Goal: Task Accomplishment & Management: Manage account settings

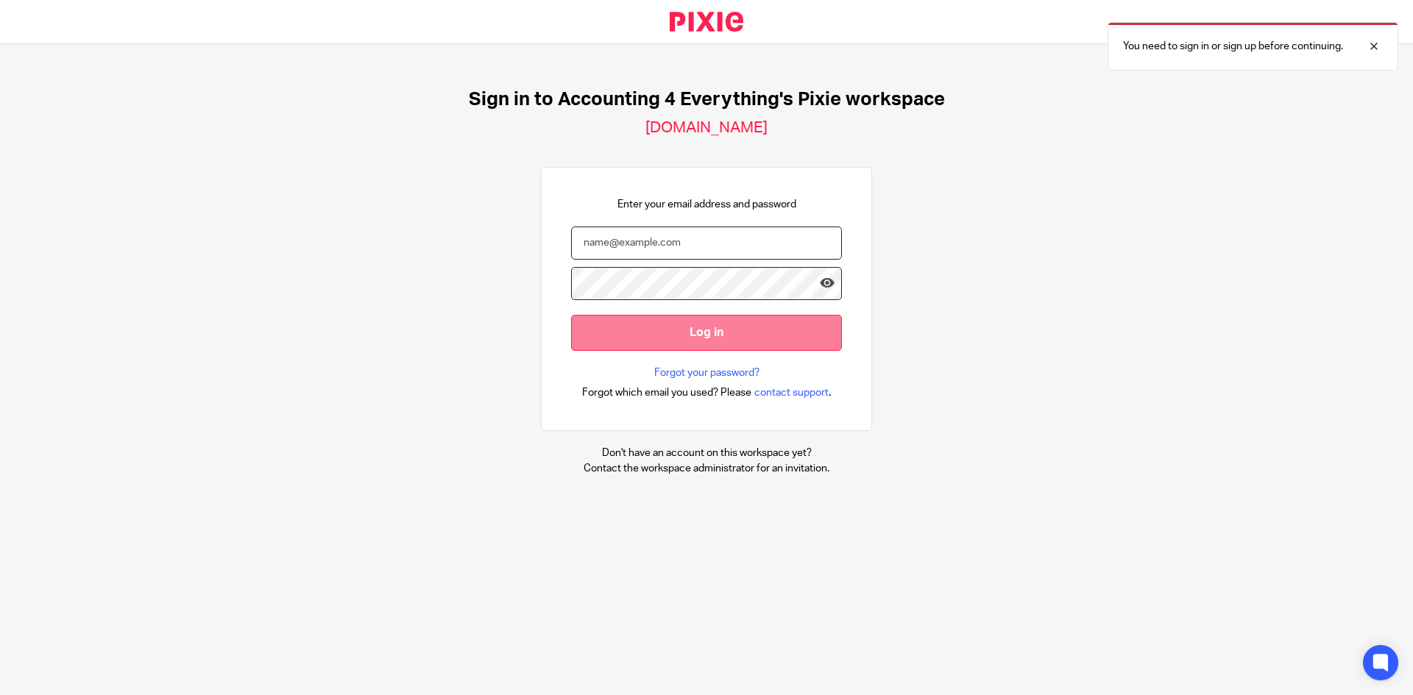
type input "tiffany@accounting4everything.com"
click at [658, 317] on input "Log in" at bounding box center [706, 333] width 271 height 36
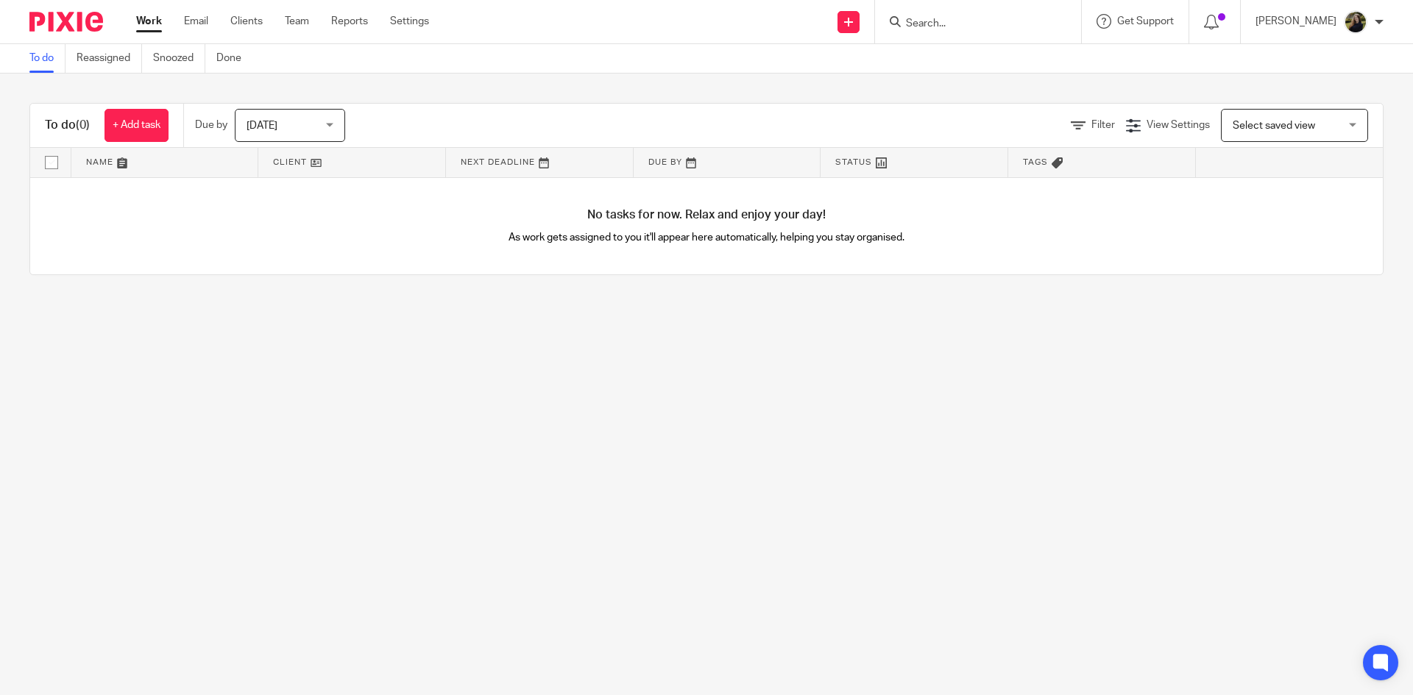
click at [972, 26] on input "Search" at bounding box center [970, 24] width 132 height 13
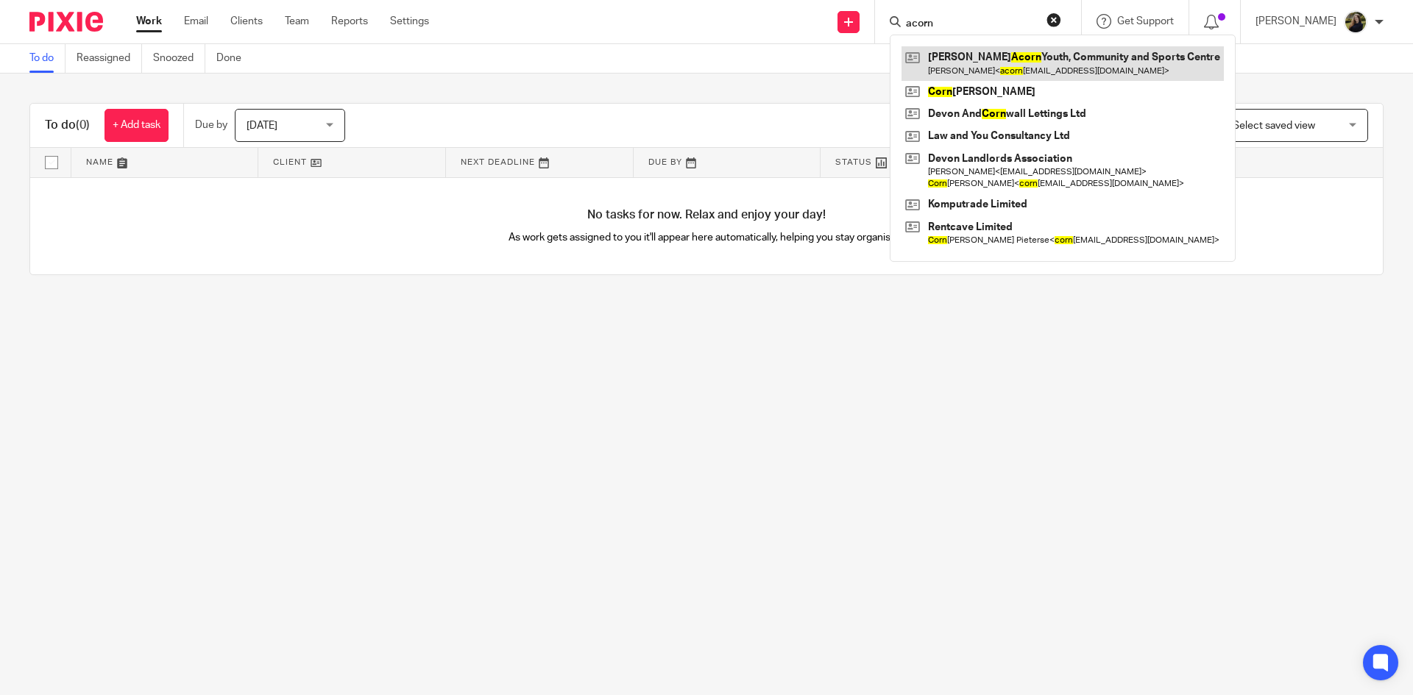
type input "acorn"
click at [958, 55] on link at bounding box center [1062, 63] width 322 height 34
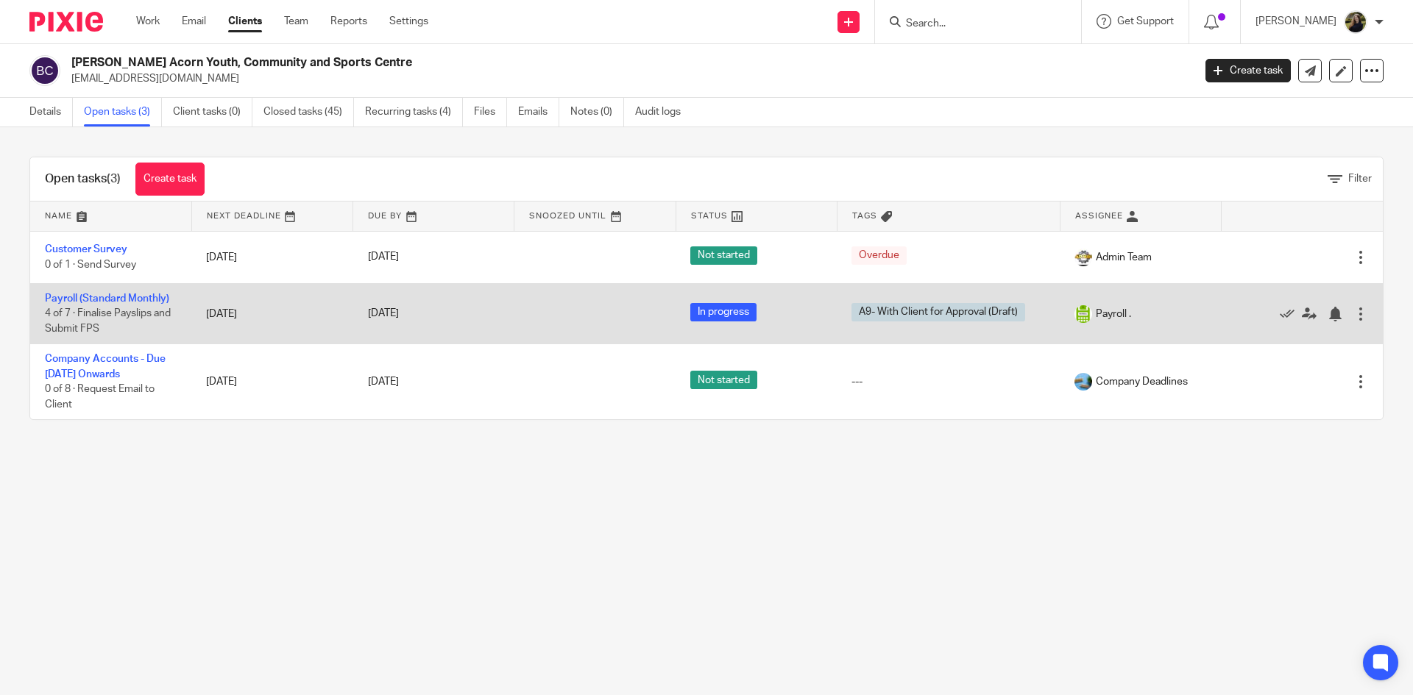
click at [132, 288] on td "Payroll (Standard Monthly) 4 of 7 · Finalise Payslips and Submit FPS" at bounding box center [110, 313] width 161 height 60
click at [122, 316] on span "4 of 7 · Finalise Payslips and Submit FPS" at bounding box center [108, 322] width 126 height 26
click at [129, 300] on link "Payroll (Standard Monthly)" at bounding box center [107, 299] width 124 height 10
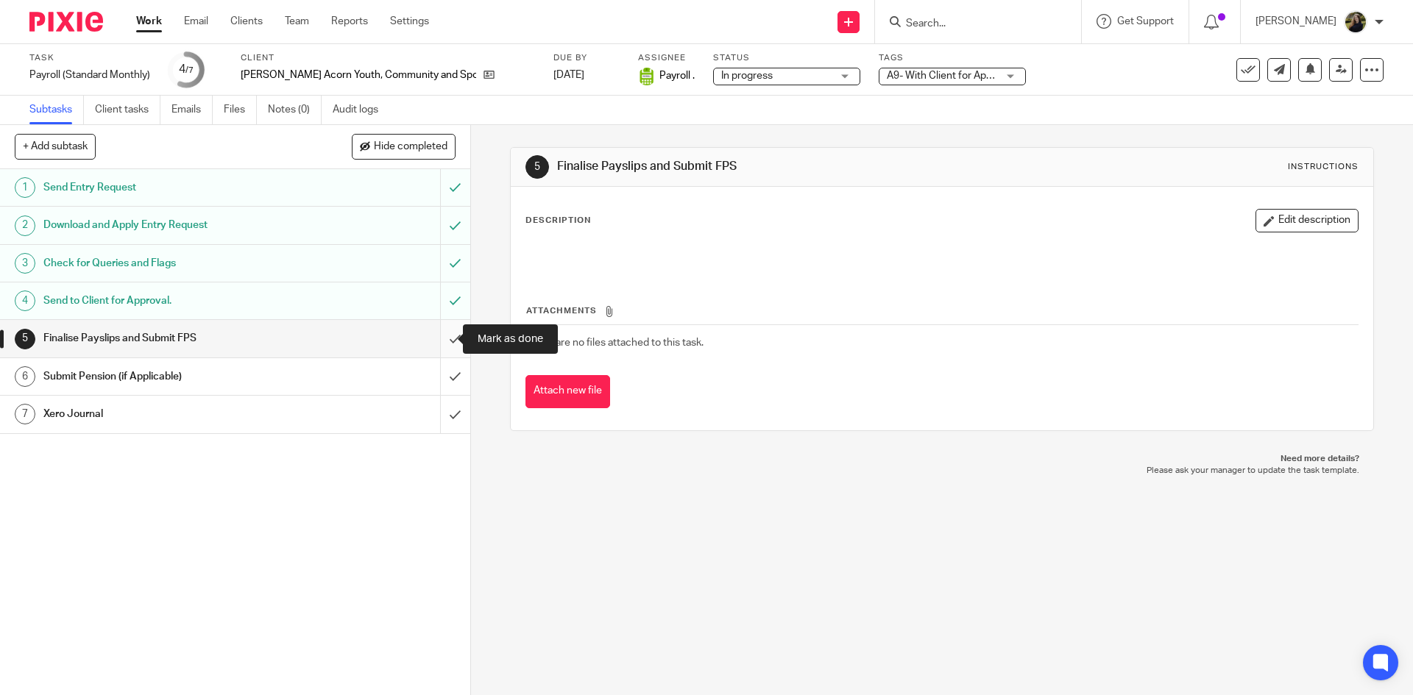
click at [453, 335] on input "submit" at bounding box center [235, 338] width 470 height 37
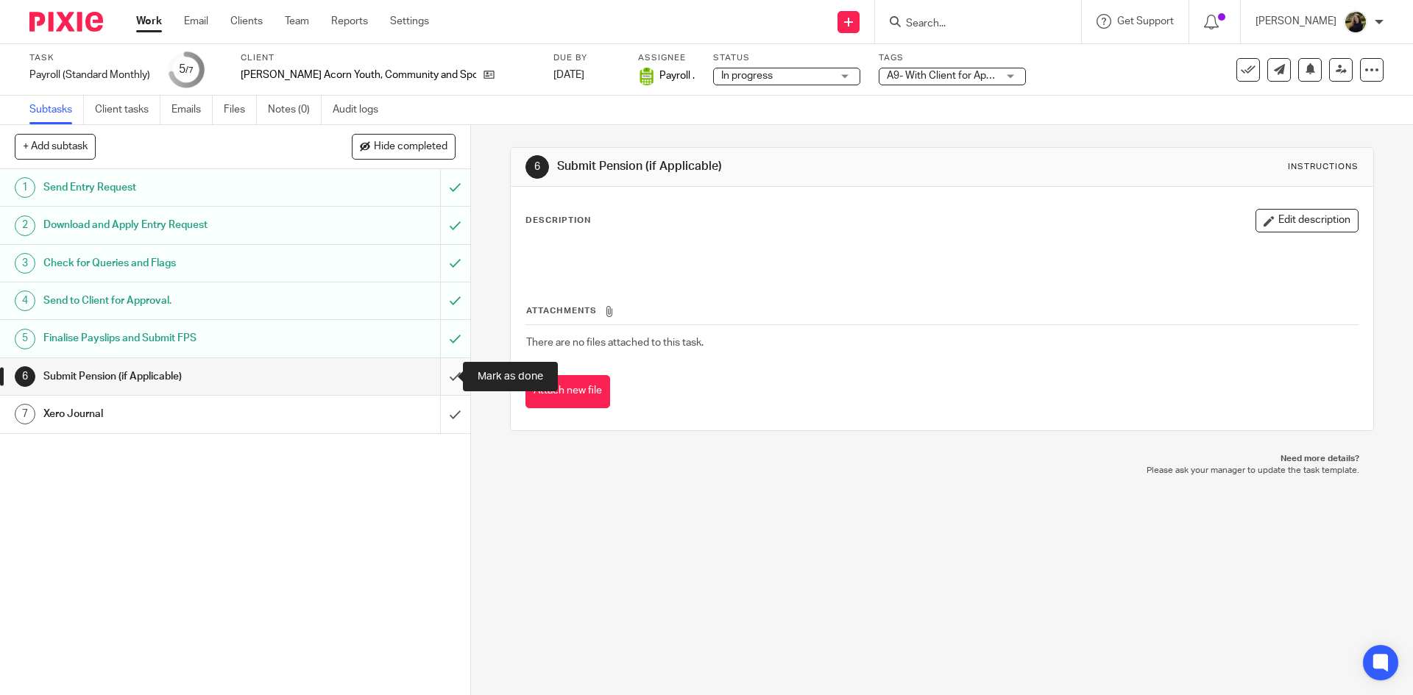
click at [437, 366] on input "submit" at bounding box center [235, 376] width 470 height 37
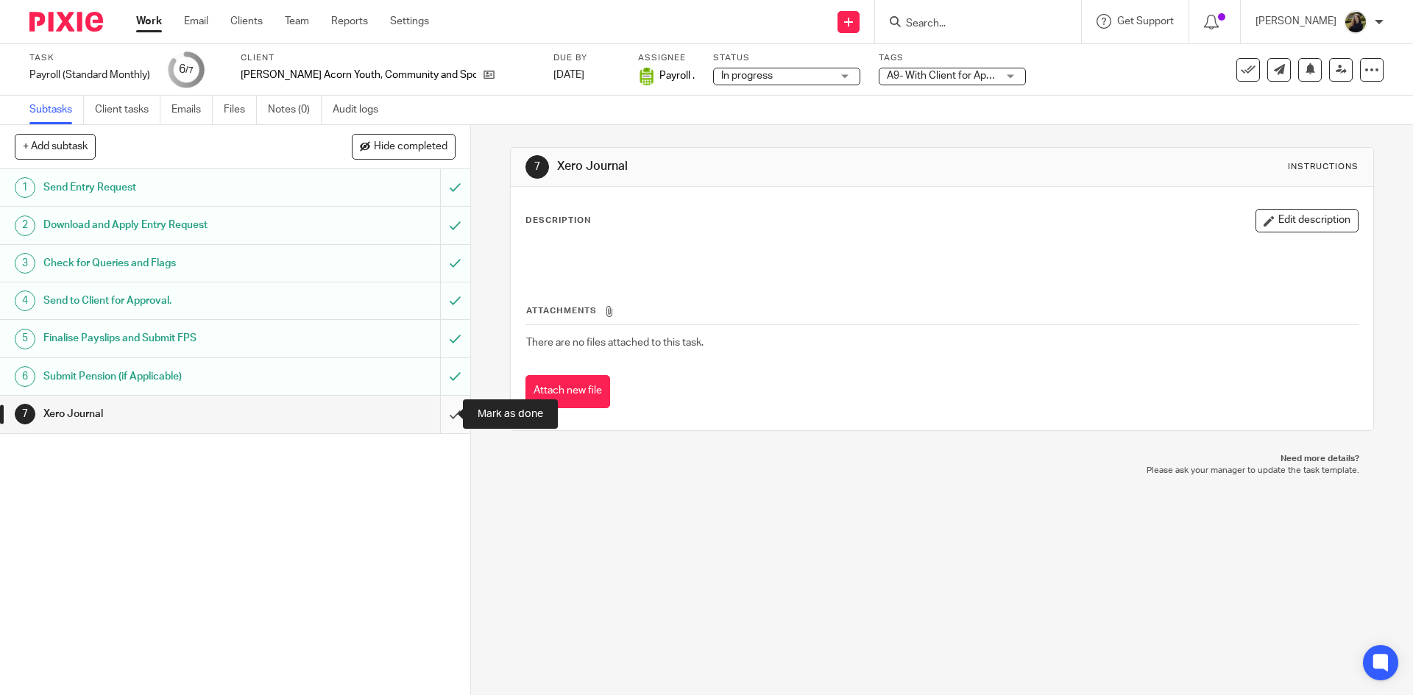
click at [452, 417] on input "submit" at bounding box center [235, 414] width 470 height 37
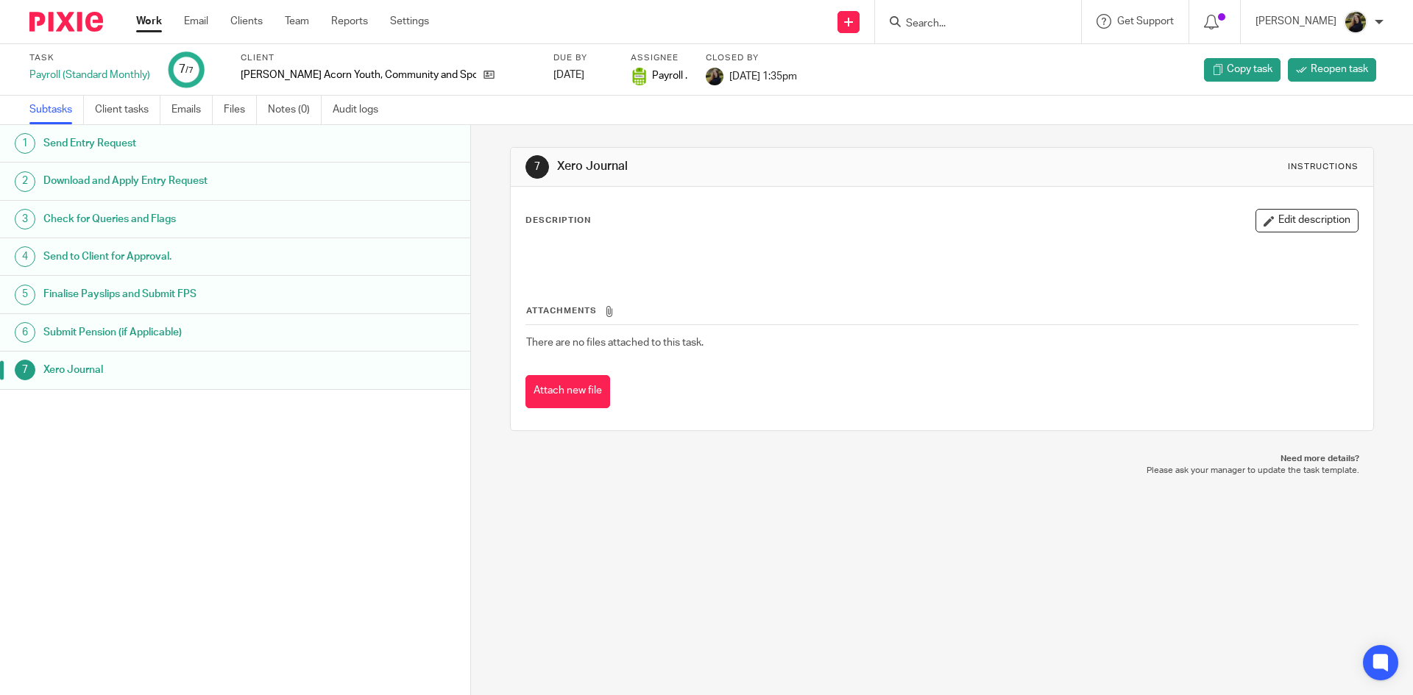
click at [307, 20] on link "Team" at bounding box center [297, 21] width 24 height 15
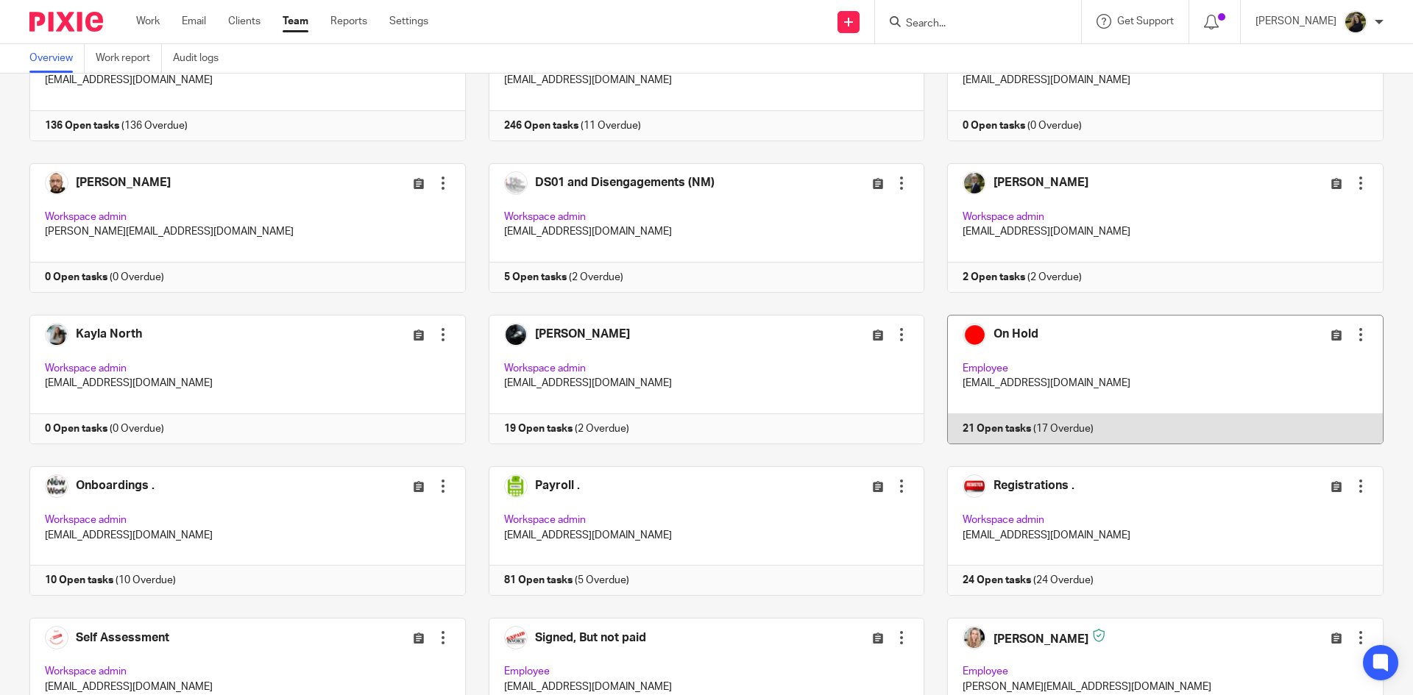
scroll to position [662, 0]
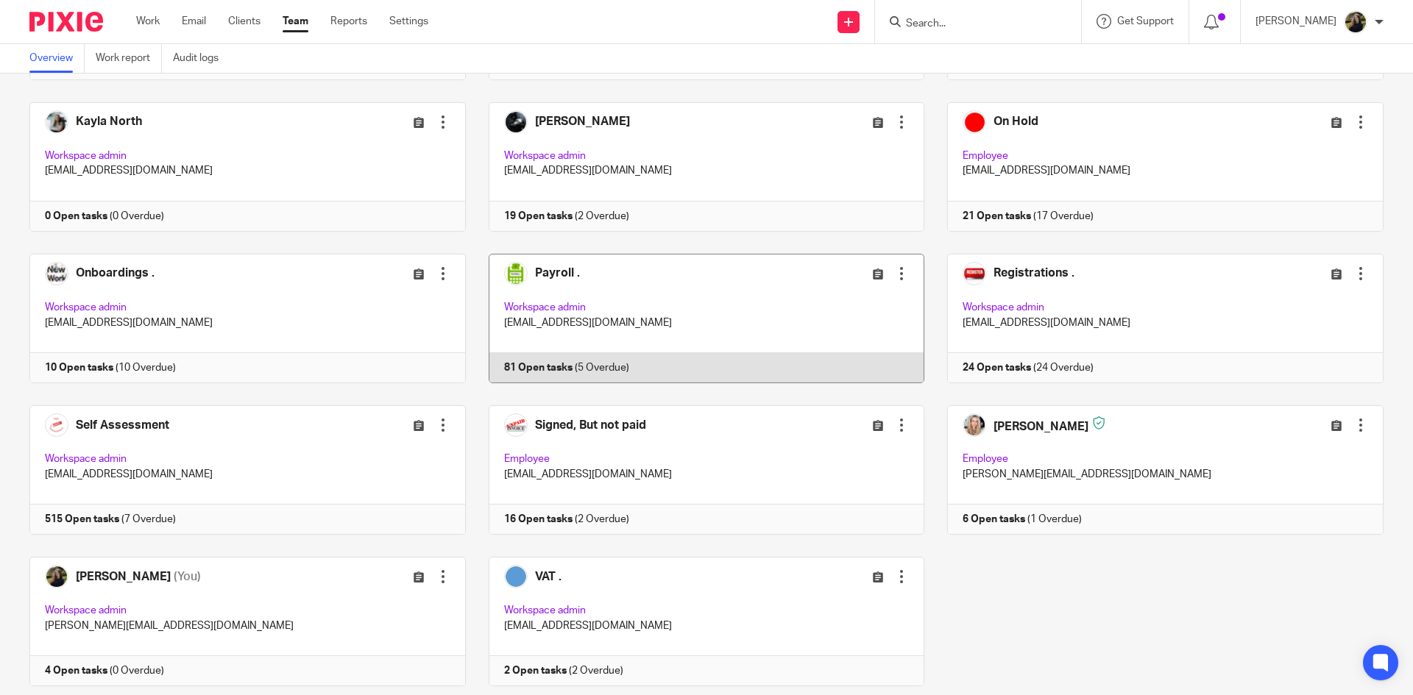
drag, startPoint x: 705, startPoint y: 321, endPoint x: 697, endPoint y: 345, distance: 25.4
click at [706, 321] on link at bounding box center [695, 318] width 459 height 129
click at [647, 328] on link at bounding box center [695, 318] width 459 height 129
click at [658, 311] on link at bounding box center [695, 318] width 459 height 129
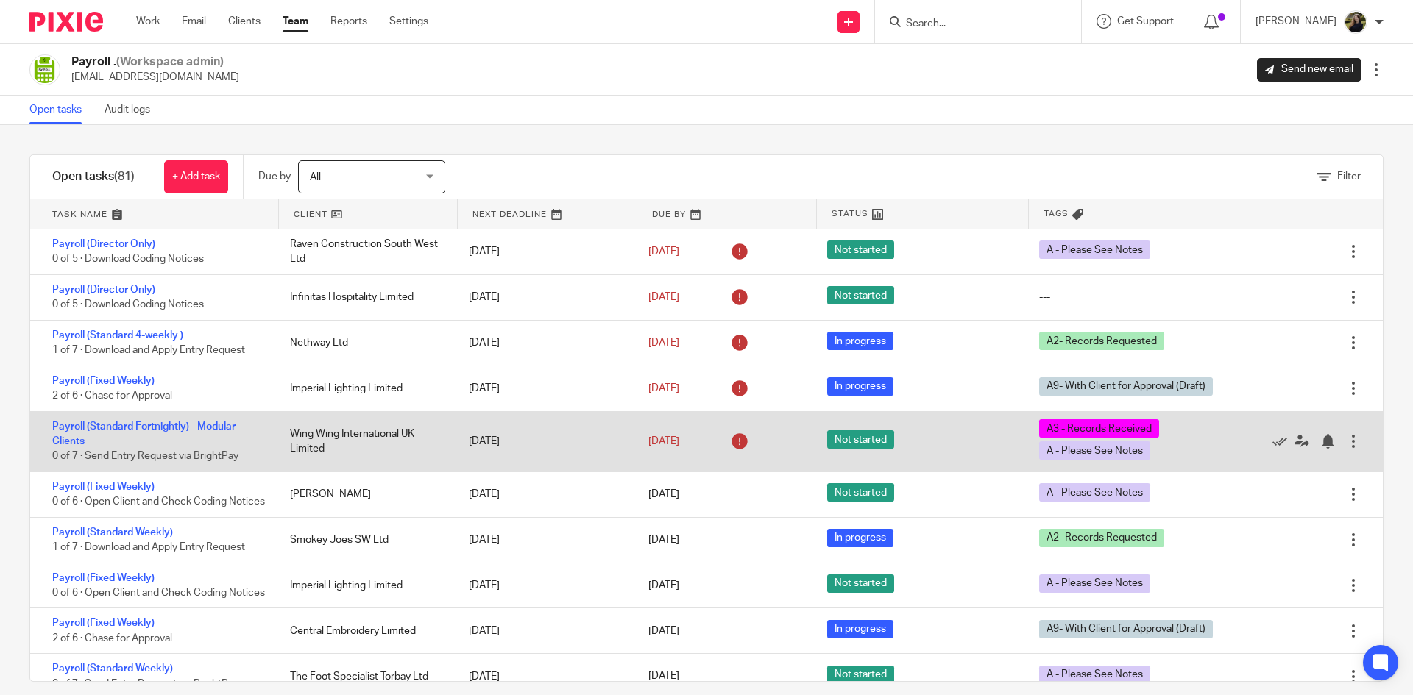
drag, startPoint x: 0, startPoint y: 0, endPoint x: 459, endPoint y: 448, distance: 641.5
click at [459, 448] on div "18 Aug 2025" at bounding box center [543, 441] width 179 height 29
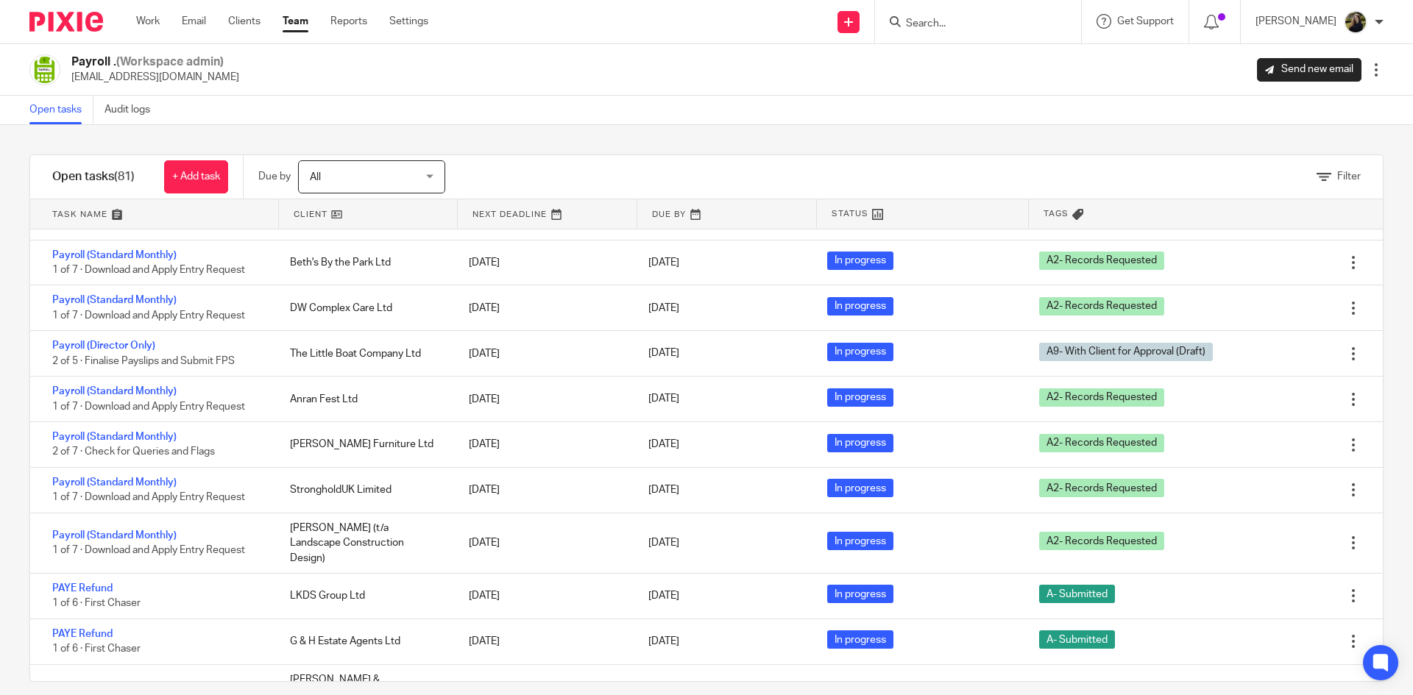
scroll to position [3281, 0]
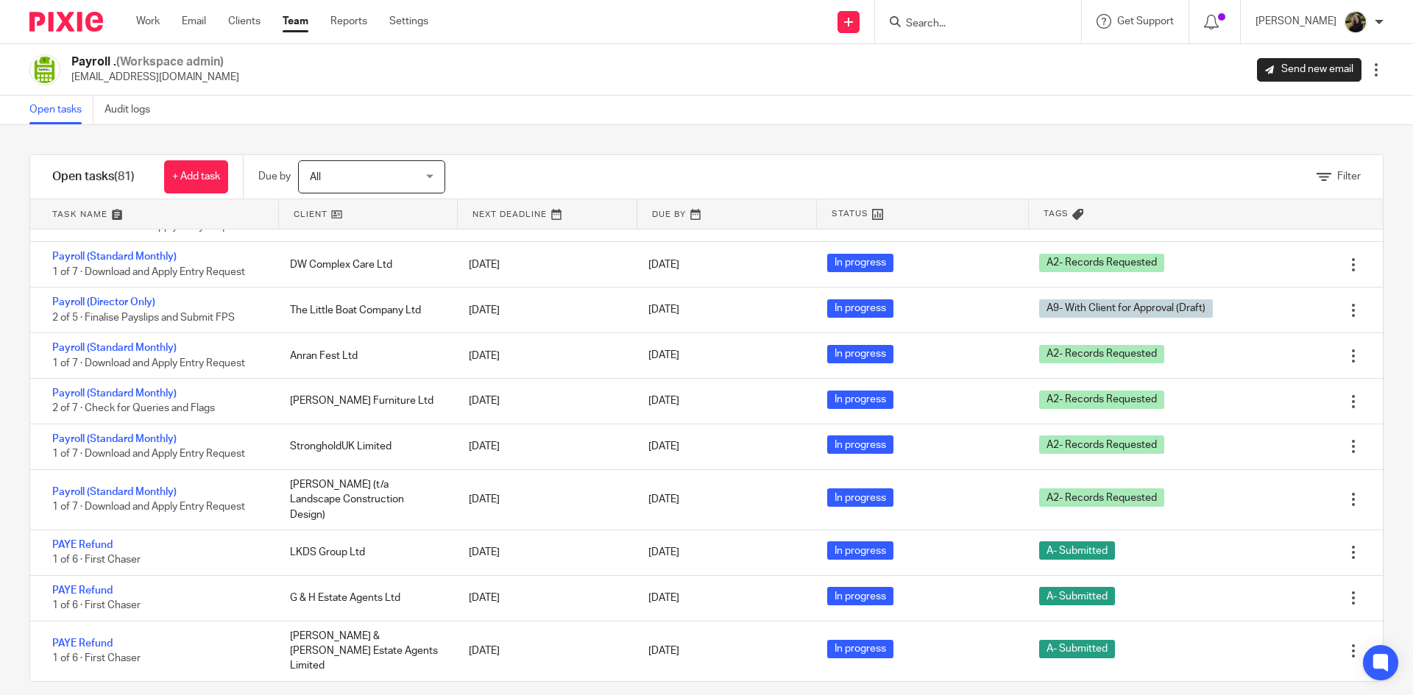
click at [76, 35] on div at bounding box center [60, 21] width 121 height 43
click at [64, 23] on img at bounding box center [66, 22] width 74 height 20
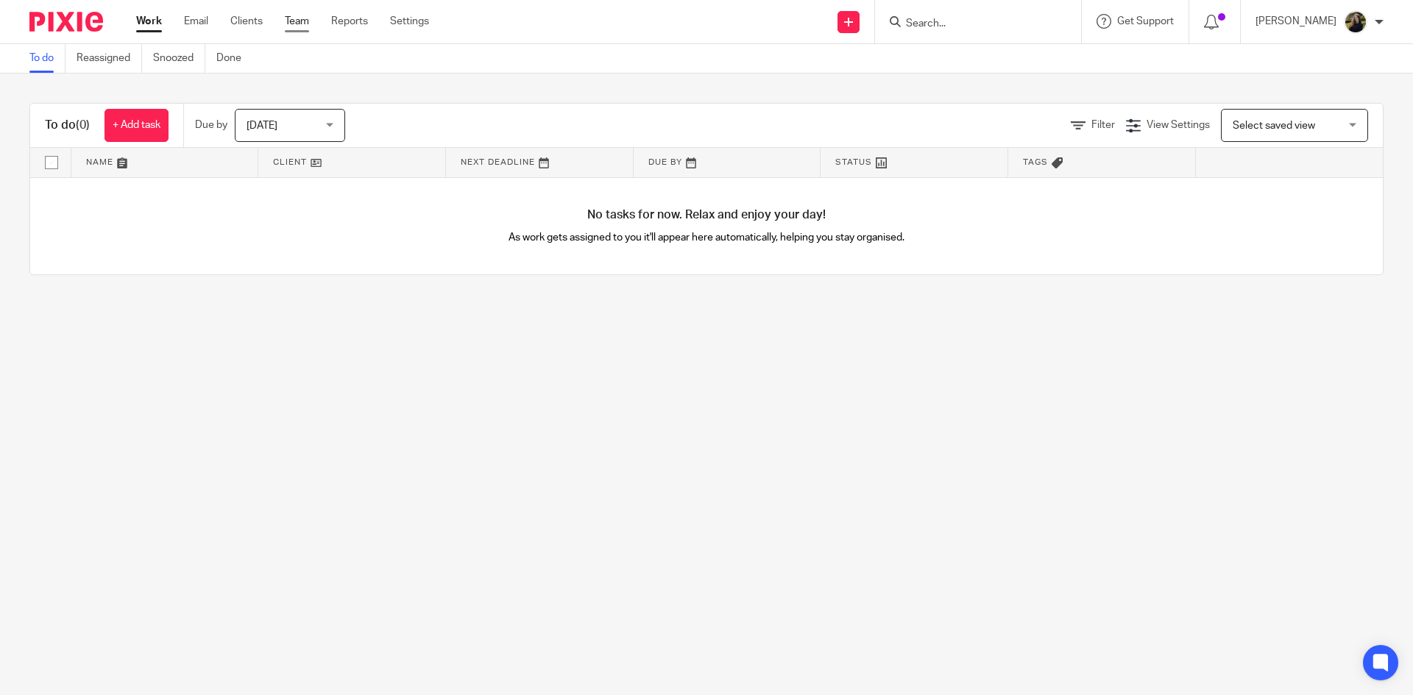
click at [298, 21] on link "Team" at bounding box center [297, 21] width 24 height 15
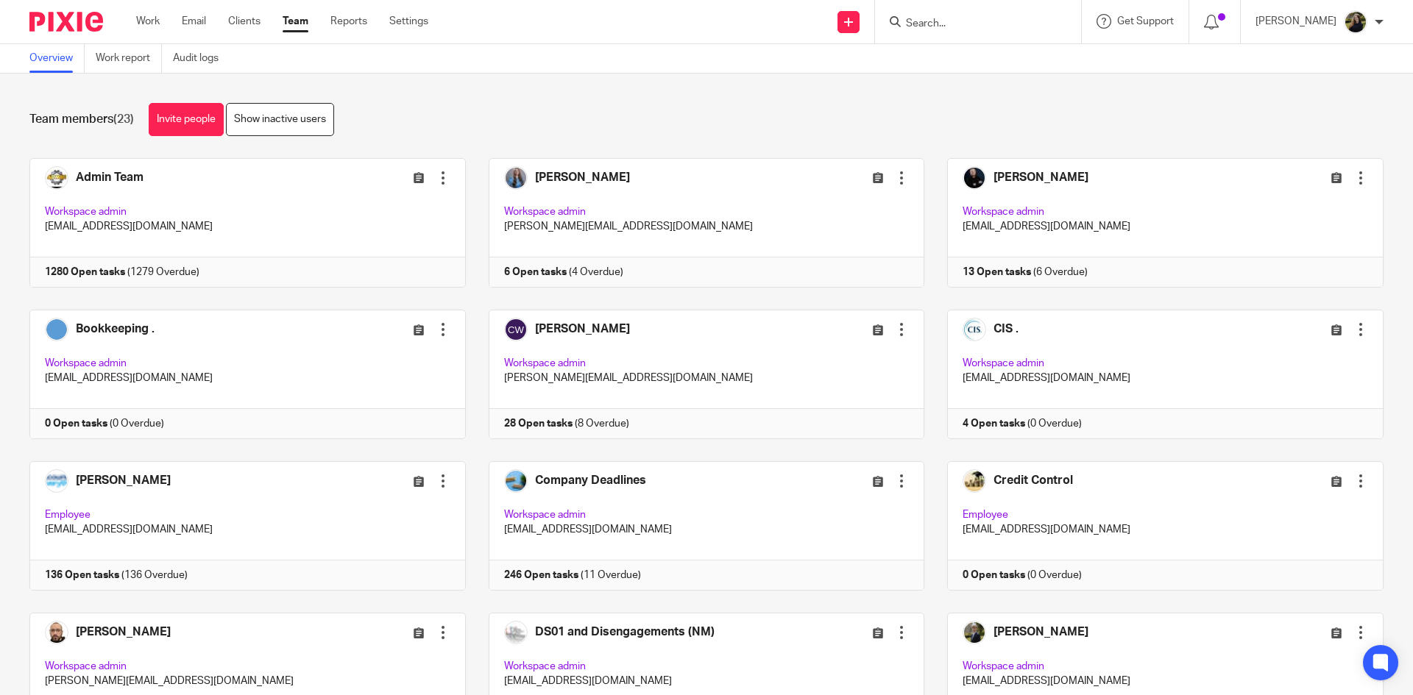
scroll to position [147, 0]
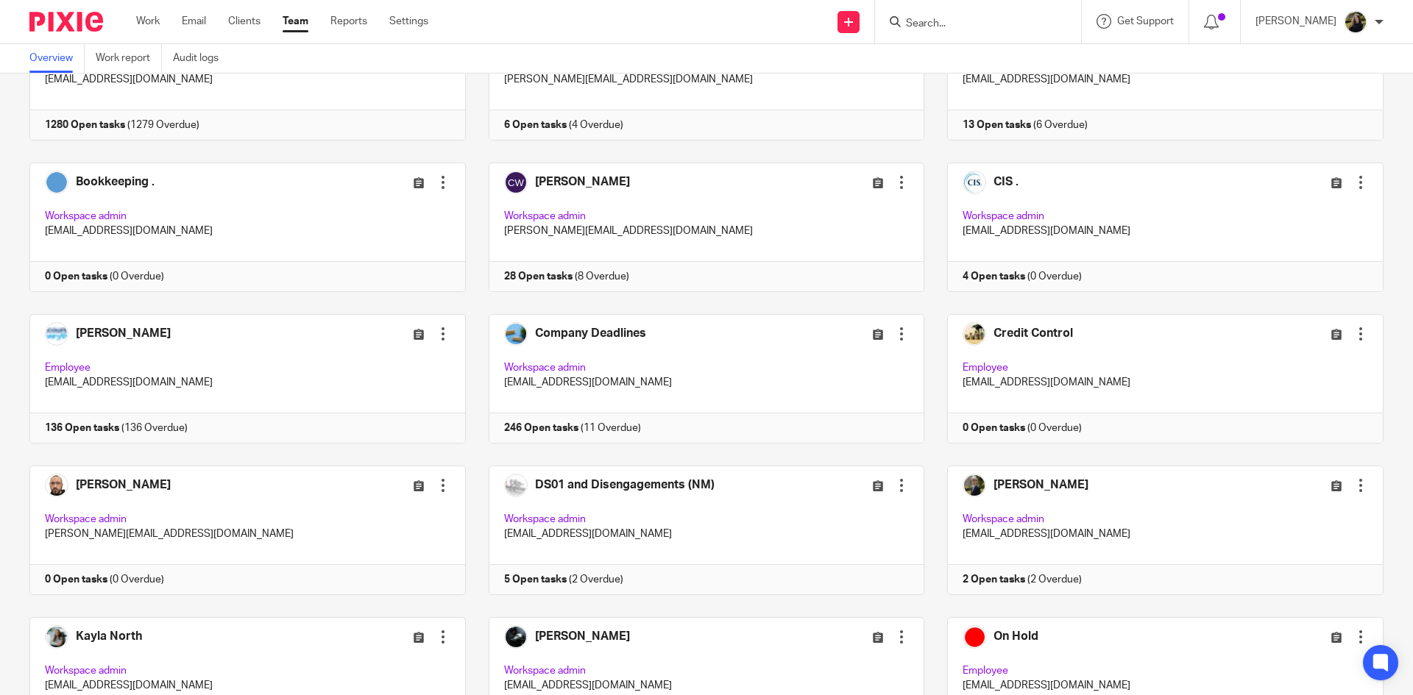
click at [976, 23] on input "Search" at bounding box center [970, 24] width 132 height 13
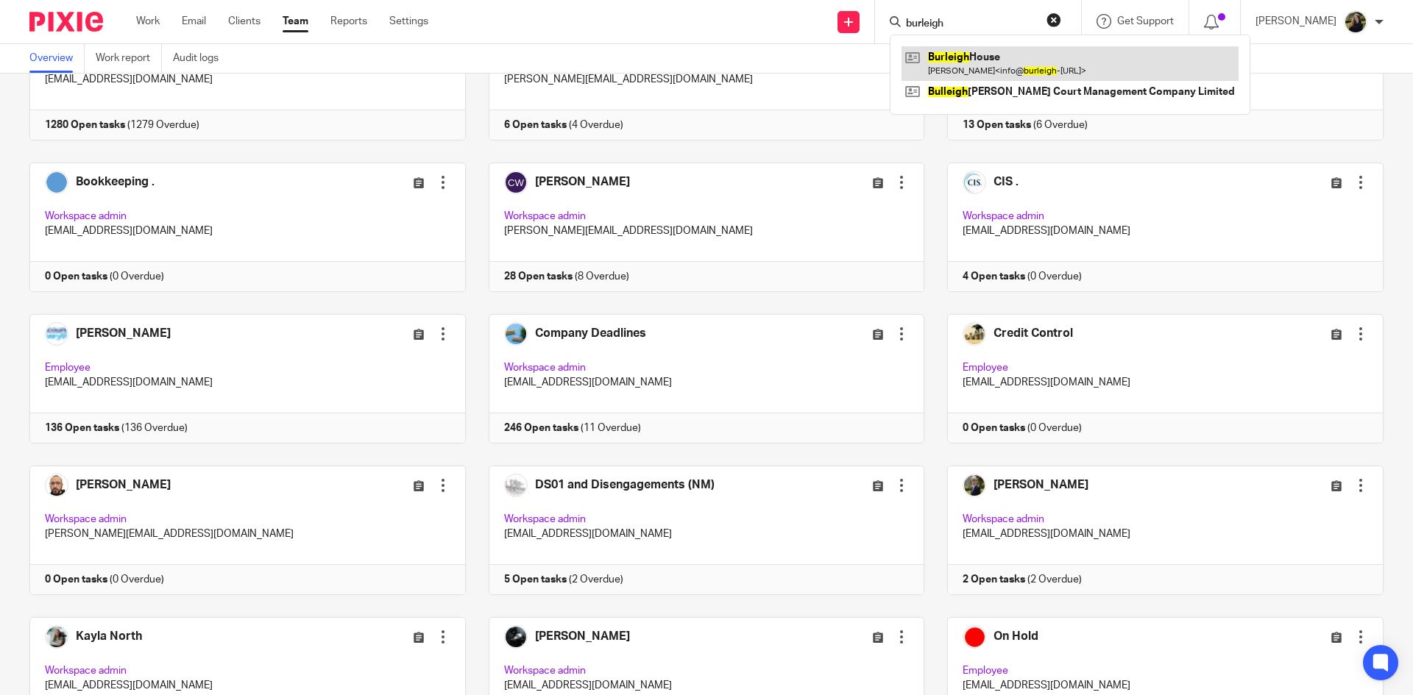
type input "burleigh"
click at [1004, 51] on link at bounding box center [1069, 63] width 337 height 34
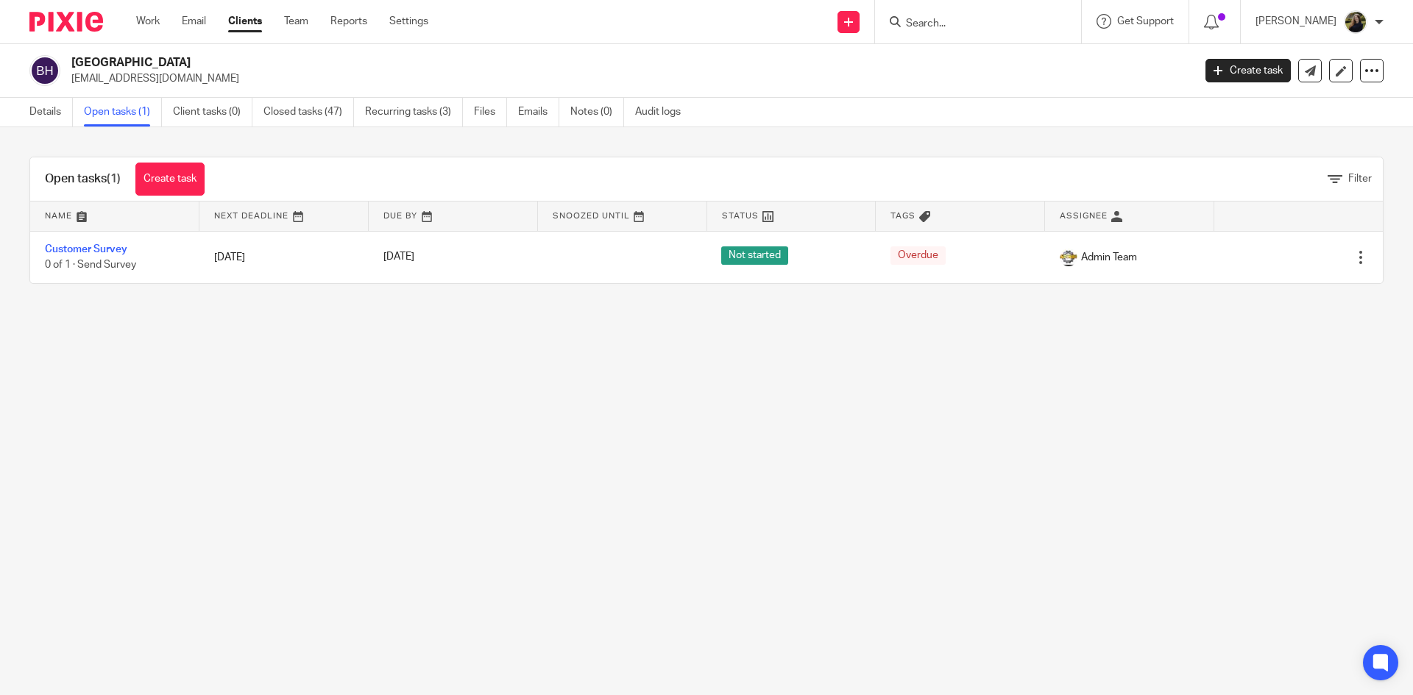
click at [67, 96] on div "[GEOGRAPHIC_DATA] [EMAIL_ADDRESS][DOMAIN_NAME] Create task Update from Companie…" at bounding box center [706, 71] width 1413 height 54
click at [54, 106] on link "Details" at bounding box center [50, 112] width 43 height 29
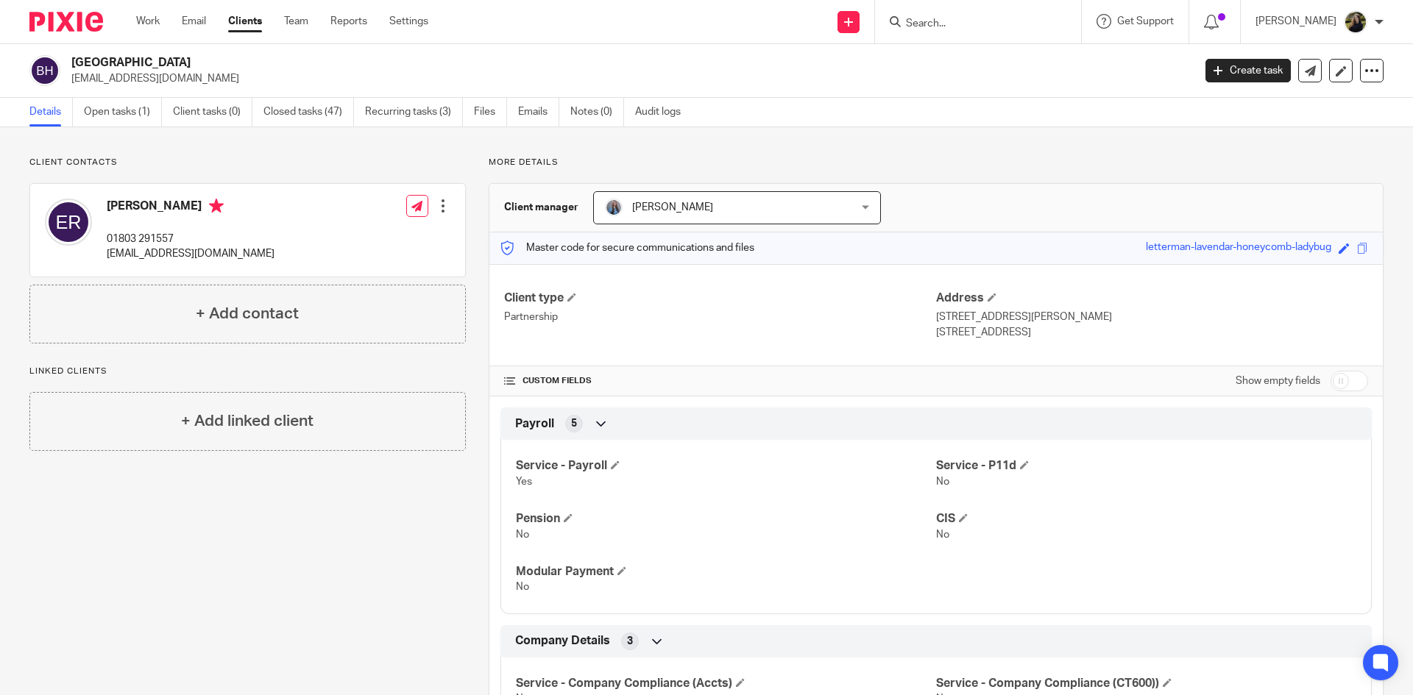
click at [81, 22] on img at bounding box center [66, 22] width 74 height 20
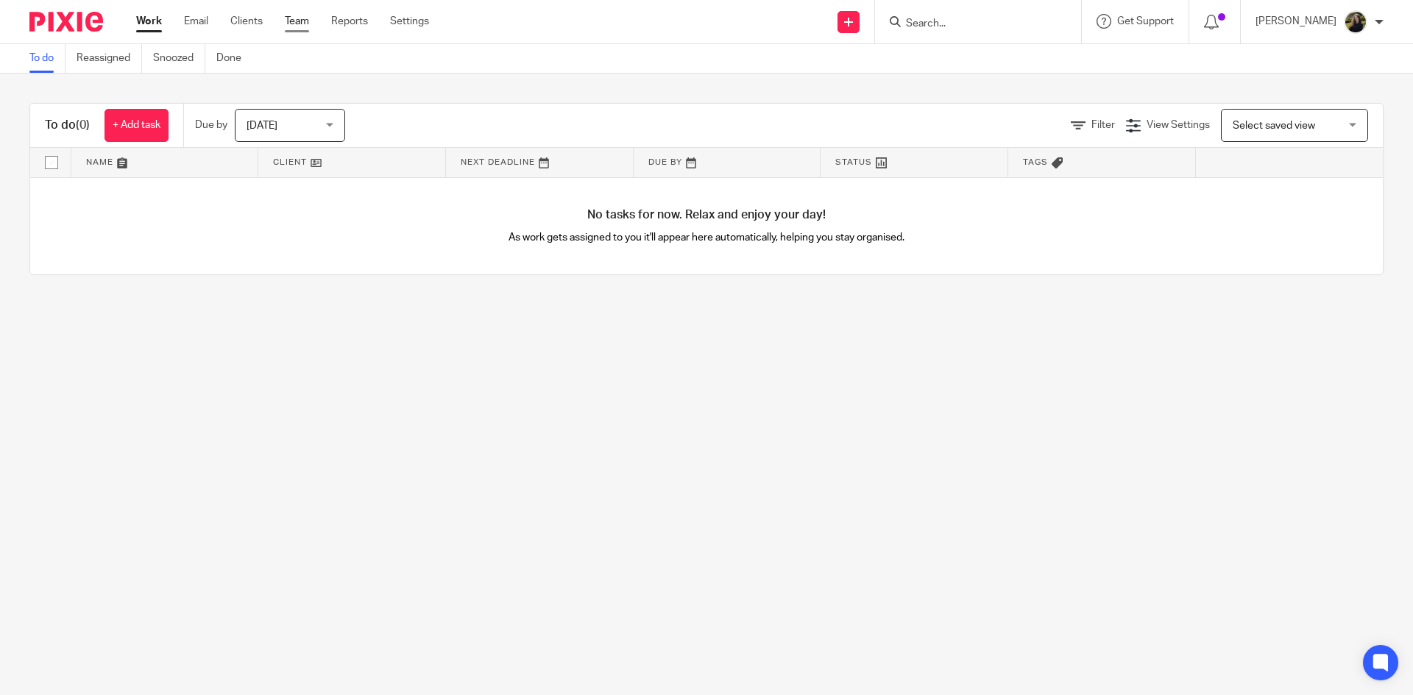
click at [295, 21] on link "Team" at bounding box center [297, 21] width 24 height 15
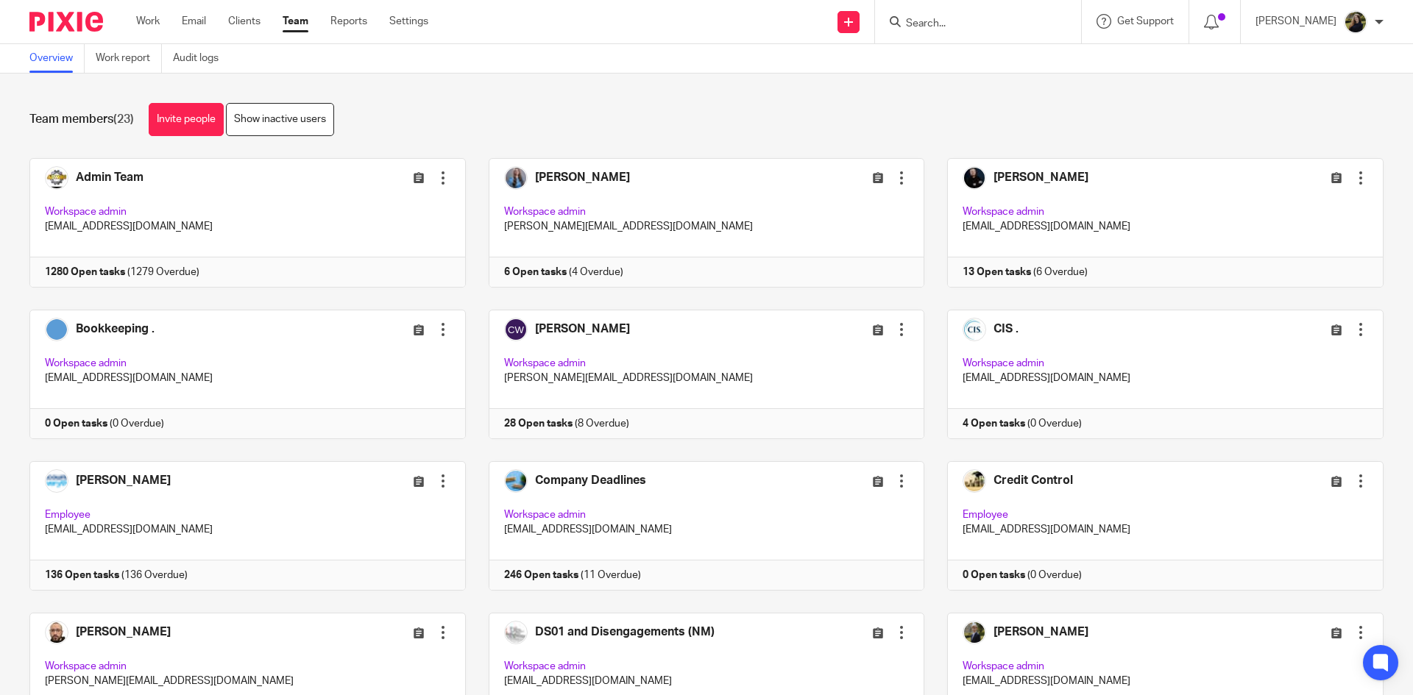
click at [936, 18] on input "Search" at bounding box center [970, 24] width 132 height 13
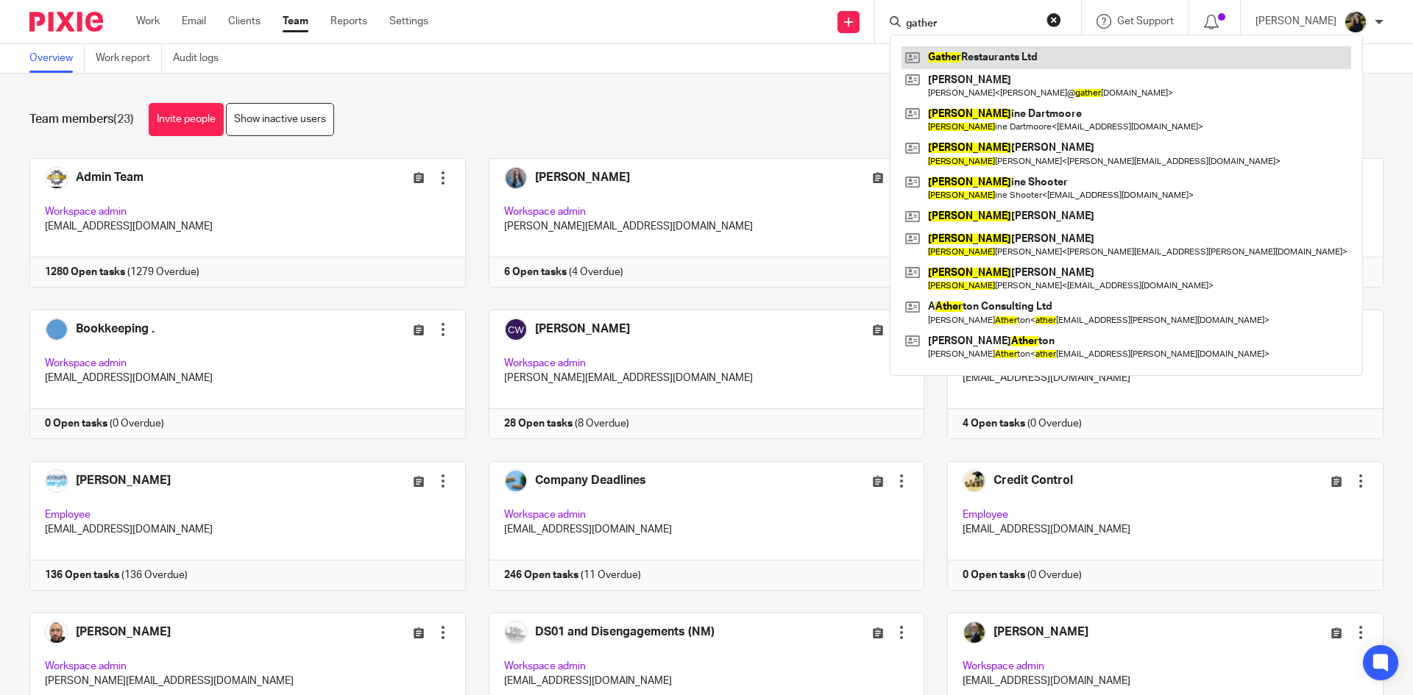
type input "gather"
click at [982, 60] on link at bounding box center [1126, 57] width 450 height 22
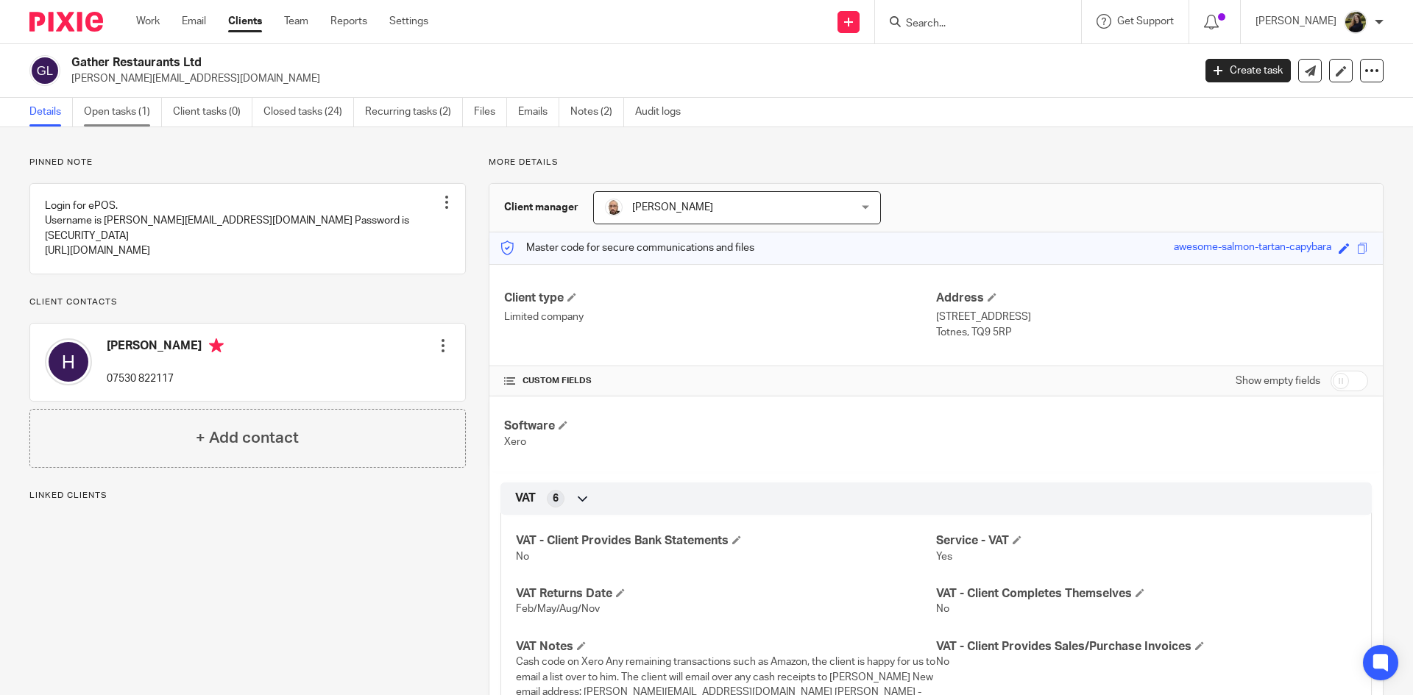
click at [123, 108] on link "Open tasks (1)" at bounding box center [123, 112] width 78 height 29
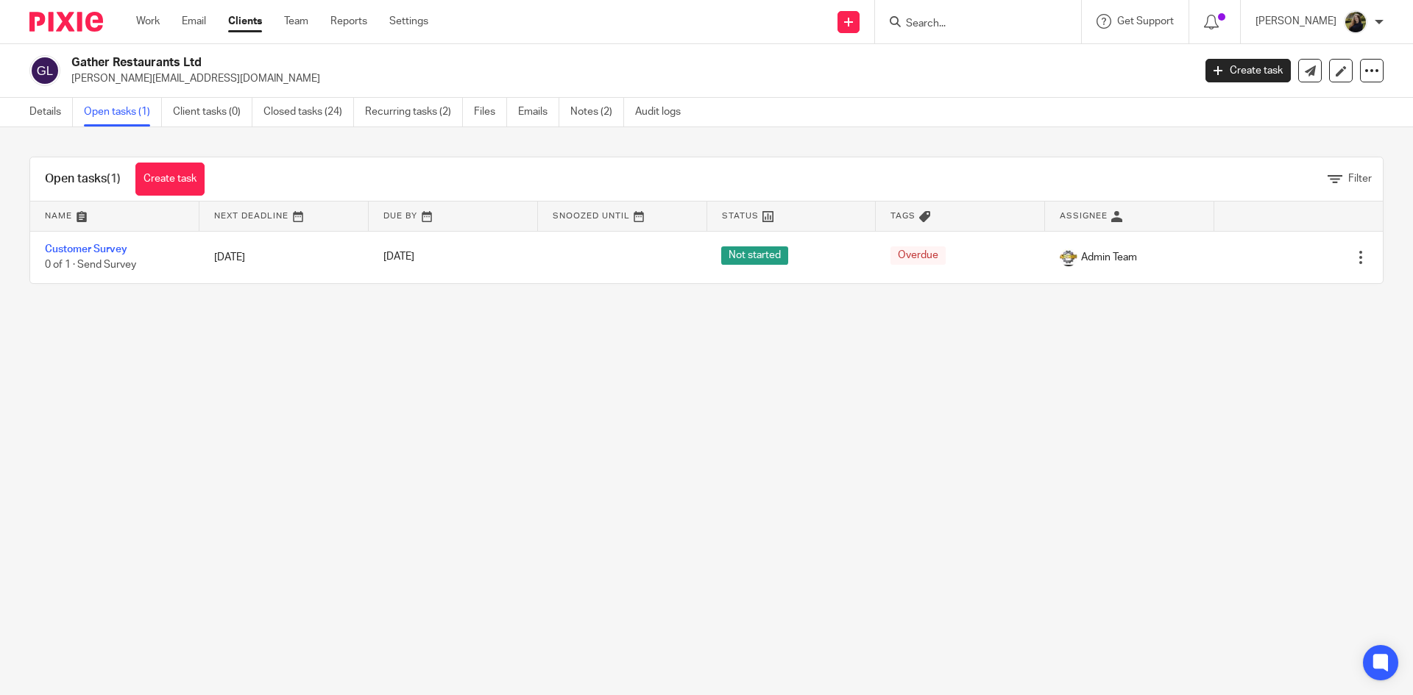
click at [410, 427] on main "Gather Restaurants Ltd harrison@gathertotnes.com Create task Update from Compan…" at bounding box center [706, 347] width 1413 height 695
click at [304, 18] on link "Team" at bounding box center [296, 21] width 24 height 15
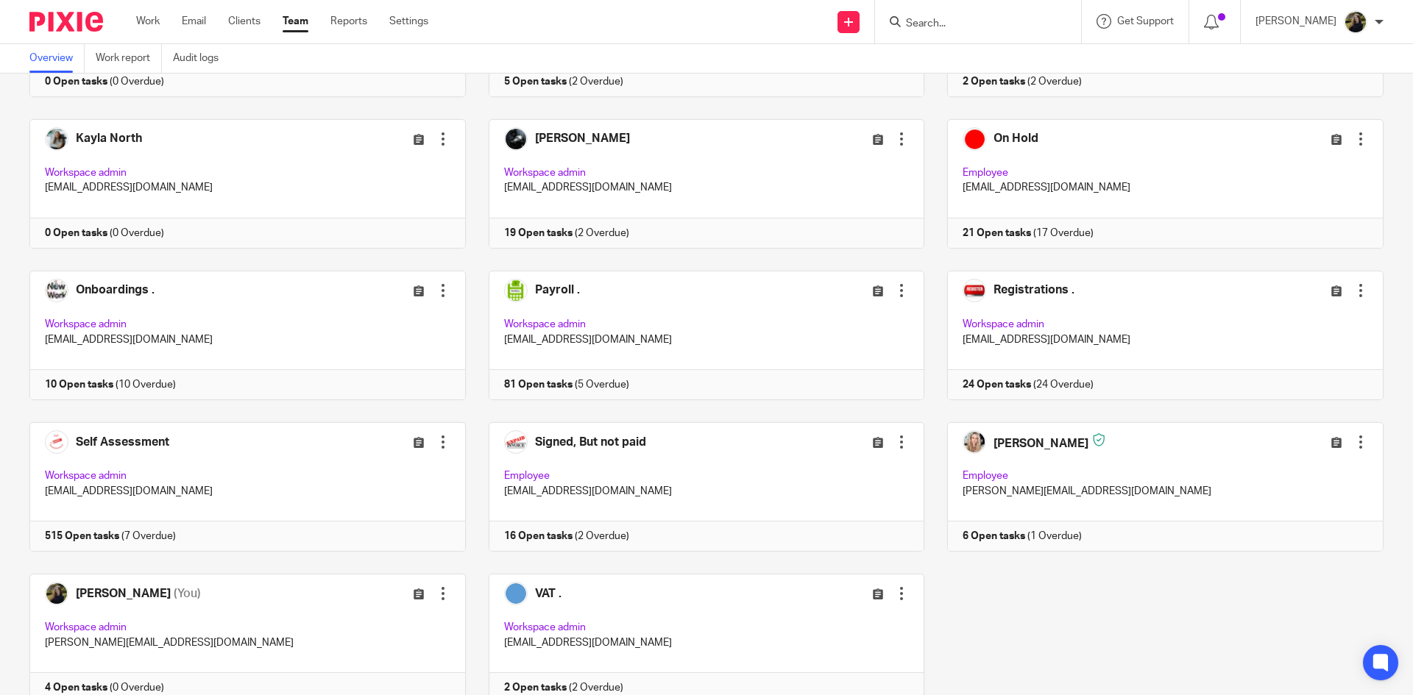
scroll to position [662, 0]
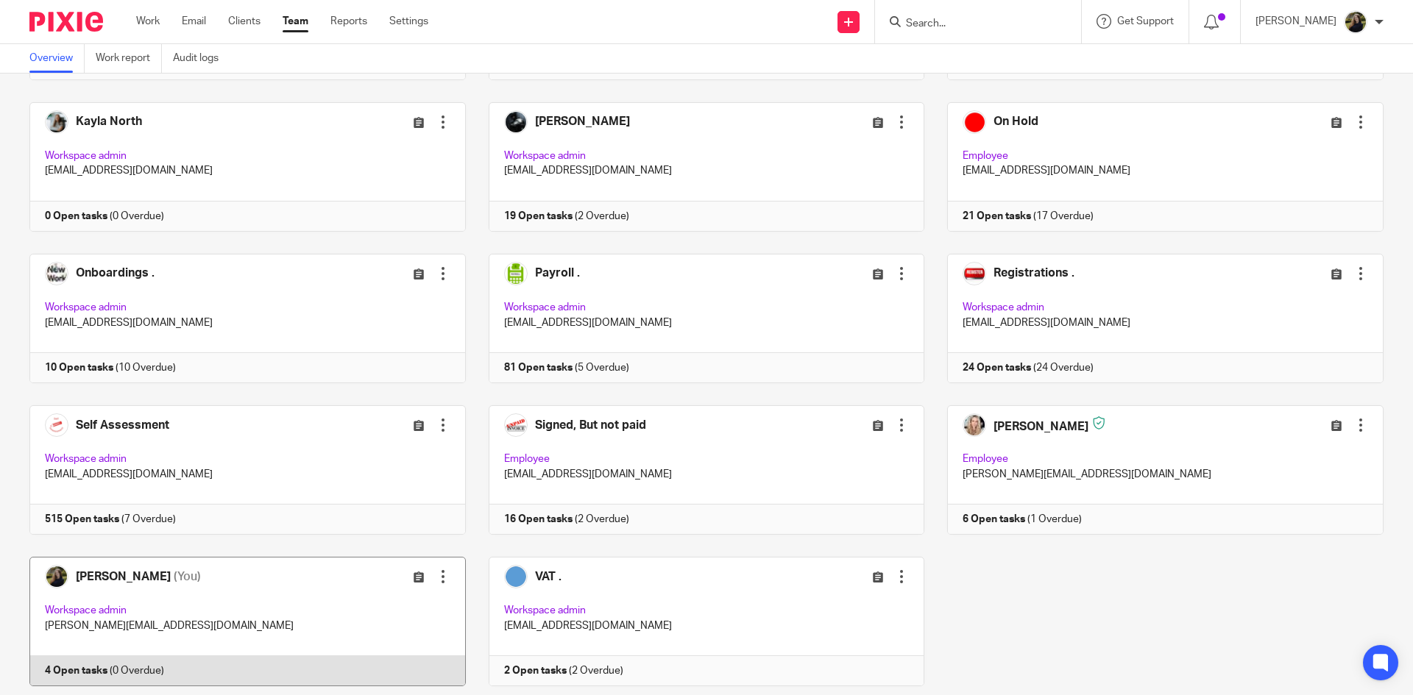
click at [205, 568] on link at bounding box center [236, 621] width 459 height 129
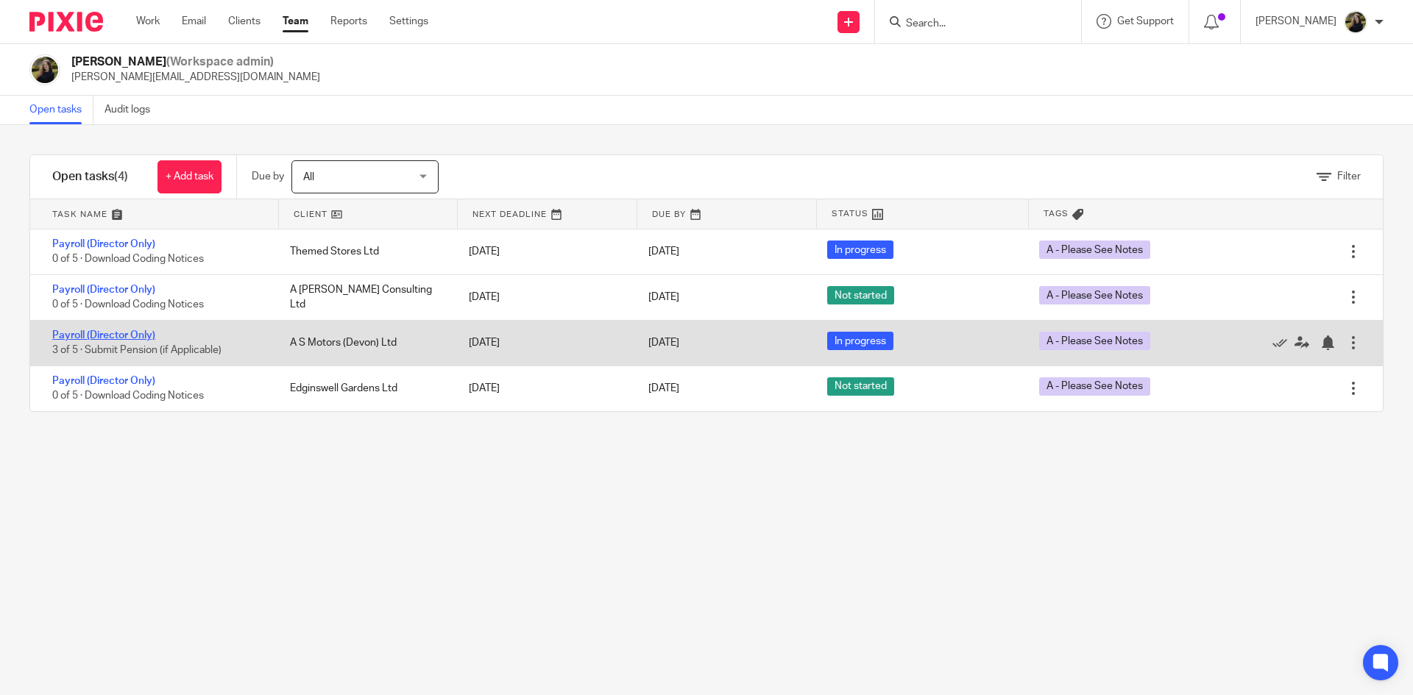
click at [130, 335] on link "Payroll (Director Only)" at bounding box center [103, 335] width 103 height 10
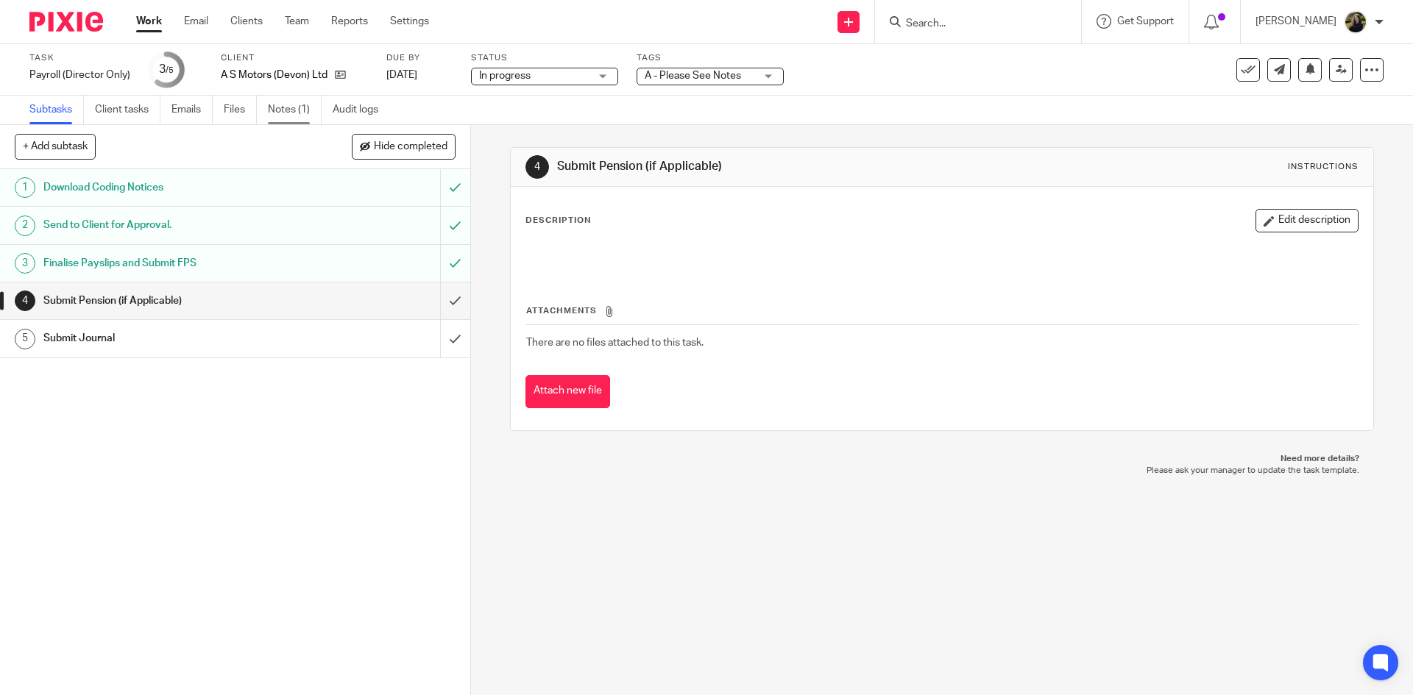
click at [282, 98] on link "Notes (1)" at bounding box center [295, 110] width 54 height 29
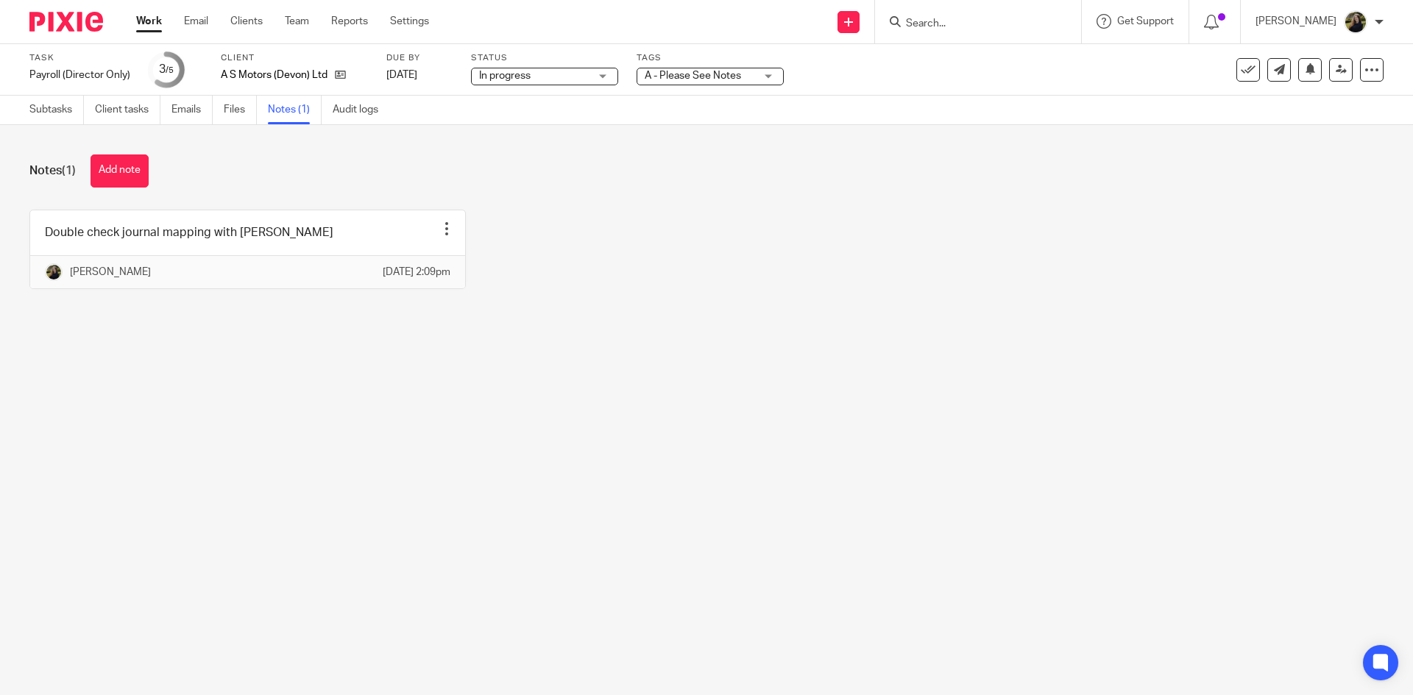
click at [76, 19] on img at bounding box center [66, 22] width 74 height 20
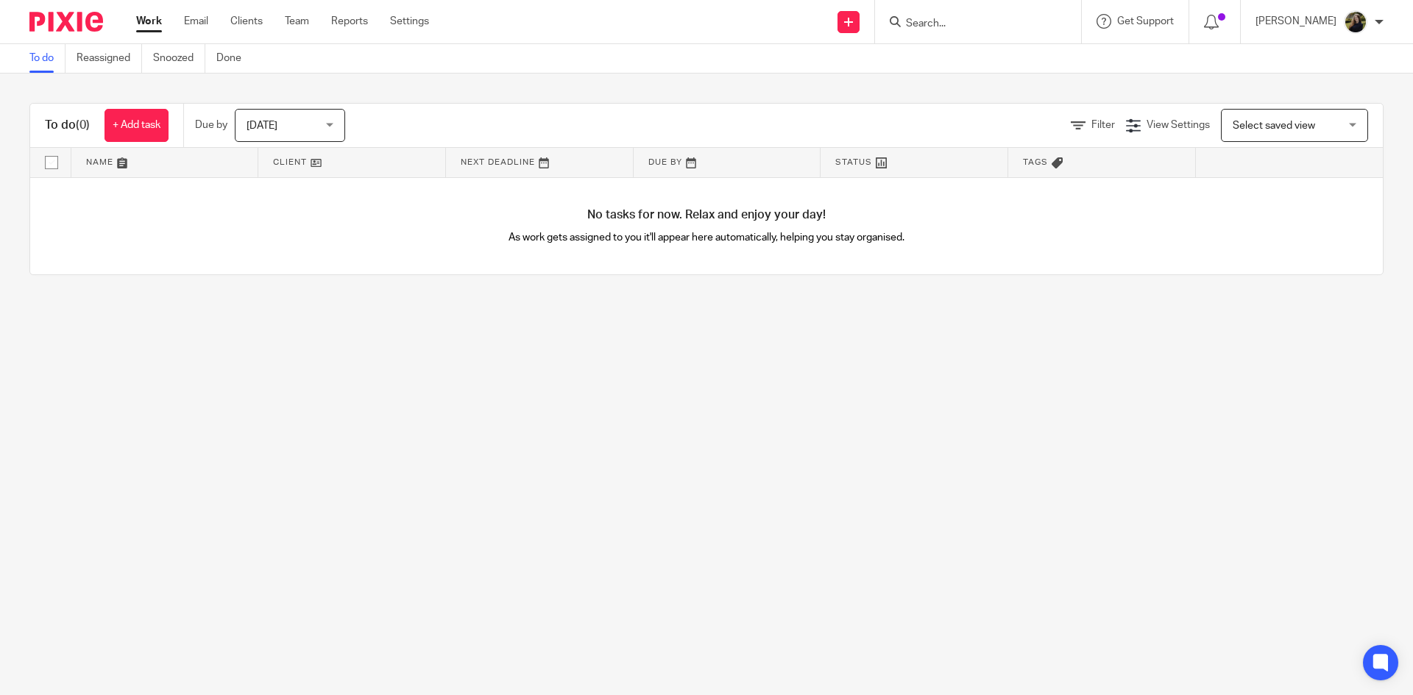
click at [358, 108] on div "Due by [DATE] [DATE] [DATE] [DATE] This week Next week This month Next month Al…" at bounding box center [277, 125] width 188 height 43
click at [312, 129] on span "[DATE]" at bounding box center [285, 125] width 78 height 31
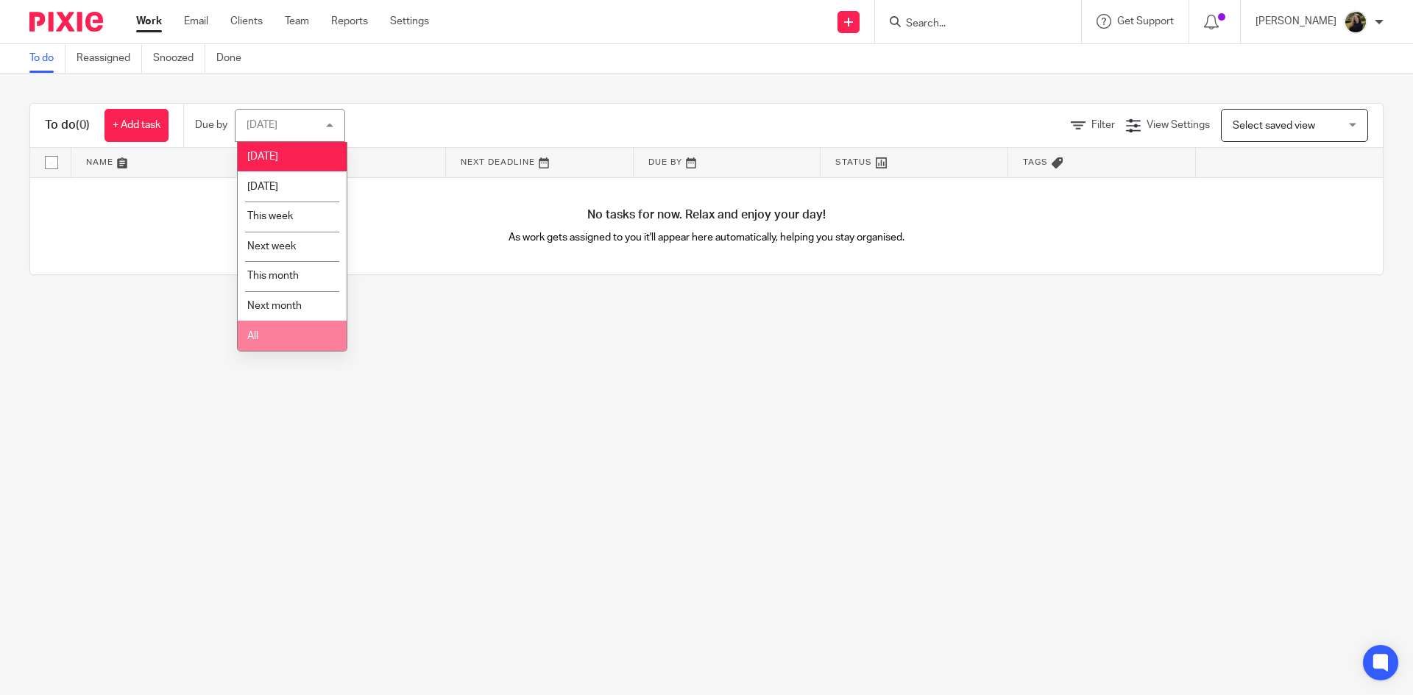
click at [278, 338] on li "All" at bounding box center [292, 336] width 109 height 30
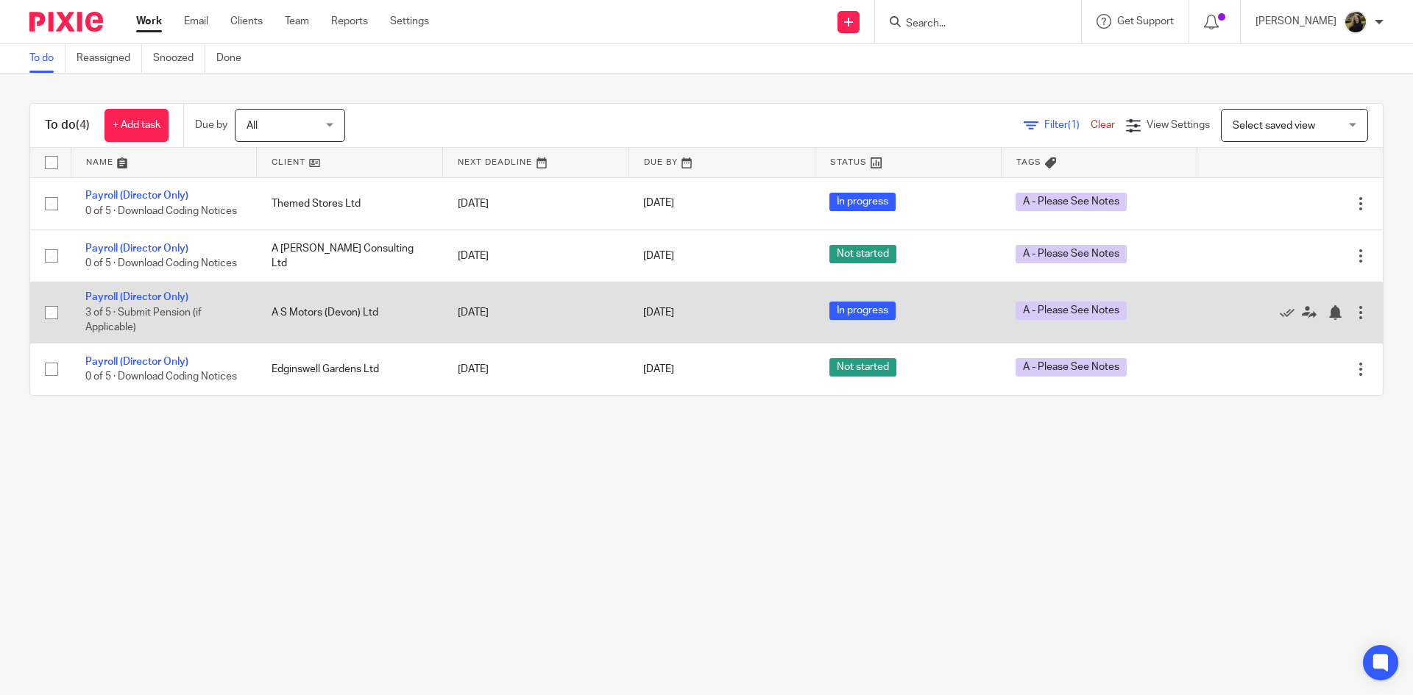
click at [138, 306] on td "Payroll (Director Only) 3 of 5 · Submit Pension (if Applicable)" at bounding box center [164, 313] width 186 height 60
click at [134, 302] on link "Payroll (Director Only)" at bounding box center [136, 297] width 103 height 10
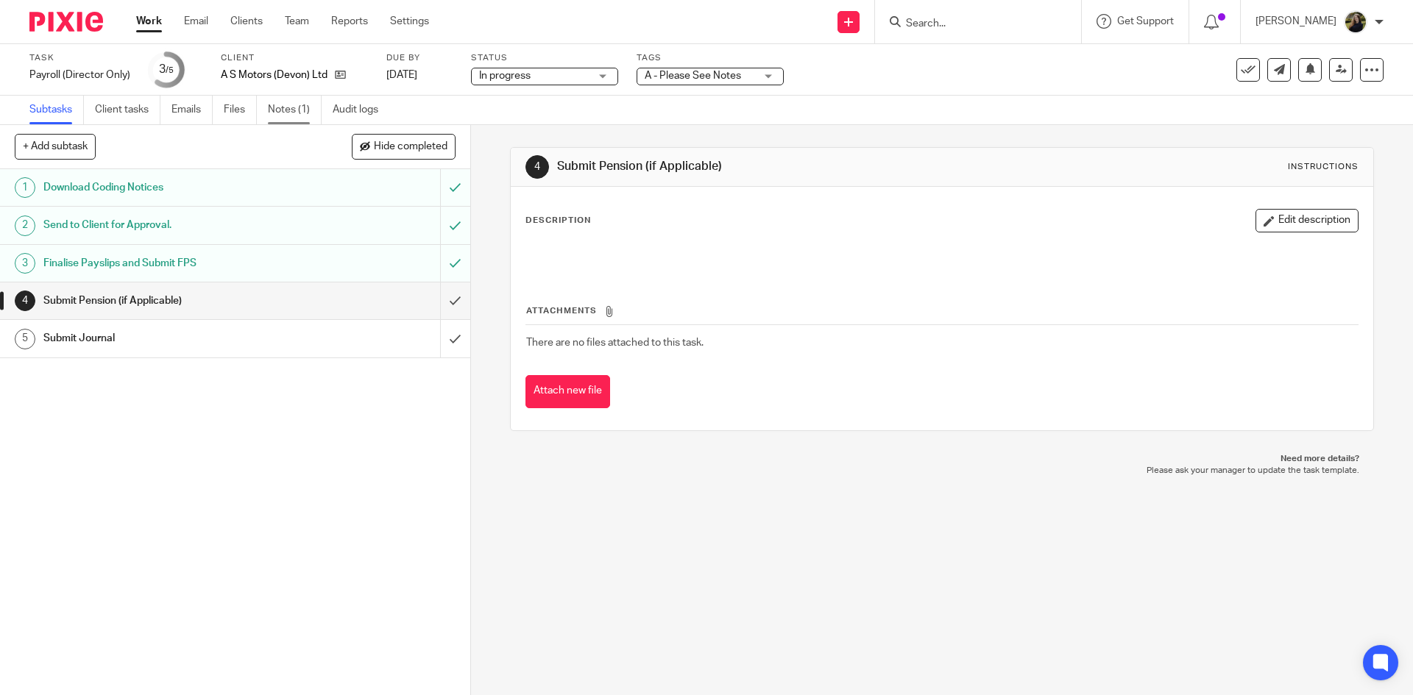
click at [306, 107] on link "Notes (1)" at bounding box center [295, 110] width 54 height 29
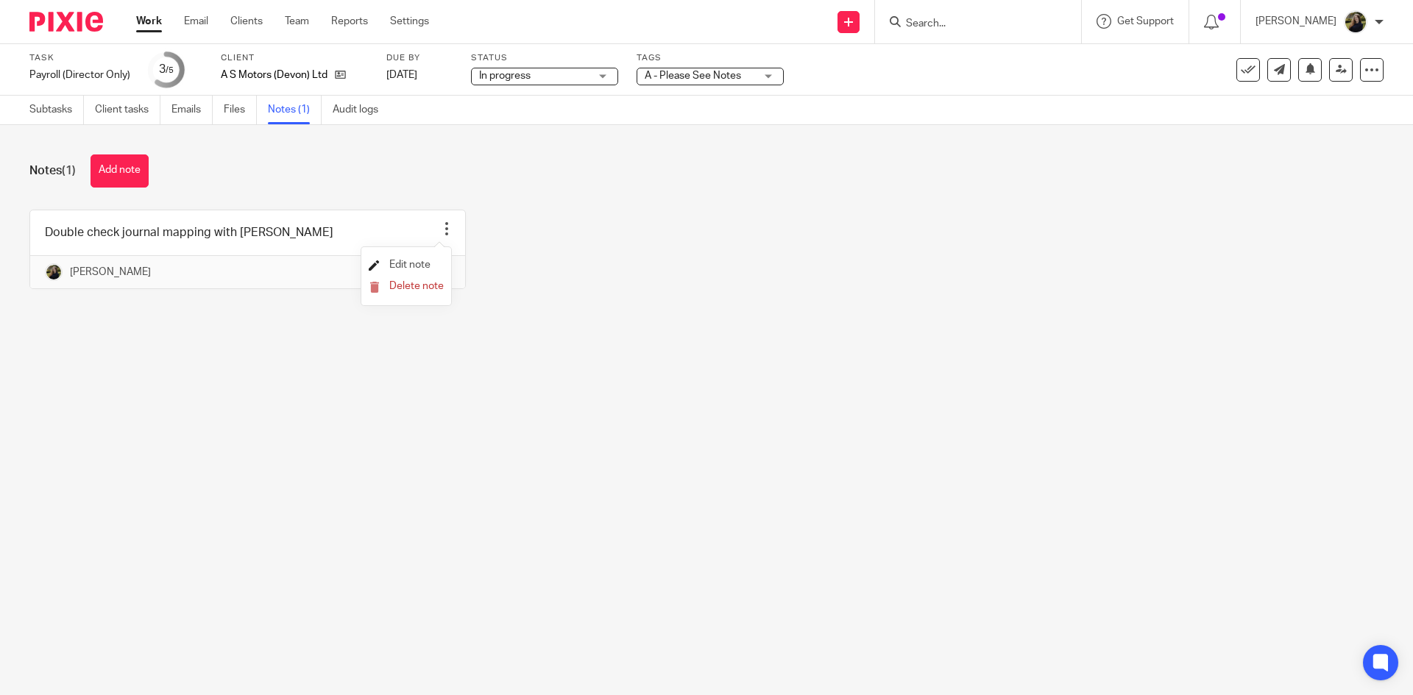
click at [373, 264] on icon at bounding box center [374, 265] width 11 height 11
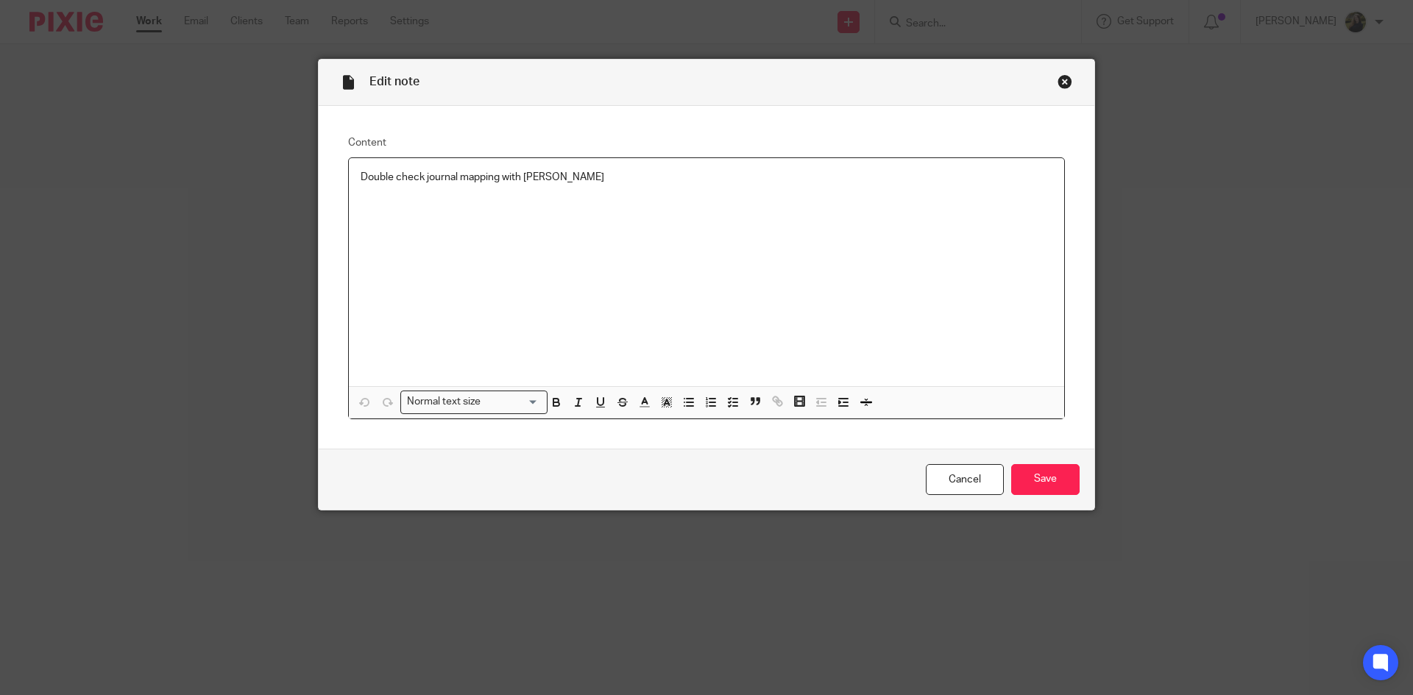
click at [575, 182] on p "Double check journal mapping with Kayla" at bounding box center [706, 177] width 692 height 15
click at [1045, 486] on input "Save" at bounding box center [1045, 480] width 68 height 32
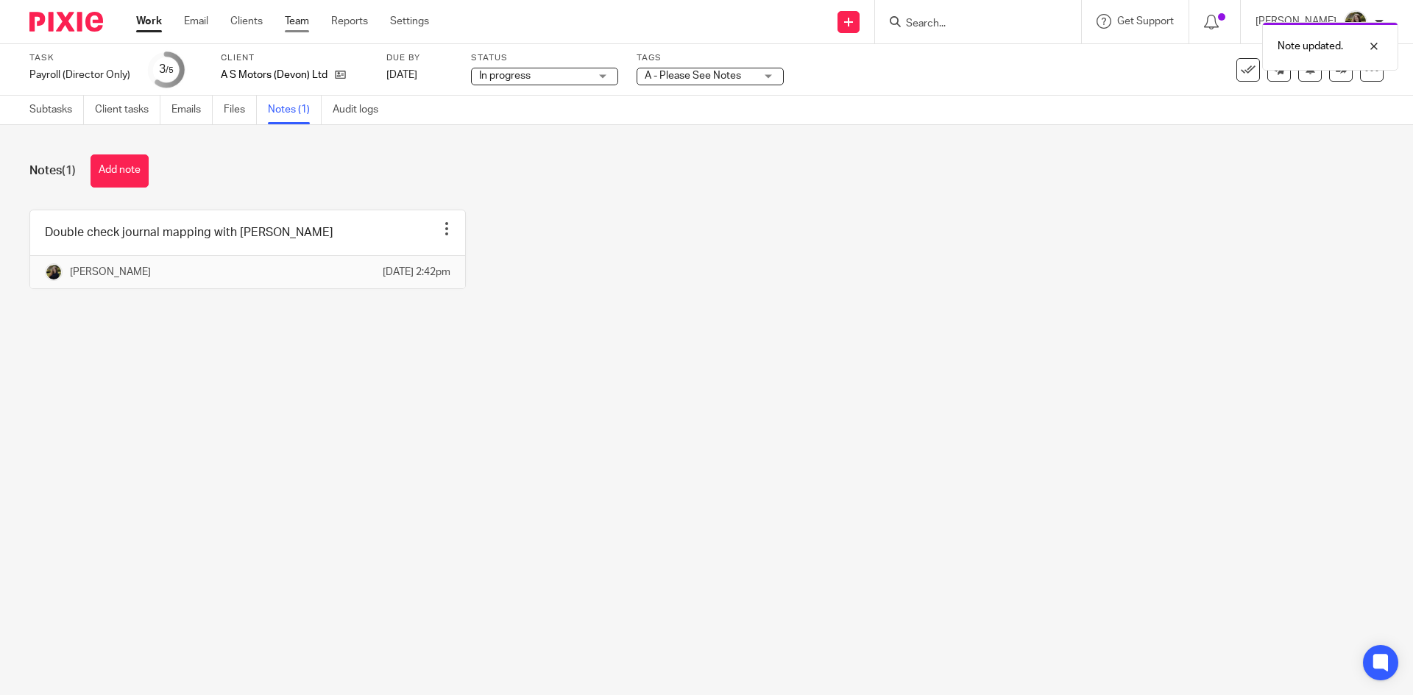
click at [299, 21] on link "Team" at bounding box center [297, 21] width 24 height 15
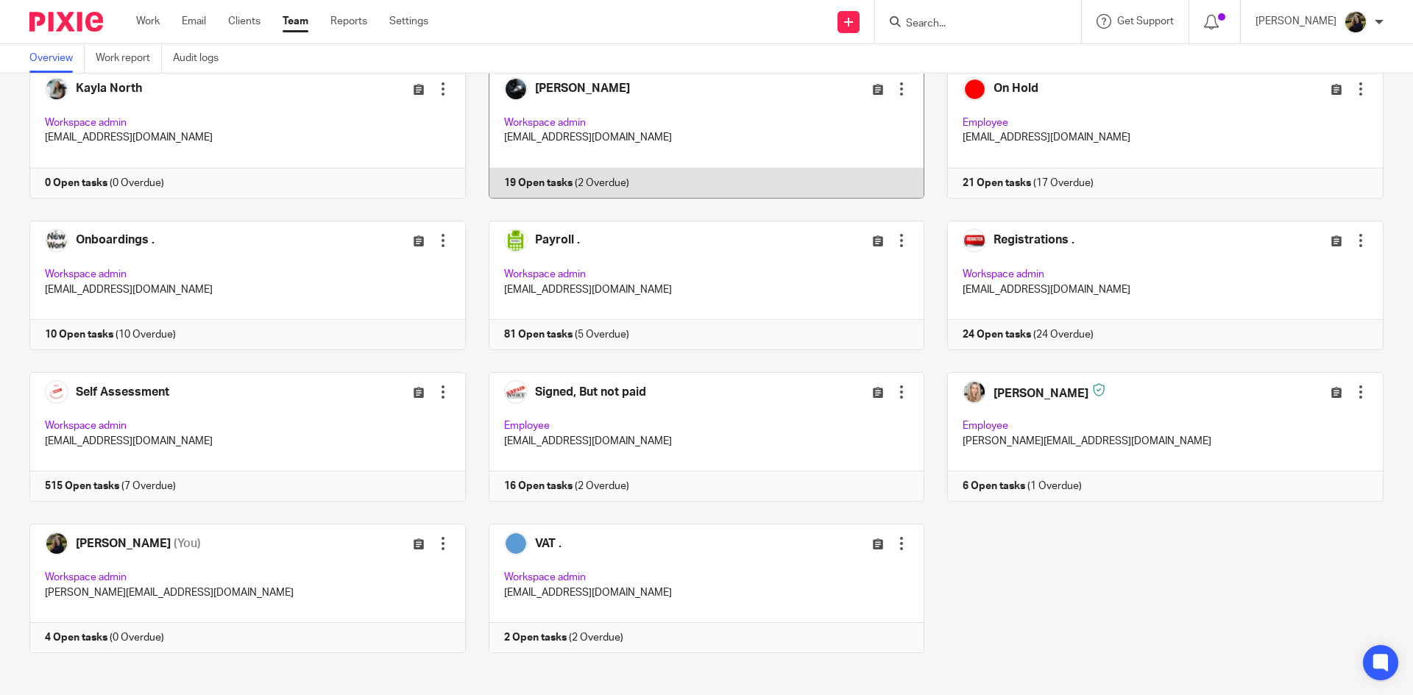
scroll to position [705, 0]
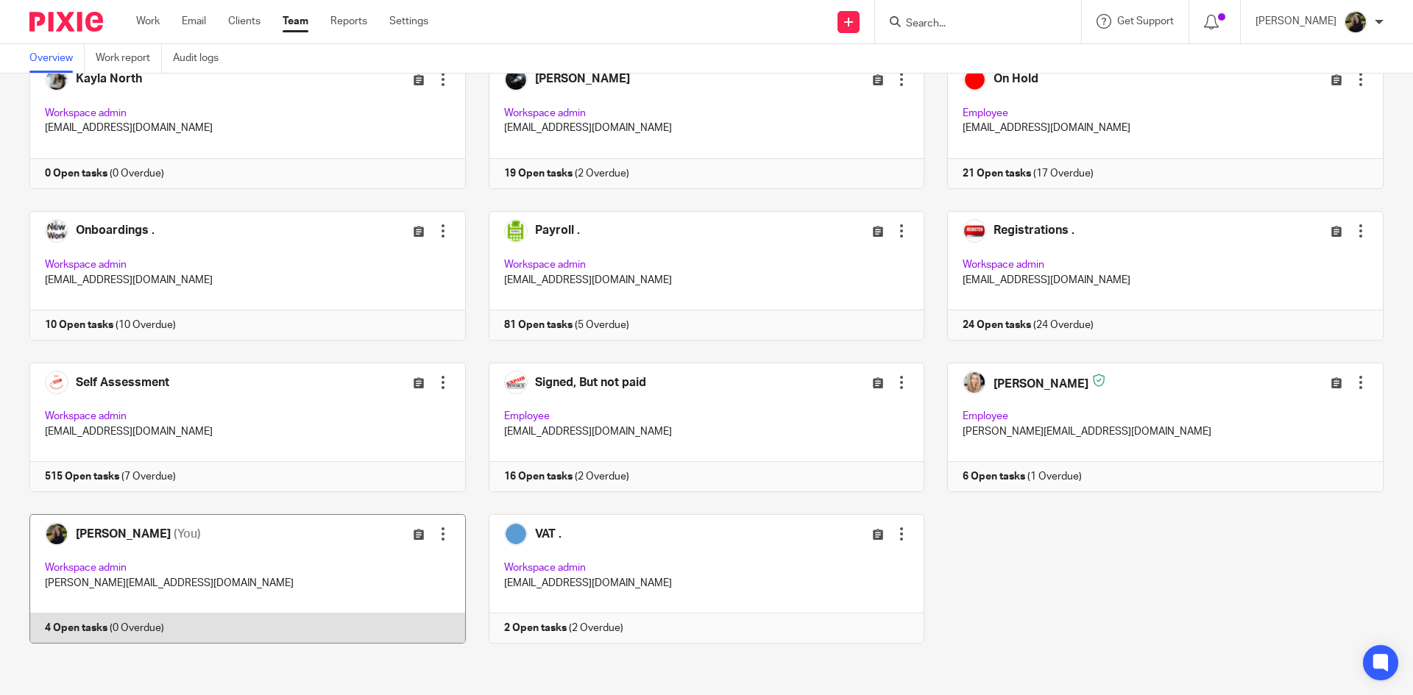
click at [188, 550] on link at bounding box center [236, 578] width 459 height 129
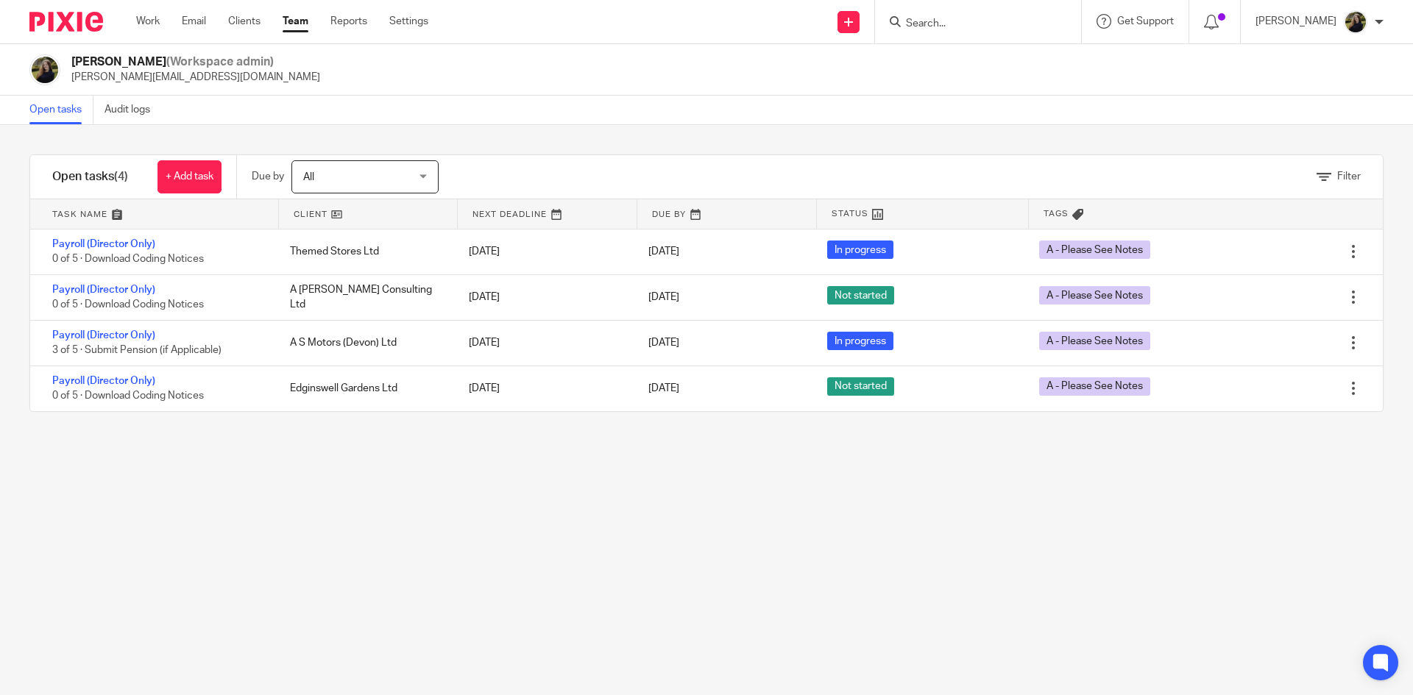
click at [306, 24] on link "Team" at bounding box center [296, 21] width 26 height 15
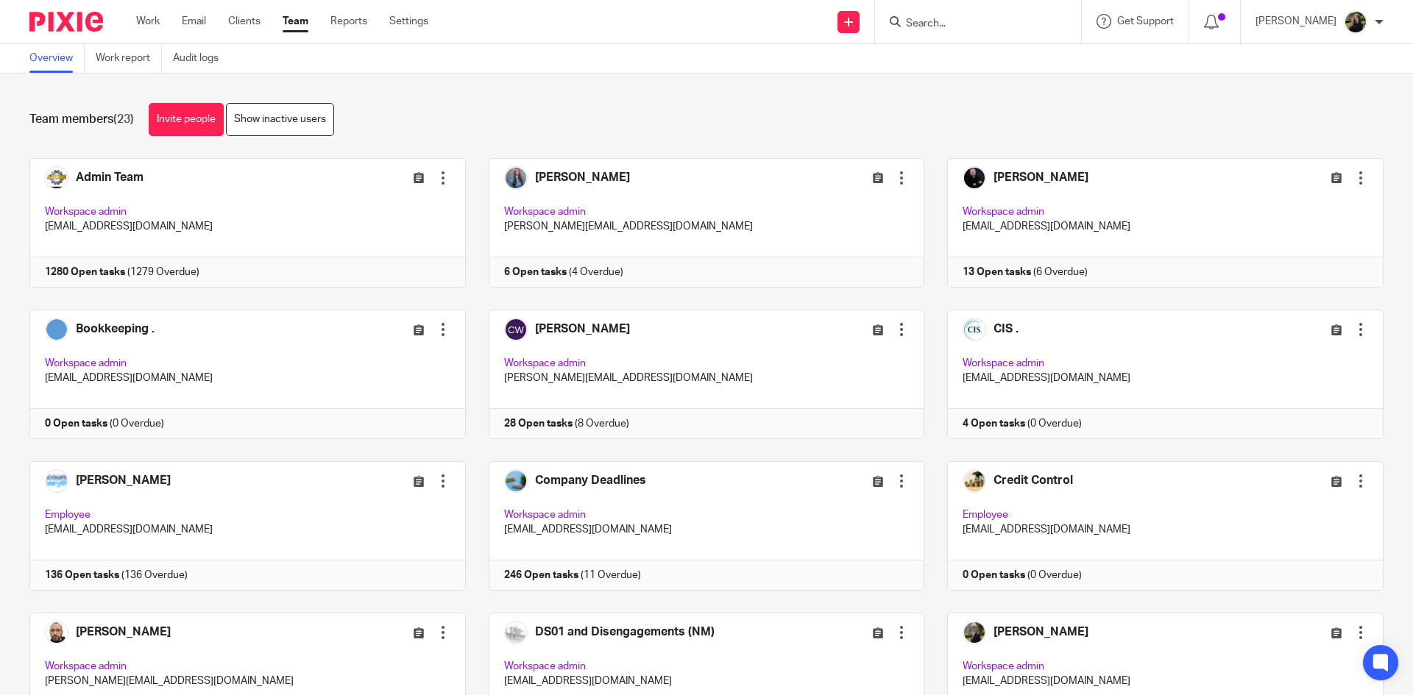
click at [675, 129] on div "Team members (23) Invite people Show inactive users" at bounding box center [706, 119] width 1354 height 33
click at [296, 21] on link "Team" at bounding box center [296, 21] width 26 height 15
click at [290, 20] on link "Team" at bounding box center [296, 21] width 26 height 15
click at [918, 31] on div at bounding box center [974, 22] width 171 height 18
click at [960, 21] on input "Search" at bounding box center [970, 24] width 132 height 13
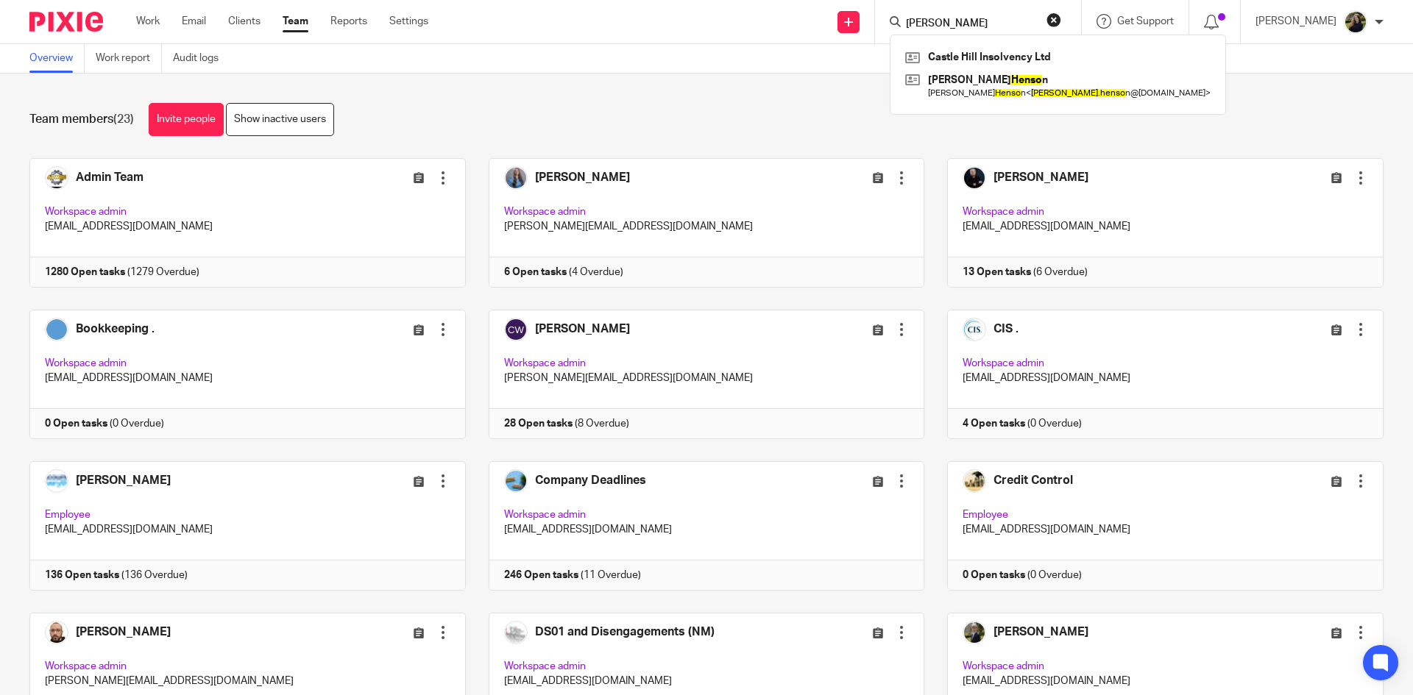
type input "steve henson"
click button "submit" at bounding box center [0, 0] width 0 height 0
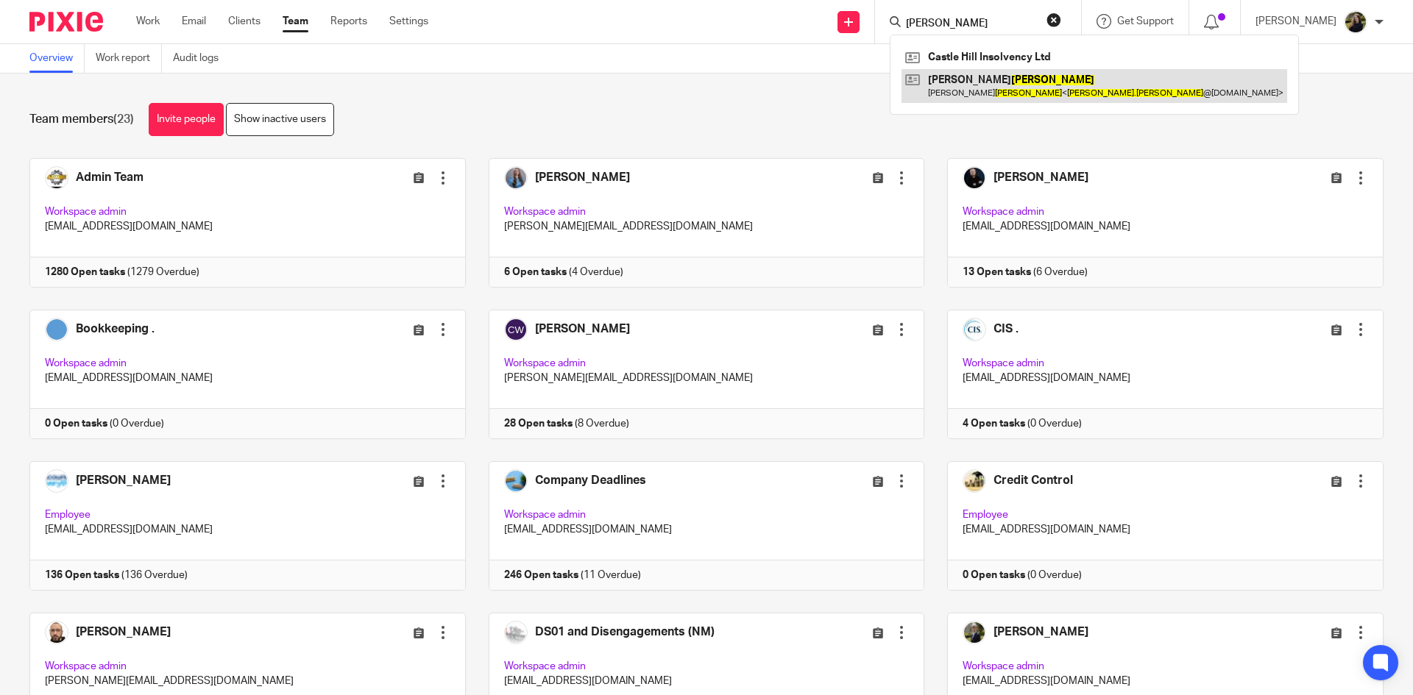
click at [1009, 92] on link at bounding box center [1094, 86] width 386 height 34
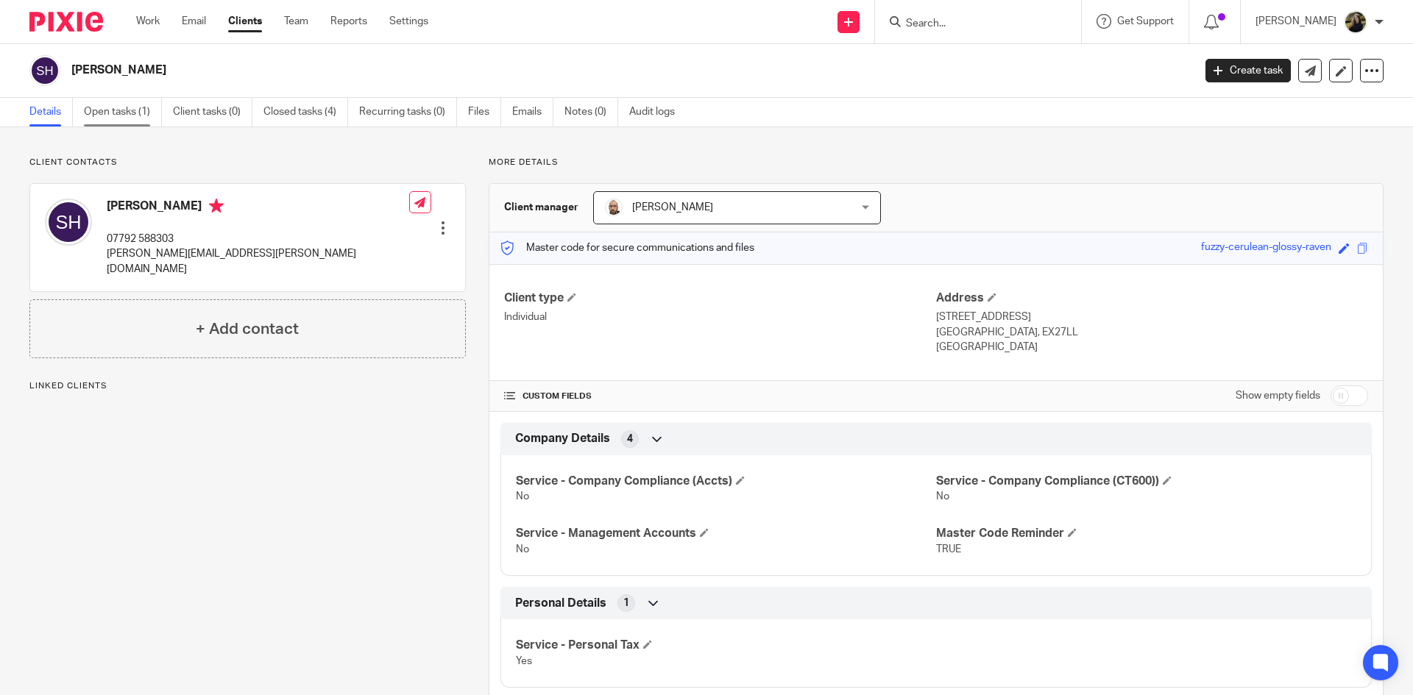
click at [122, 110] on link "Open tasks (1)" at bounding box center [123, 112] width 78 height 29
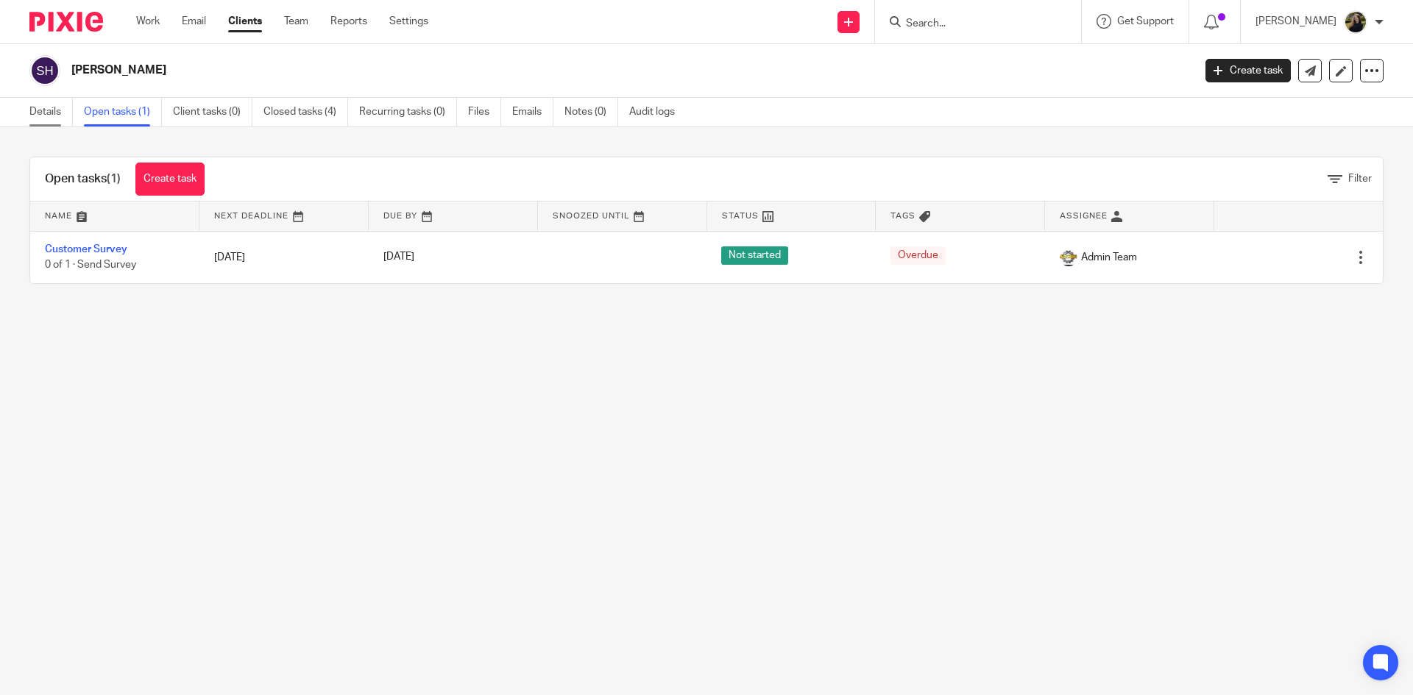
click at [59, 102] on link "Details" at bounding box center [50, 112] width 43 height 29
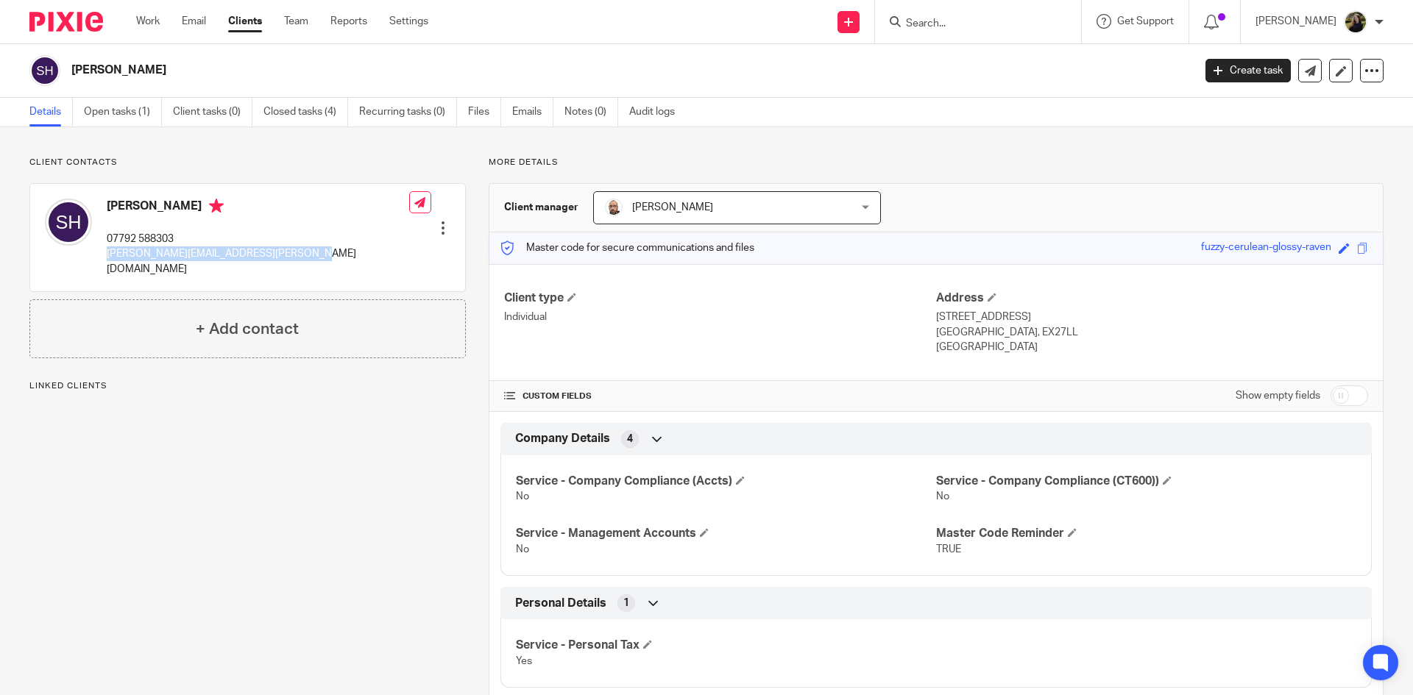
drag, startPoint x: 0, startPoint y: 0, endPoint x: 102, endPoint y: 257, distance: 276.4
click at [102, 257] on div "[PERSON_NAME] 07792 588303 [PERSON_NAME][EMAIL_ADDRESS][PERSON_NAME][DOMAIN_NAM…" at bounding box center [247, 237] width 435 height 107
copy p "[PERSON_NAME][EMAIL_ADDRESS][PERSON_NAME][DOMAIN_NAME]"
click at [65, 17] on img at bounding box center [66, 22] width 74 height 20
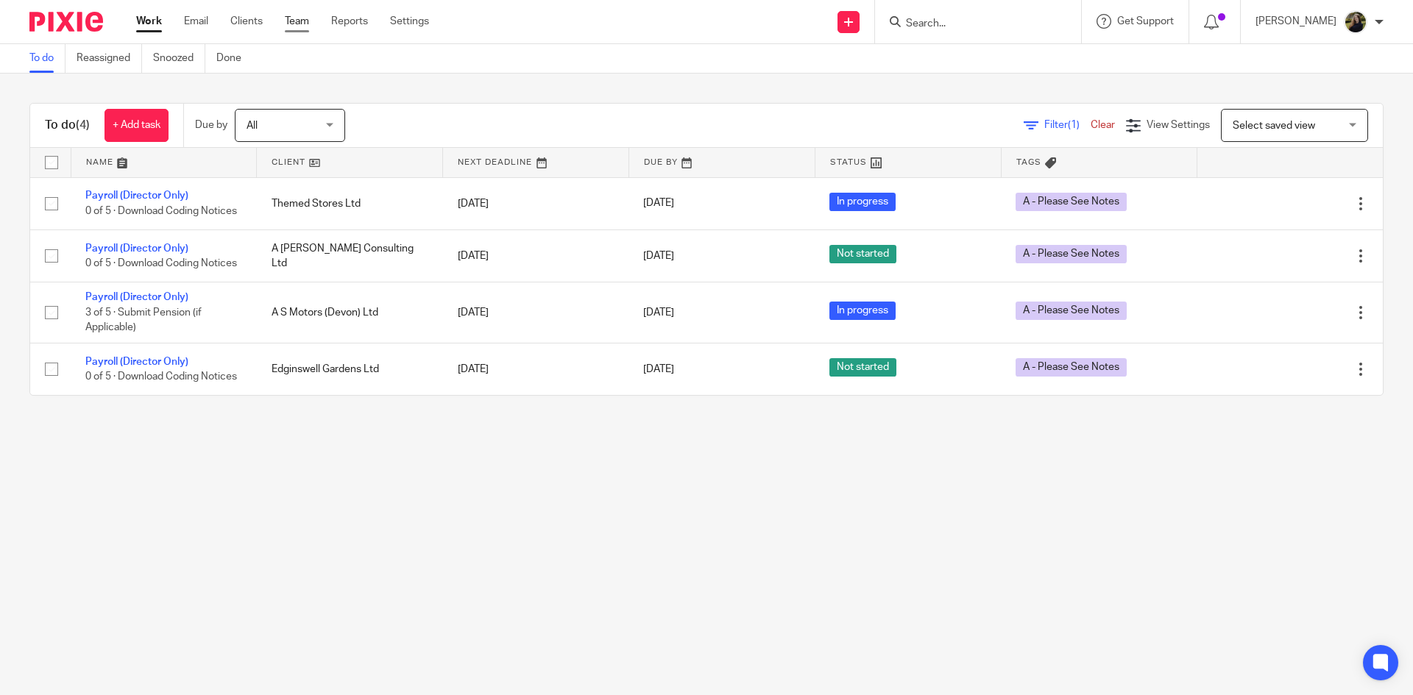
click at [296, 26] on link "Team" at bounding box center [297, 21] width 24 height 15
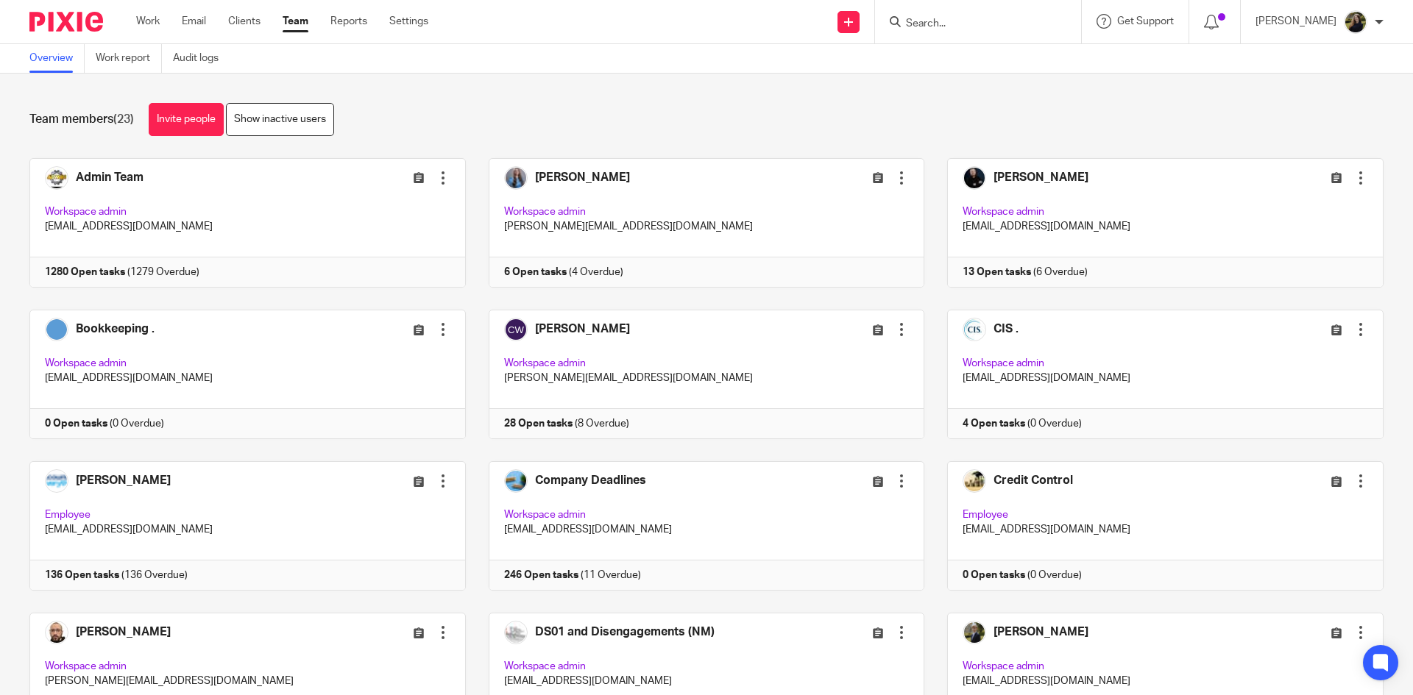
click at [949, 29] on input "Search" at bounding box center [970, 24] width 132 height 13
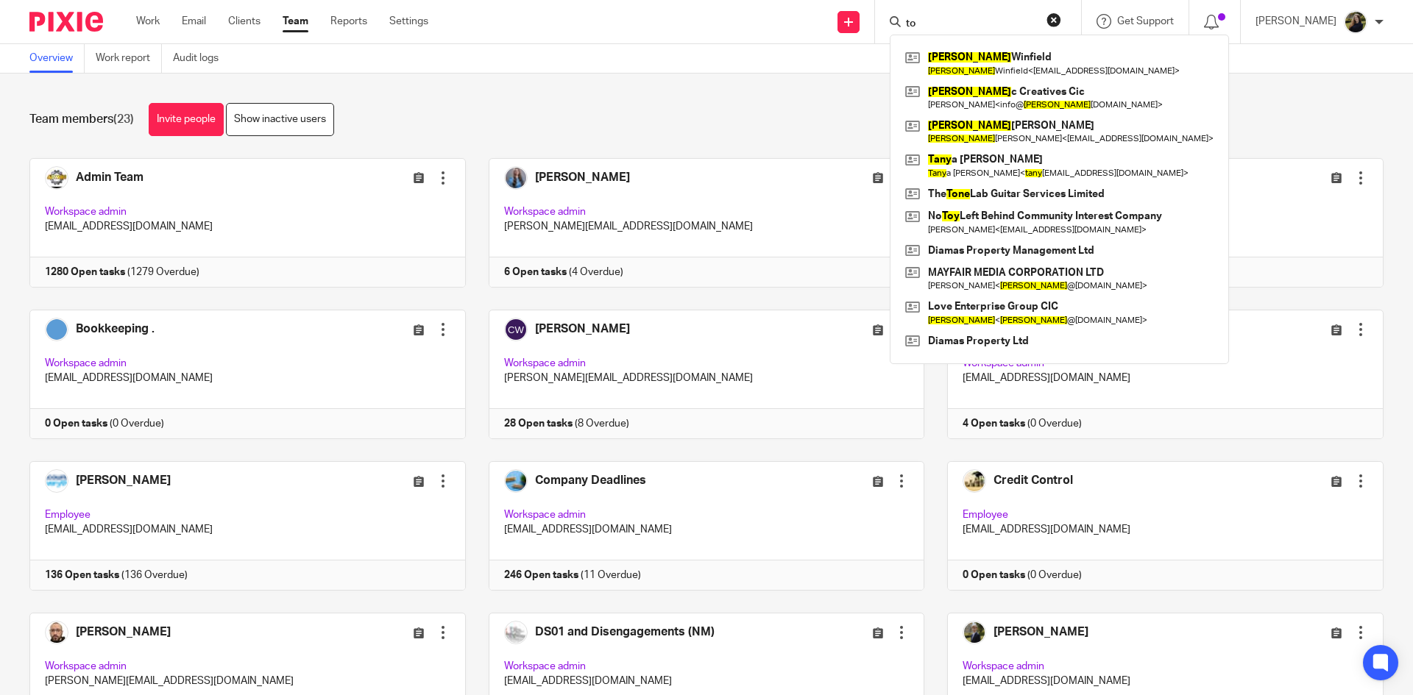
type input "t"
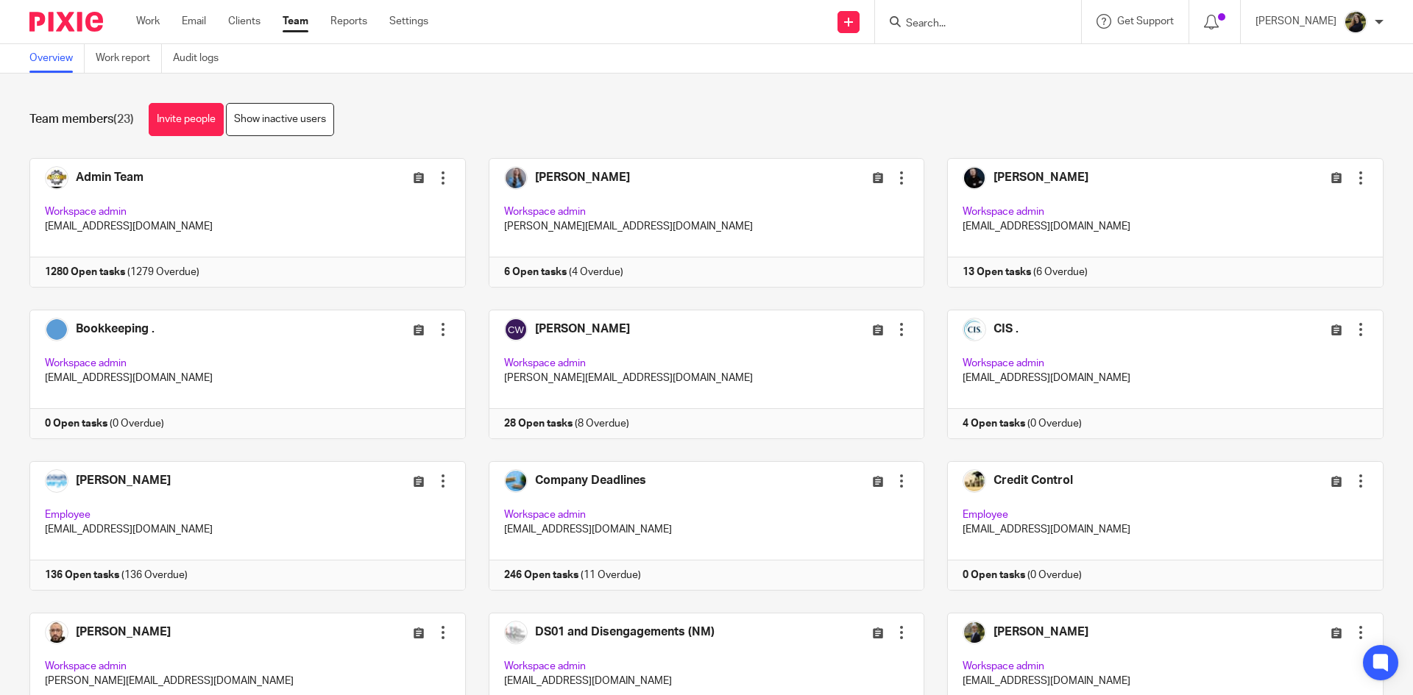
click at [796, 80] on div "Team members (23) Invite people Show inactive users Invite team members Add inv…" at bounding box center [706, 385] width 1413 height 622
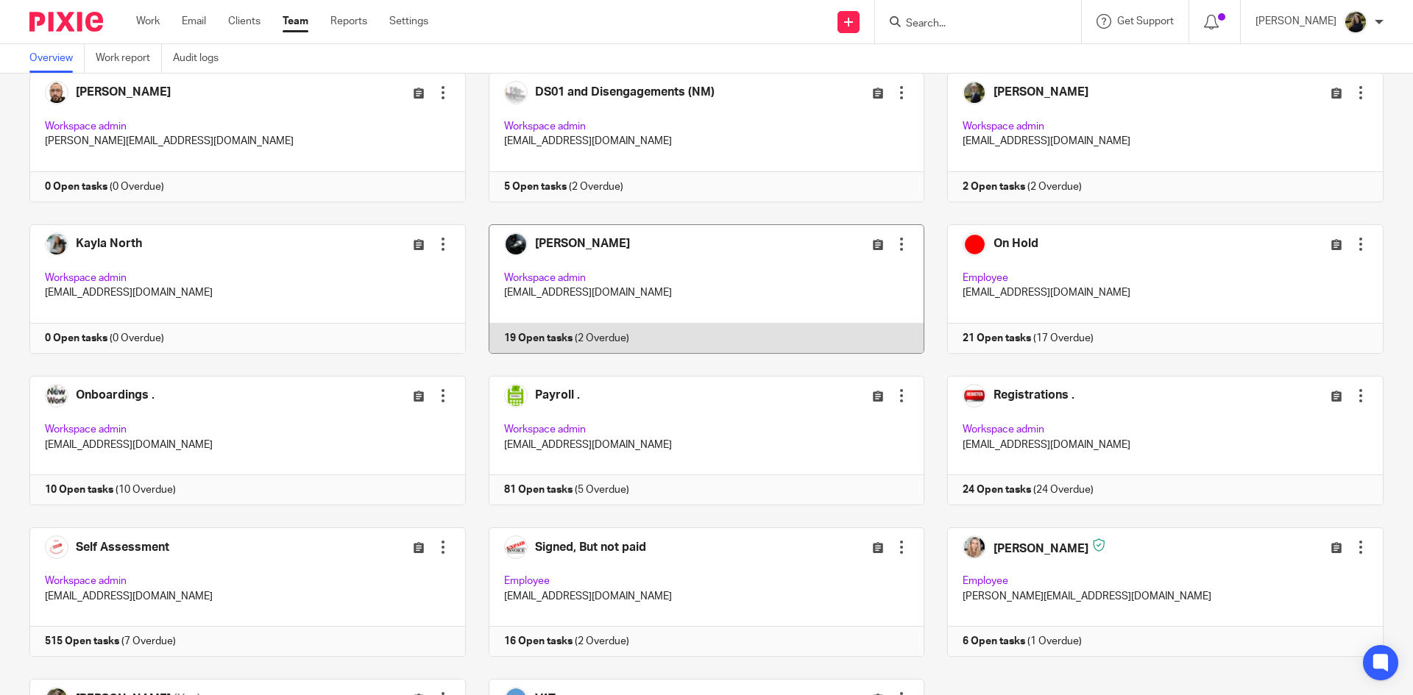
scroll to position [515, 0]
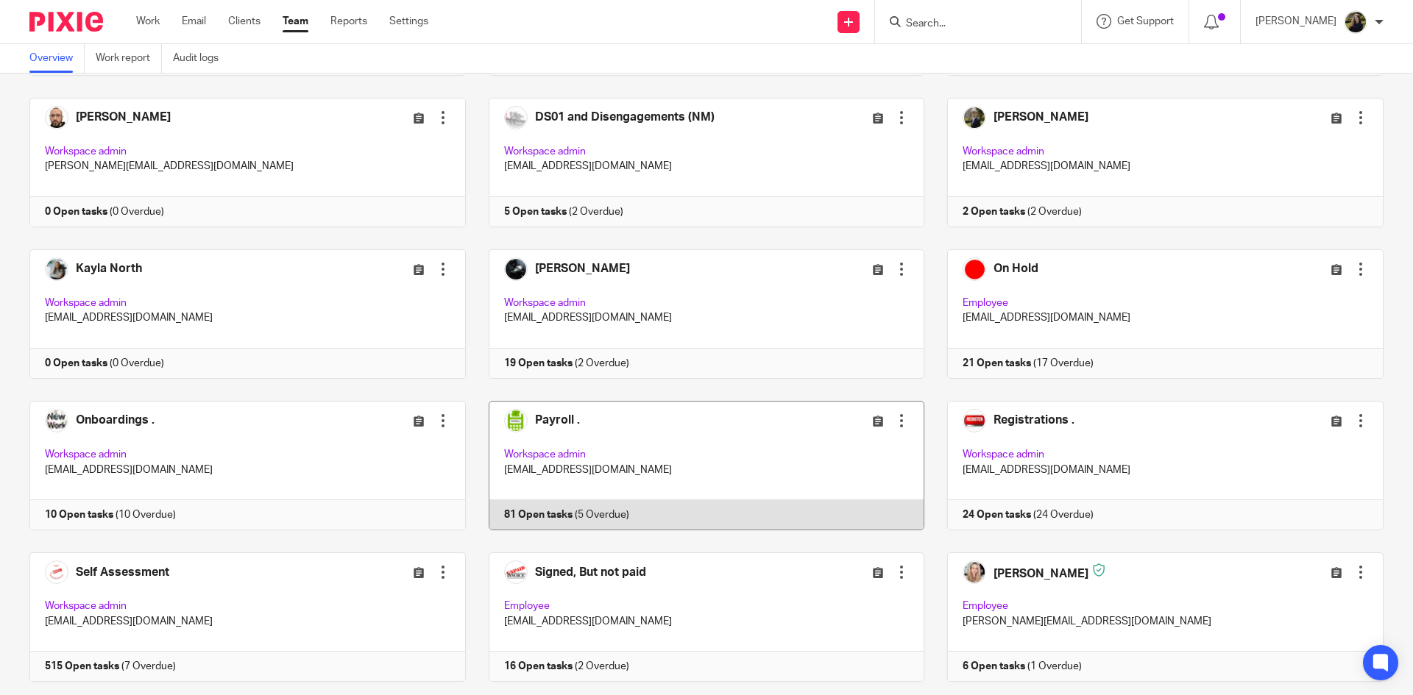
click at [702, 433] on link at bounding box center [695, 465] width 459 height 129
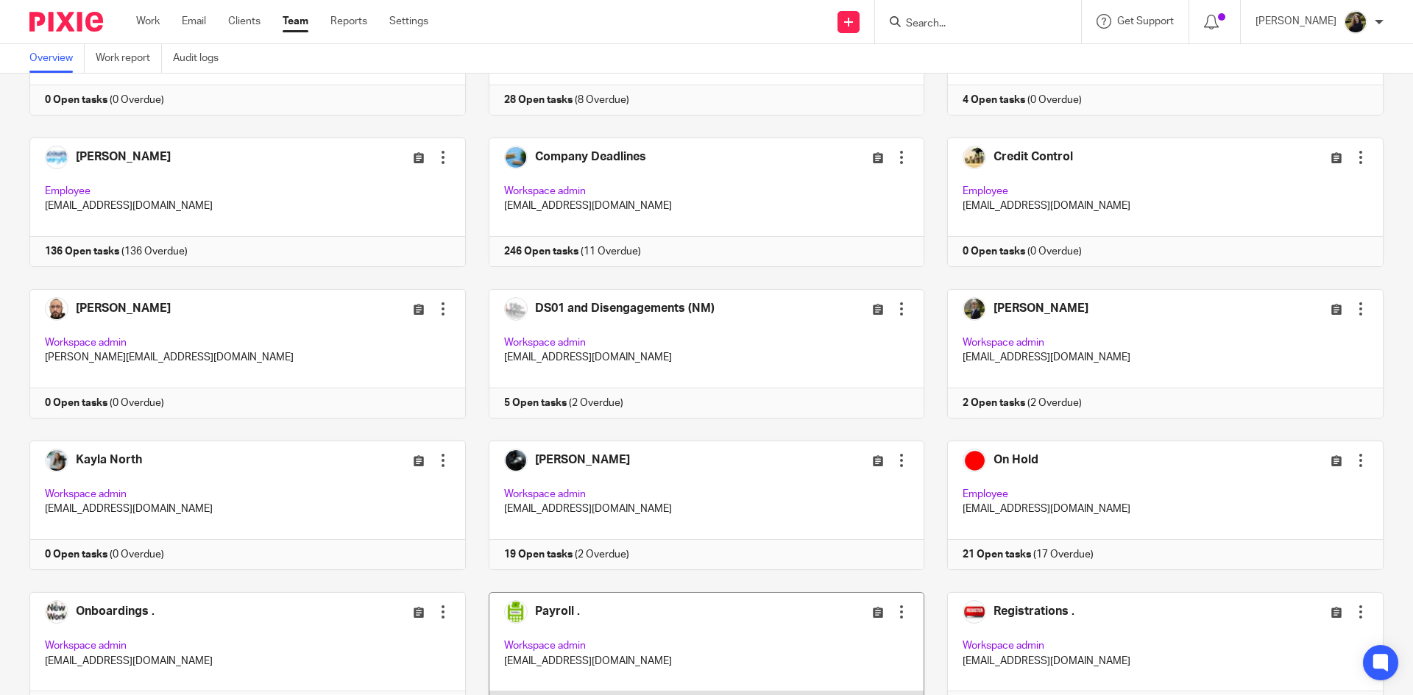
scroll to position [263, 0]
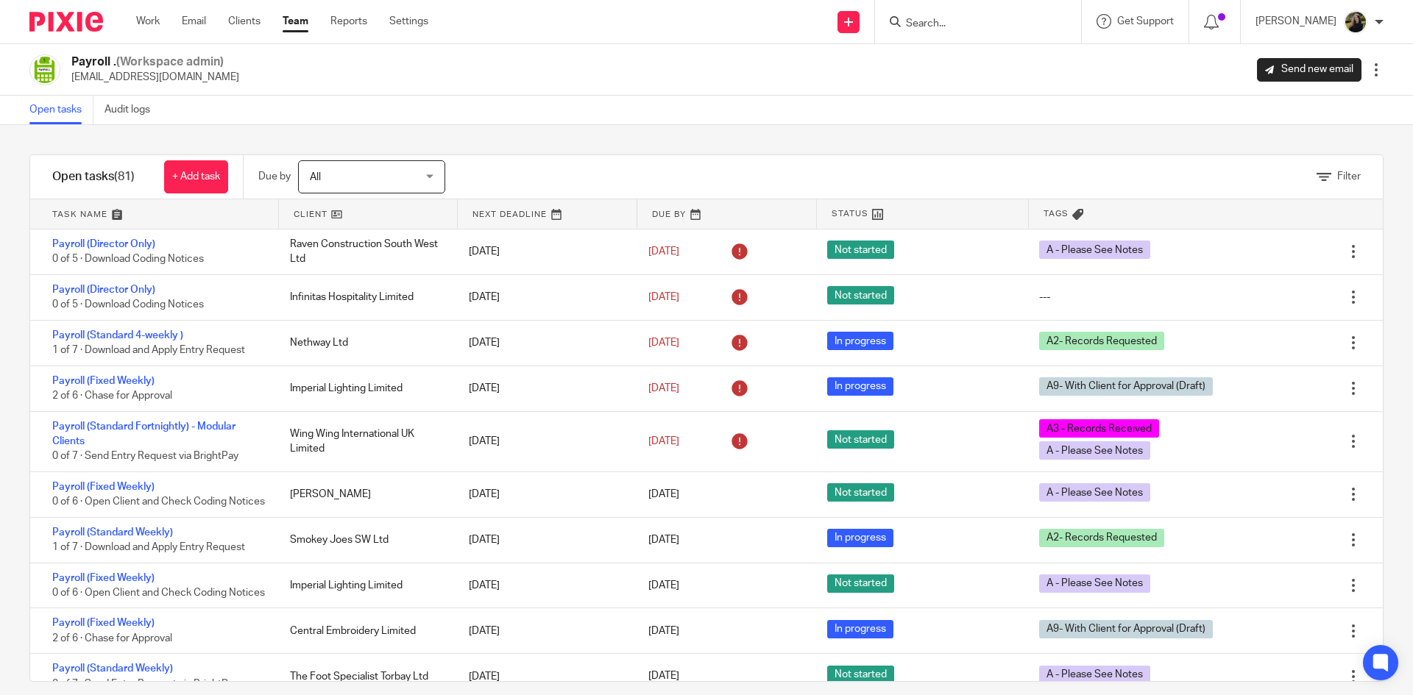
click at [994, 18] on input "Search" at bounding box center [970, 24] width 132 height 13
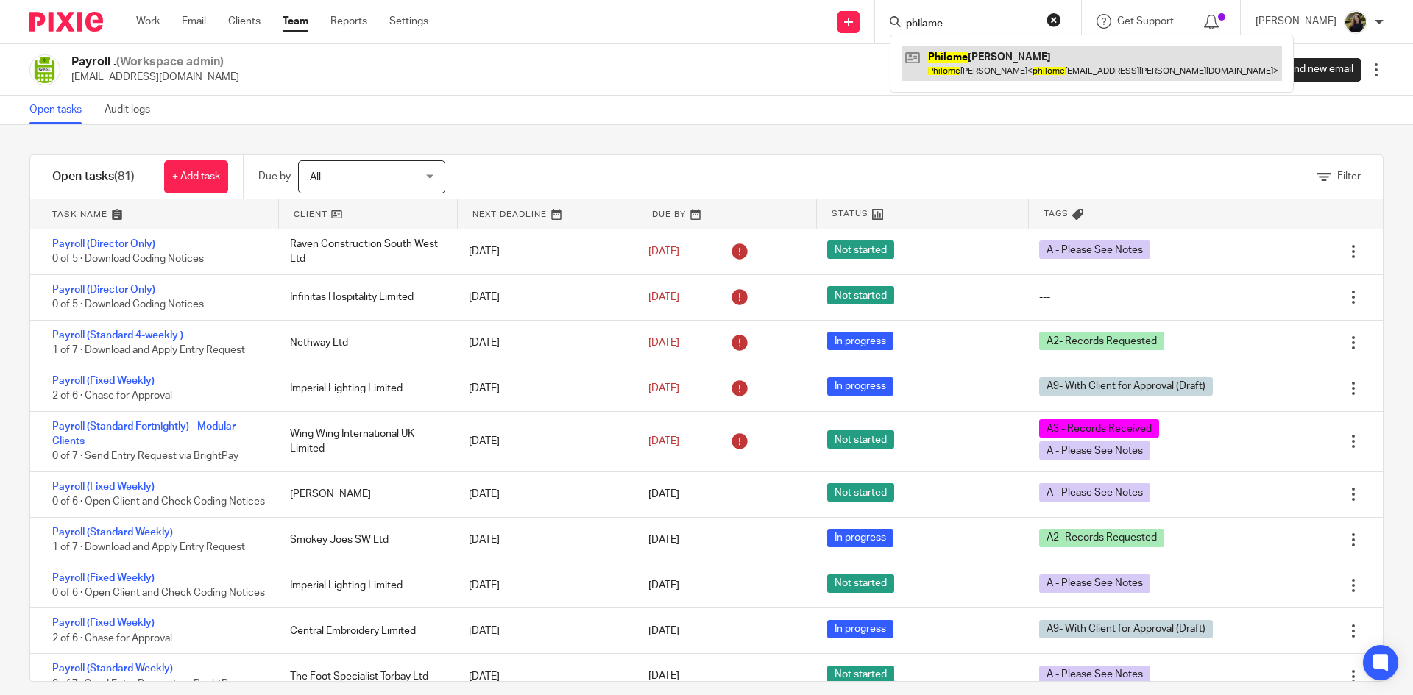
type input "philame"
click at [989, 71] on link at bounding box center [1091, 63] width 380 height 34
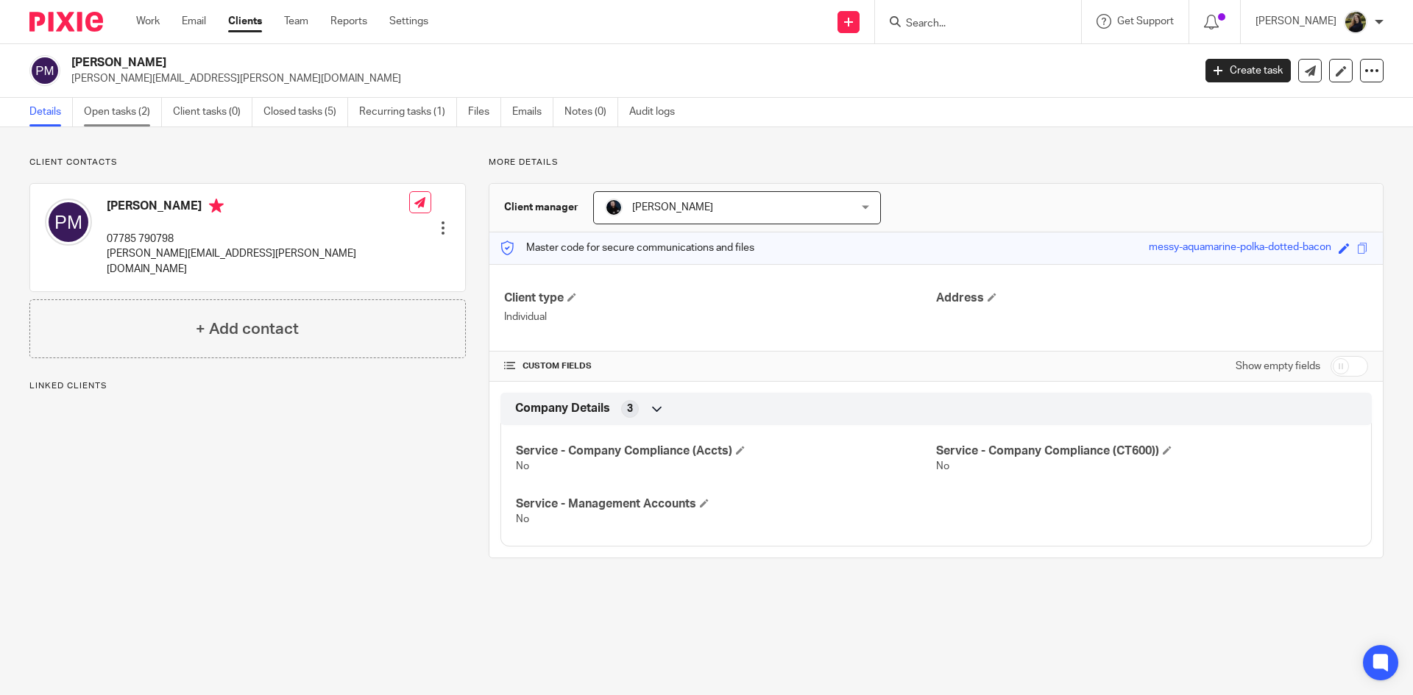
click at [140, 106] on link "Open tasks (2)" at bounding box center [123, 112] width 78 height 29
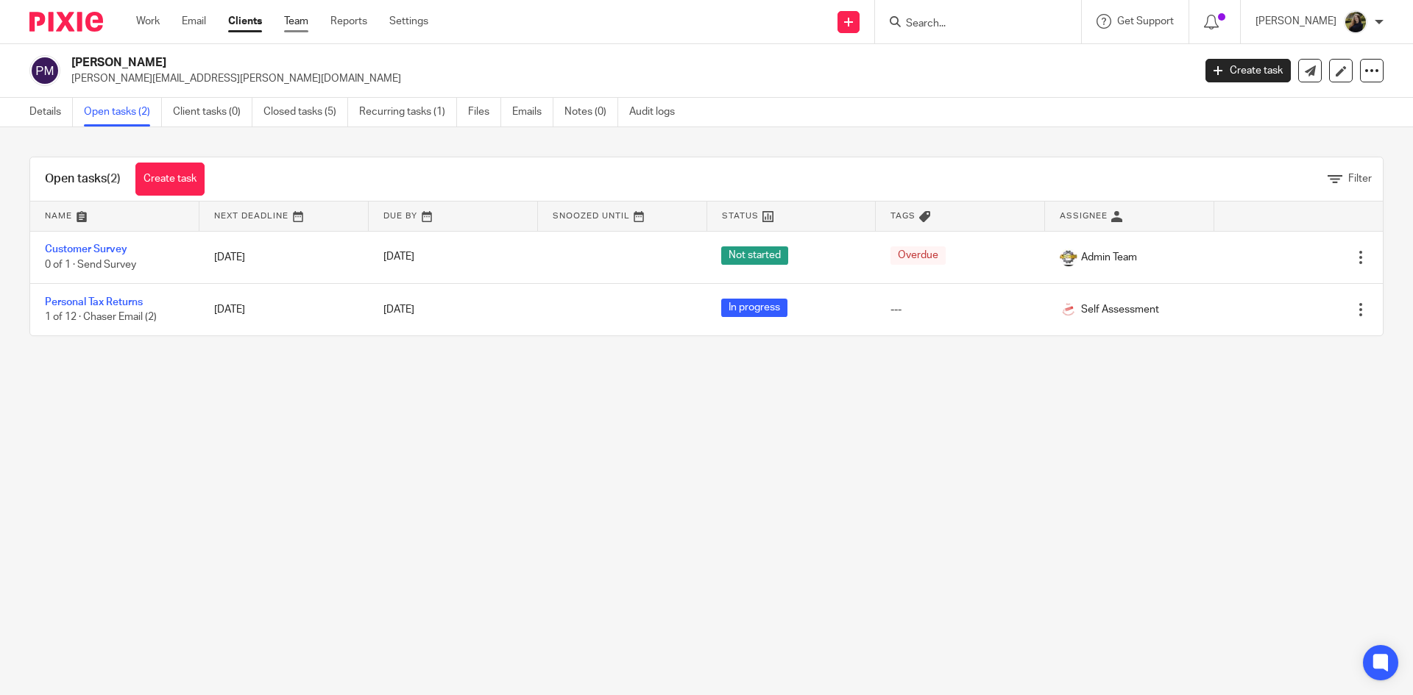
click at [296, 17] on link "Team" at bounding box center [296, 21] width 24 height 15
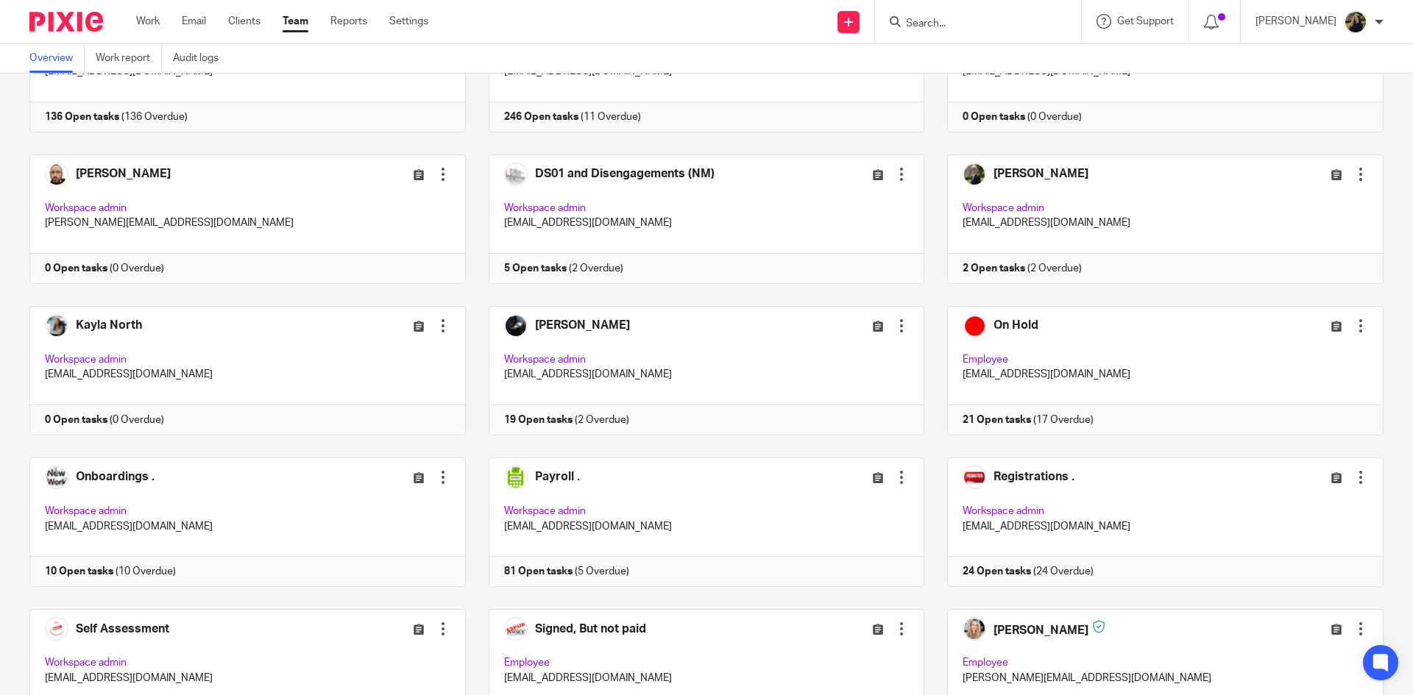
scroll to position [589, 0]
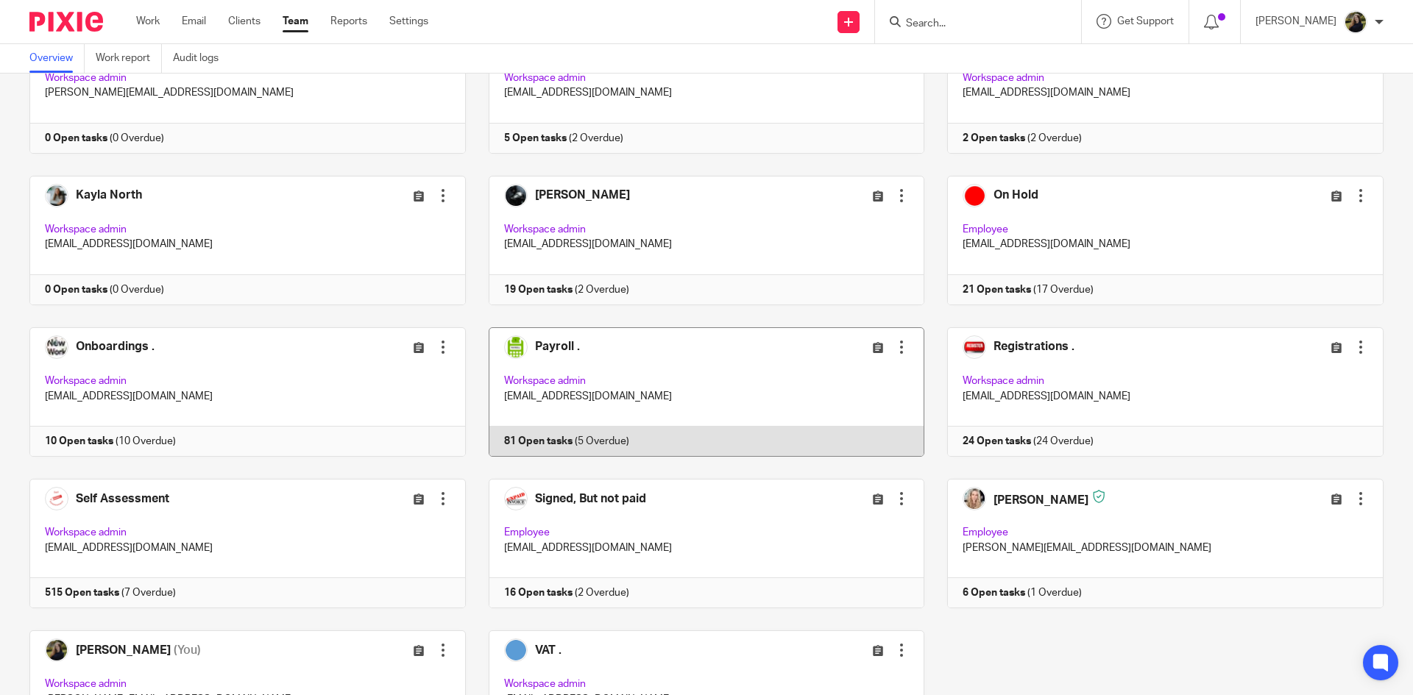
click at [712, 389] on link at bounding box center [695, 391] width 459 height 129
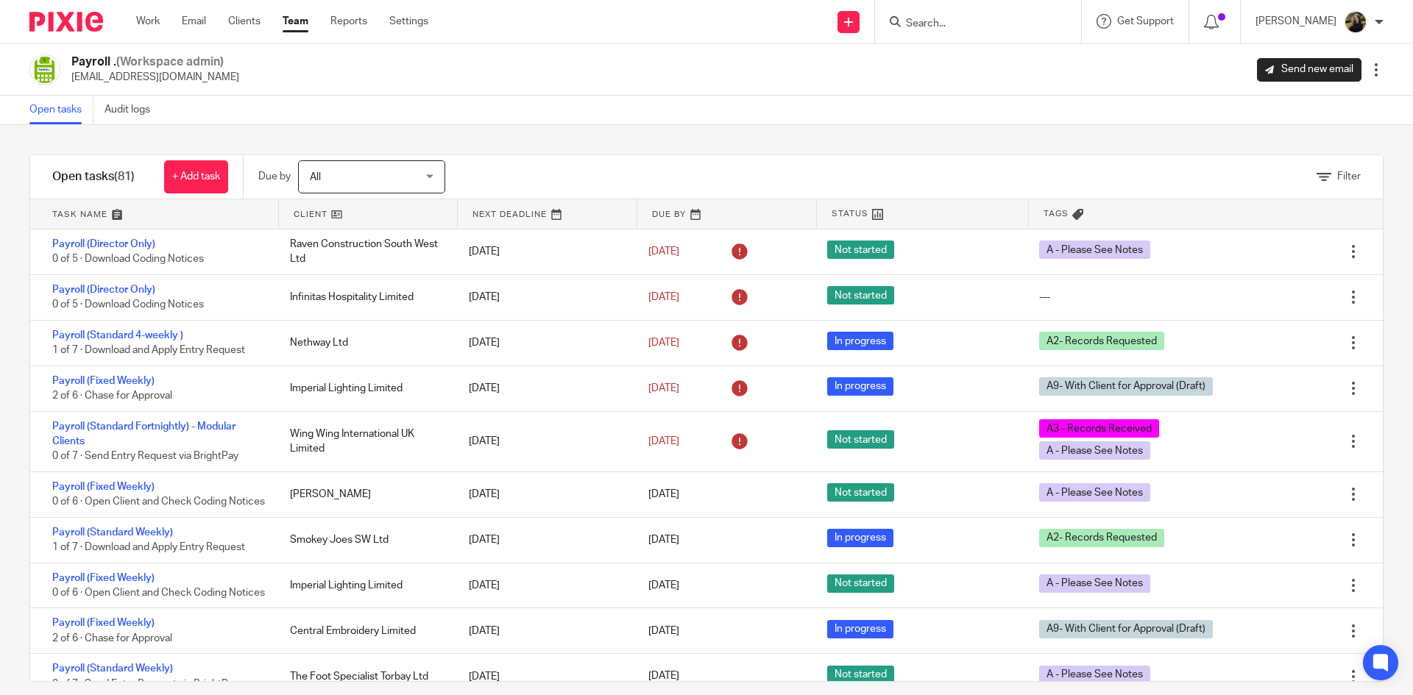
click at [54, 21] on img at bounding box center [66, 22] width 74 height 20
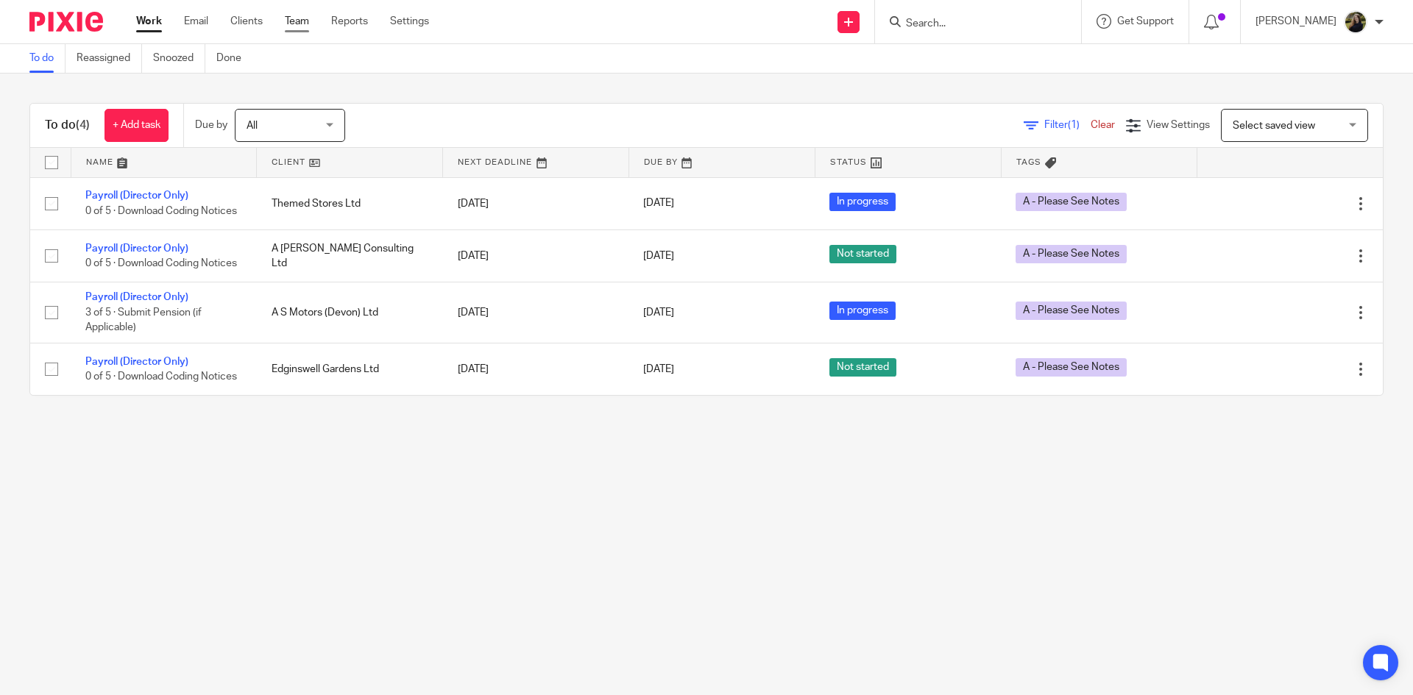
click at [298, 23] on link "Team" at bounding box center [297, 21] width 24 height 15
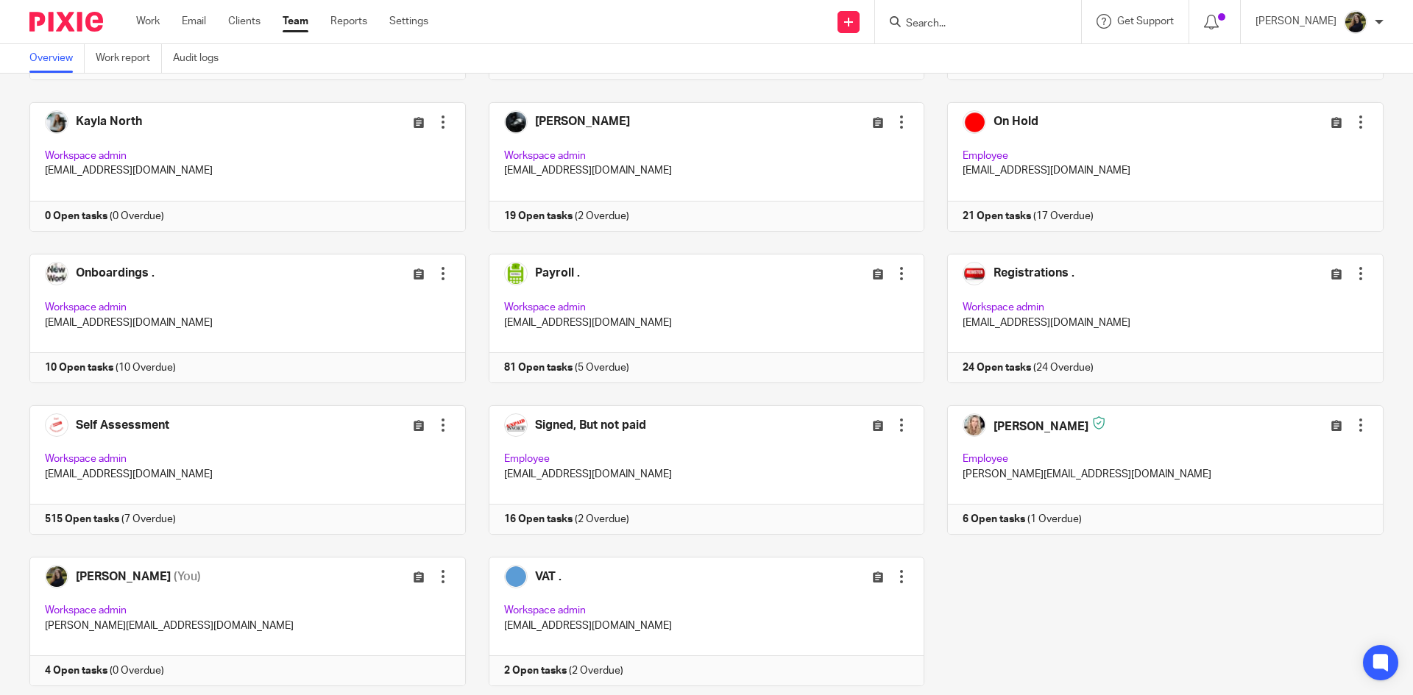
scroll to position [705, 0]
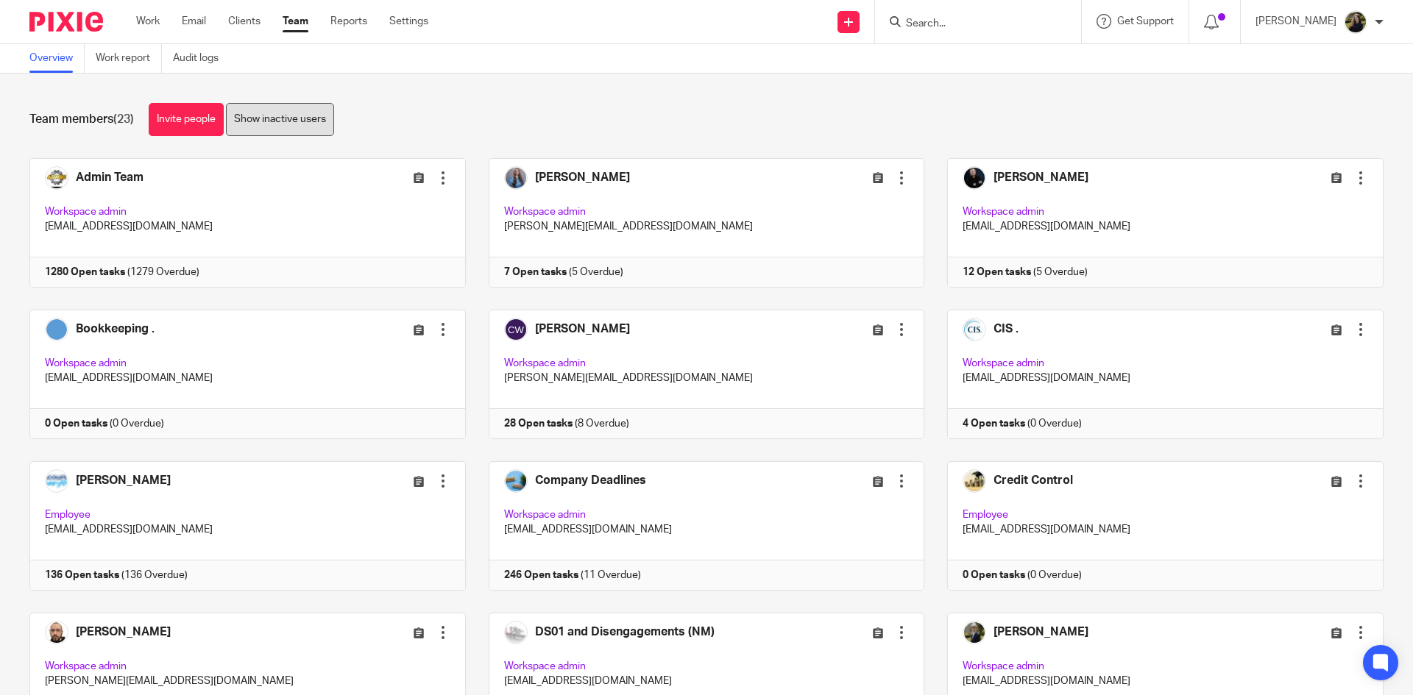
click at [322, 127] on link "Show inactive users" at bounding box center [280, 119] width 108 height 33
click at [296, 107] on link "Hide inactive users" at bounding box center [278, 119] width 104 height 33
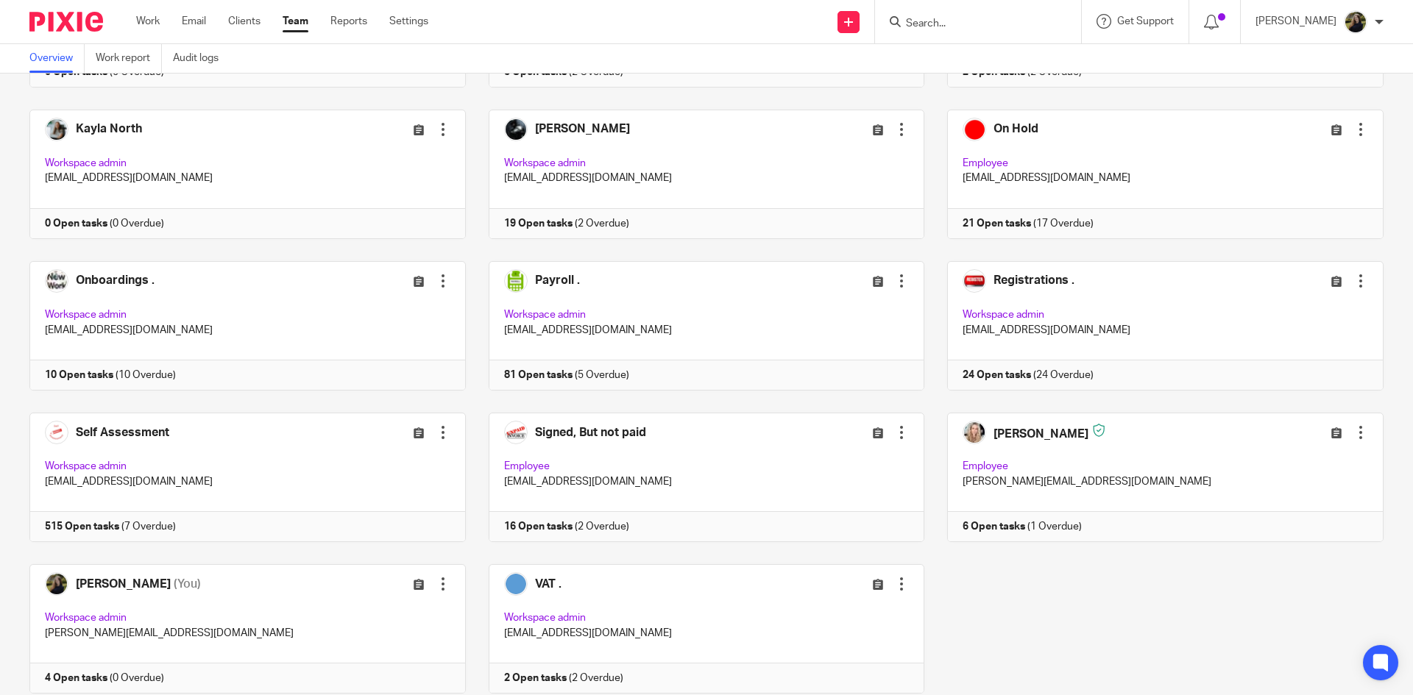
scroll to position [705, 0]
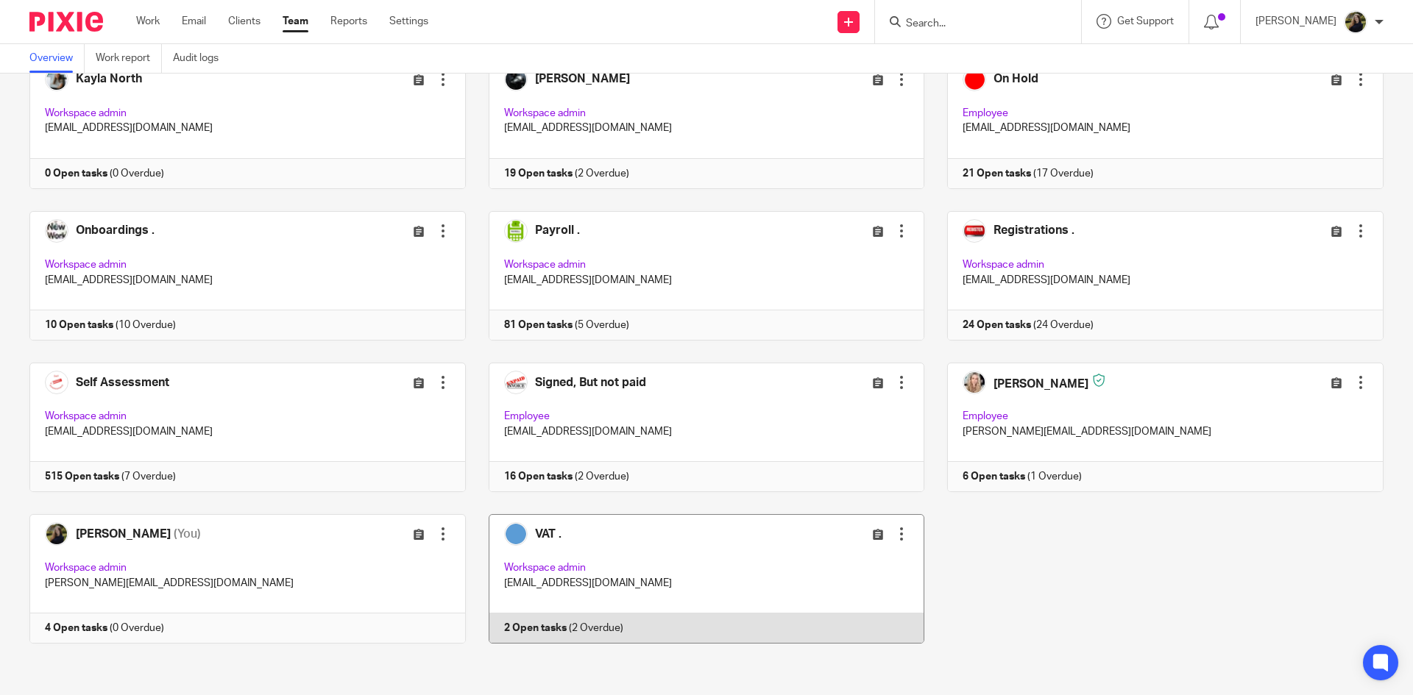
click at [706, 562] on link at bounding box center [695, 578] width 459 height 129
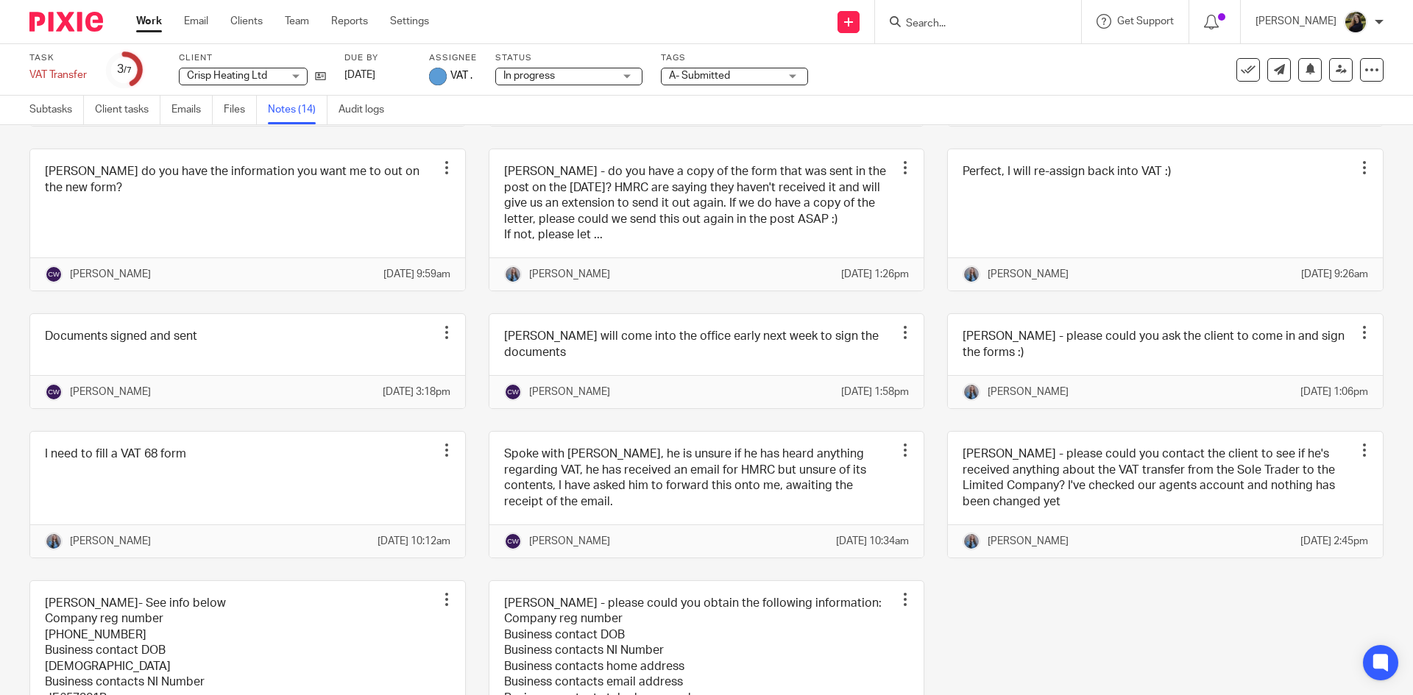
scroll to position [137, 0]
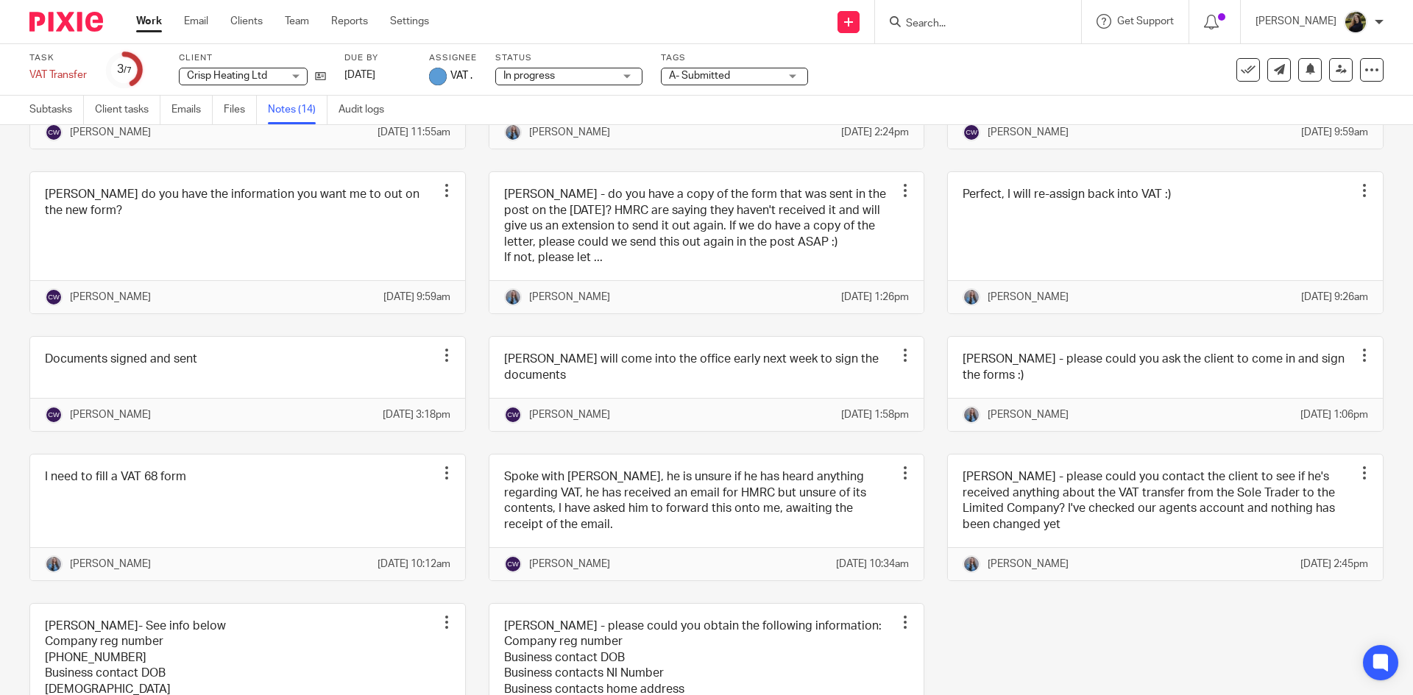
drag, startPoint x: 0, startPoint y: 554, endPoint x: 0, endPoint y: 564, distance: 9.6
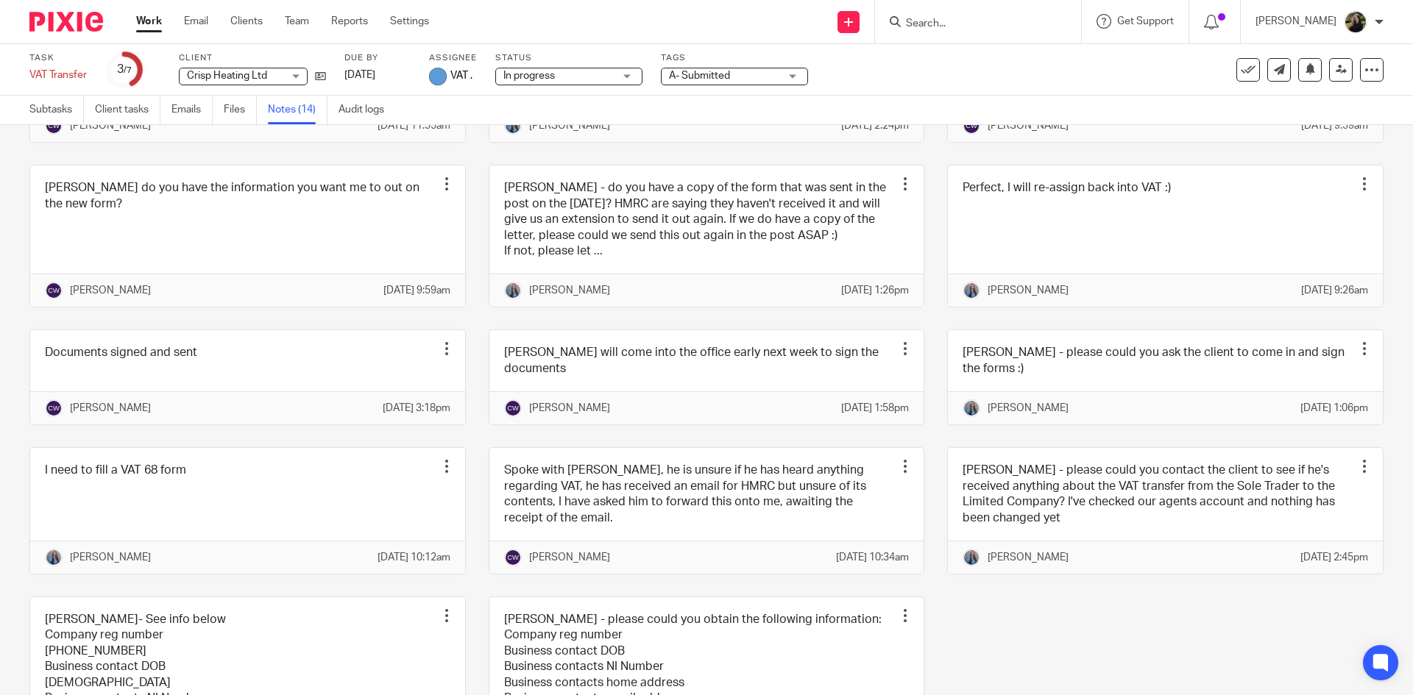
drag, startPoint x: 18, startPoint y: 558, endPoint x: 9, endPoint y: 575, distance: 18.4
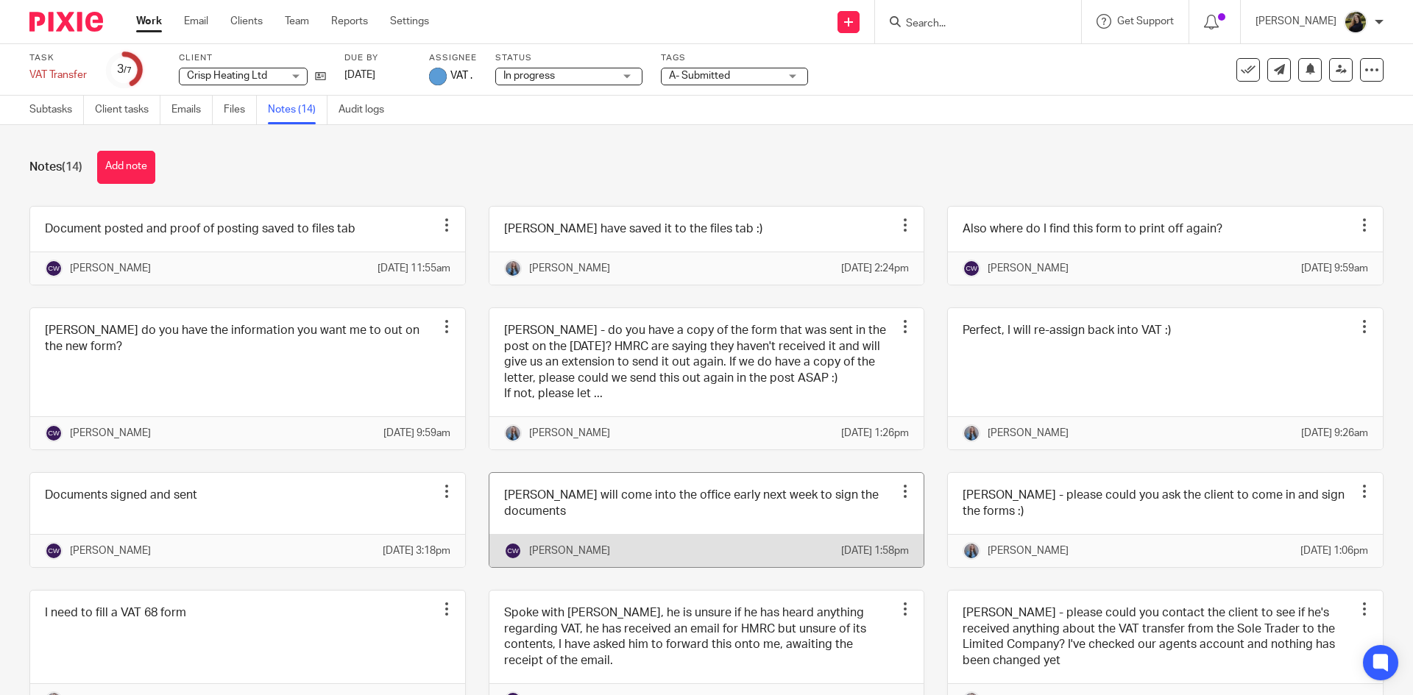
scroll to position [0, 0]
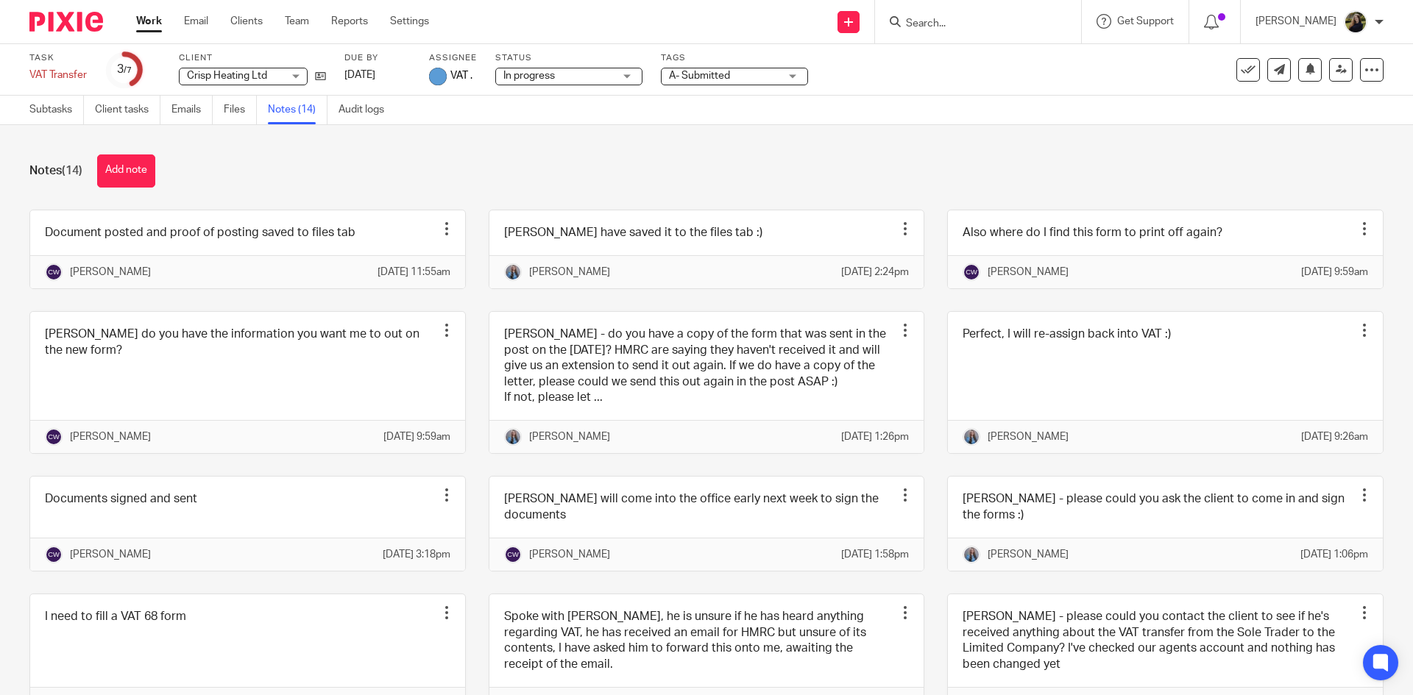
click at [58, 17] on img at bounding box center [66, 22] width 74 height 20
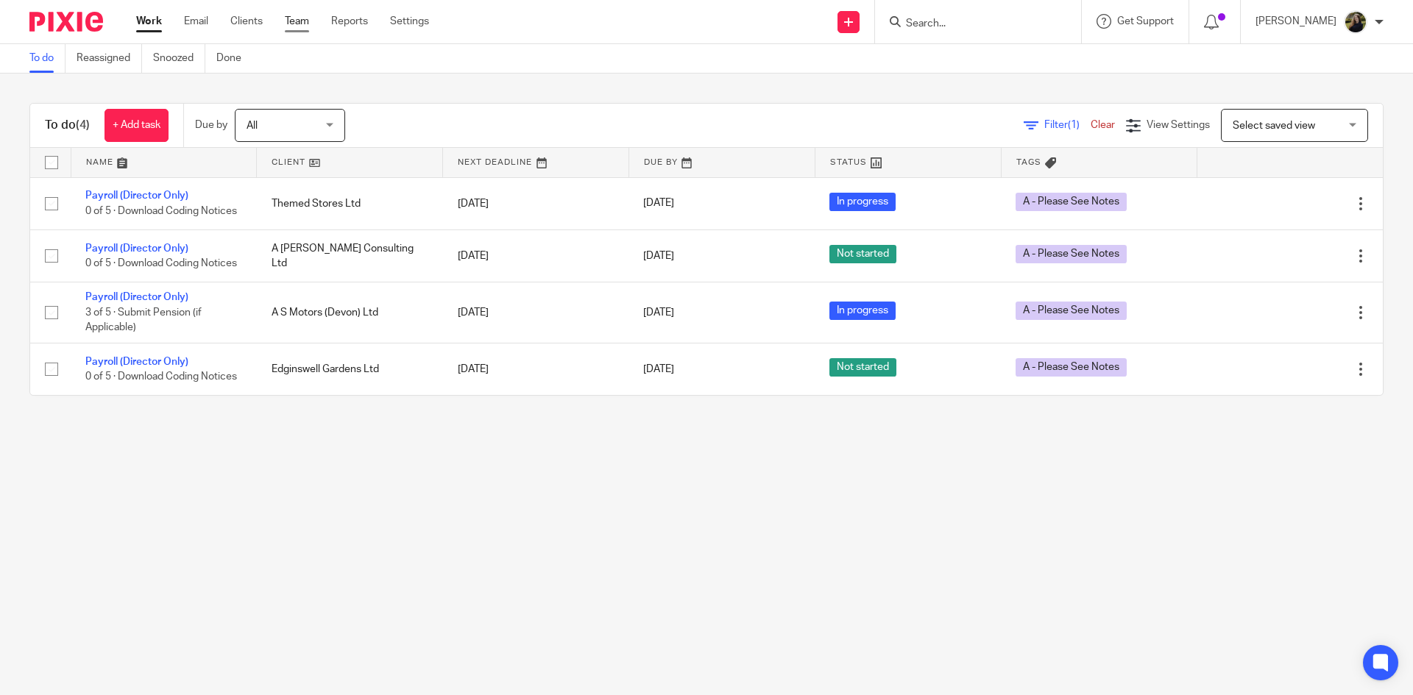
click at [299, 20] on link "Team" at bounding box center [297, 21] width 24 height 15
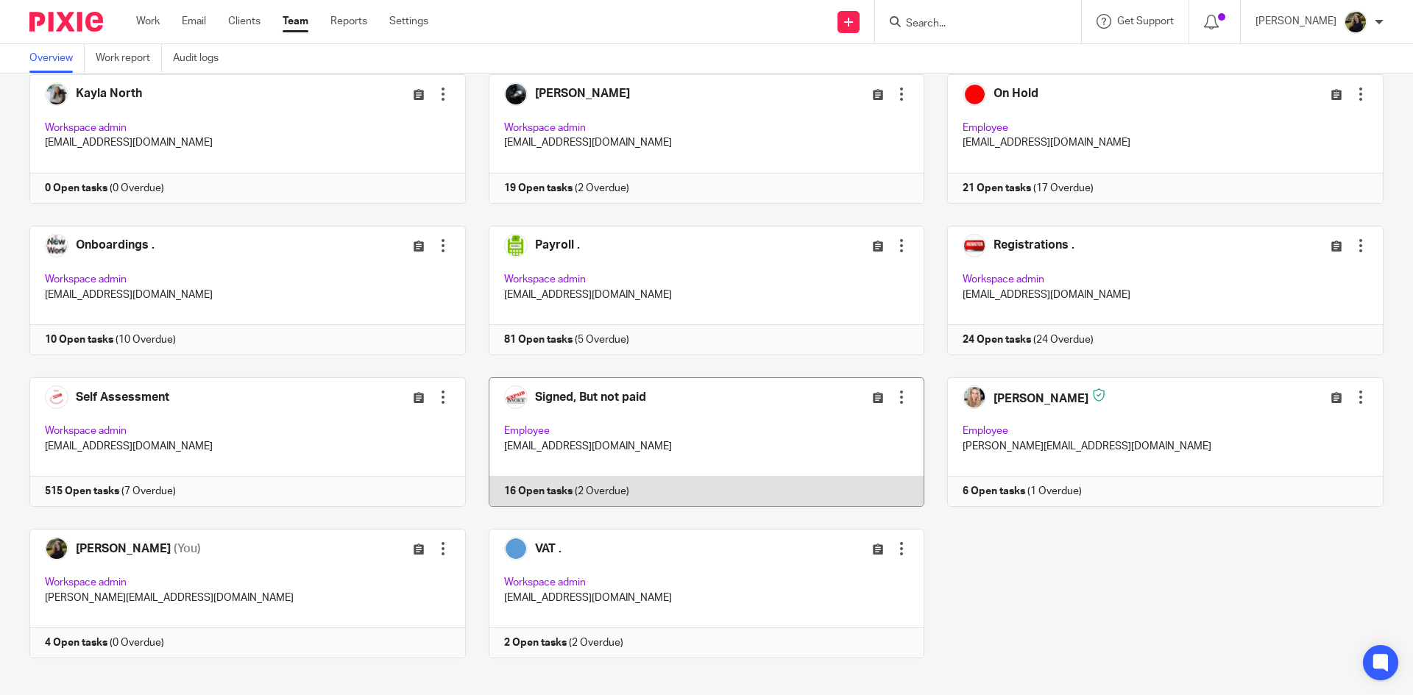
scroll to position [705, 0]
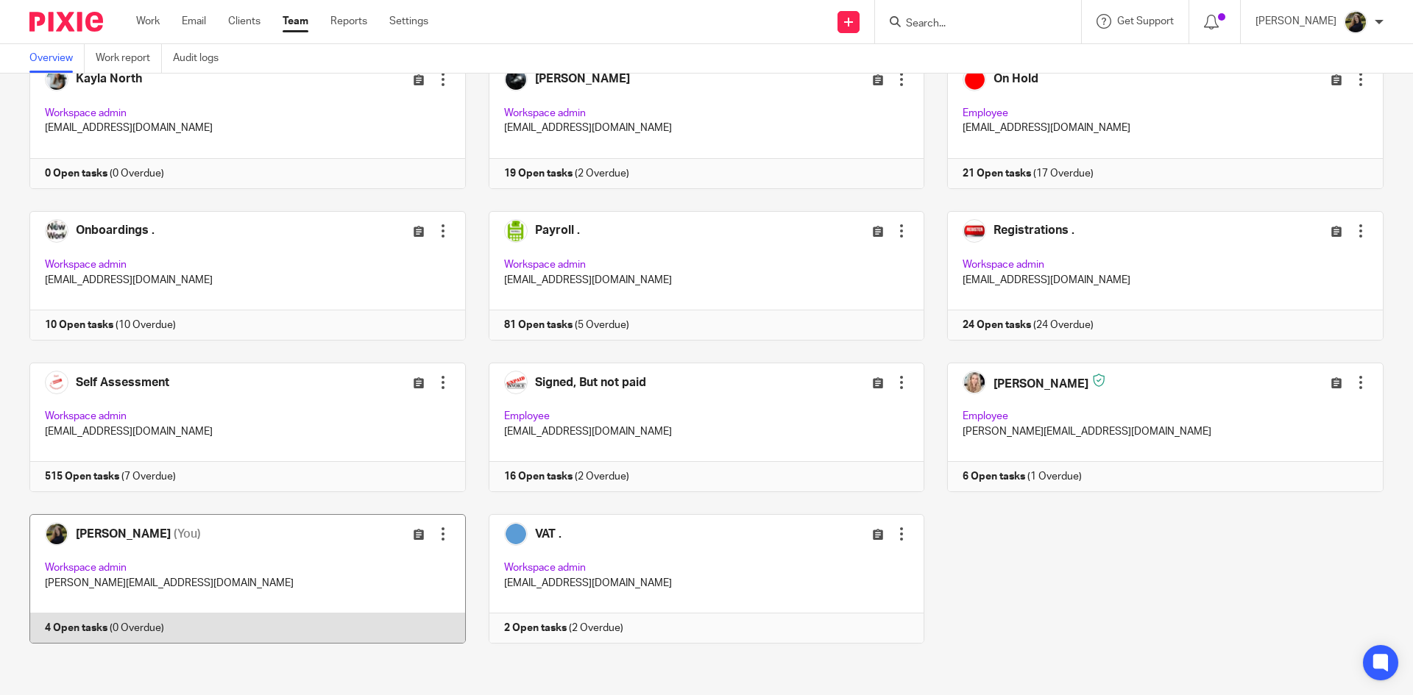
click at [257, 546] on link at bounding box center [236, 578] width 459 height 129
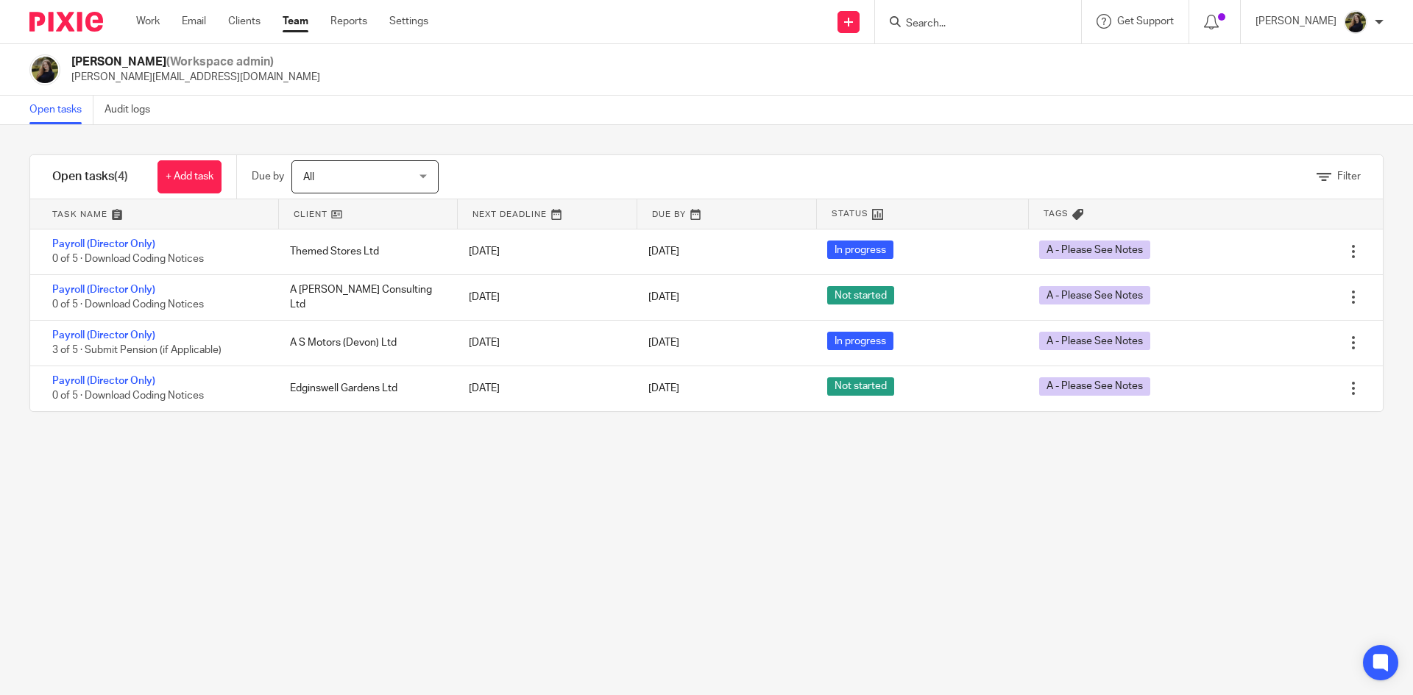
click at [290, 24] on link "Team" at bounding box center [296, 21] width 26 height 15
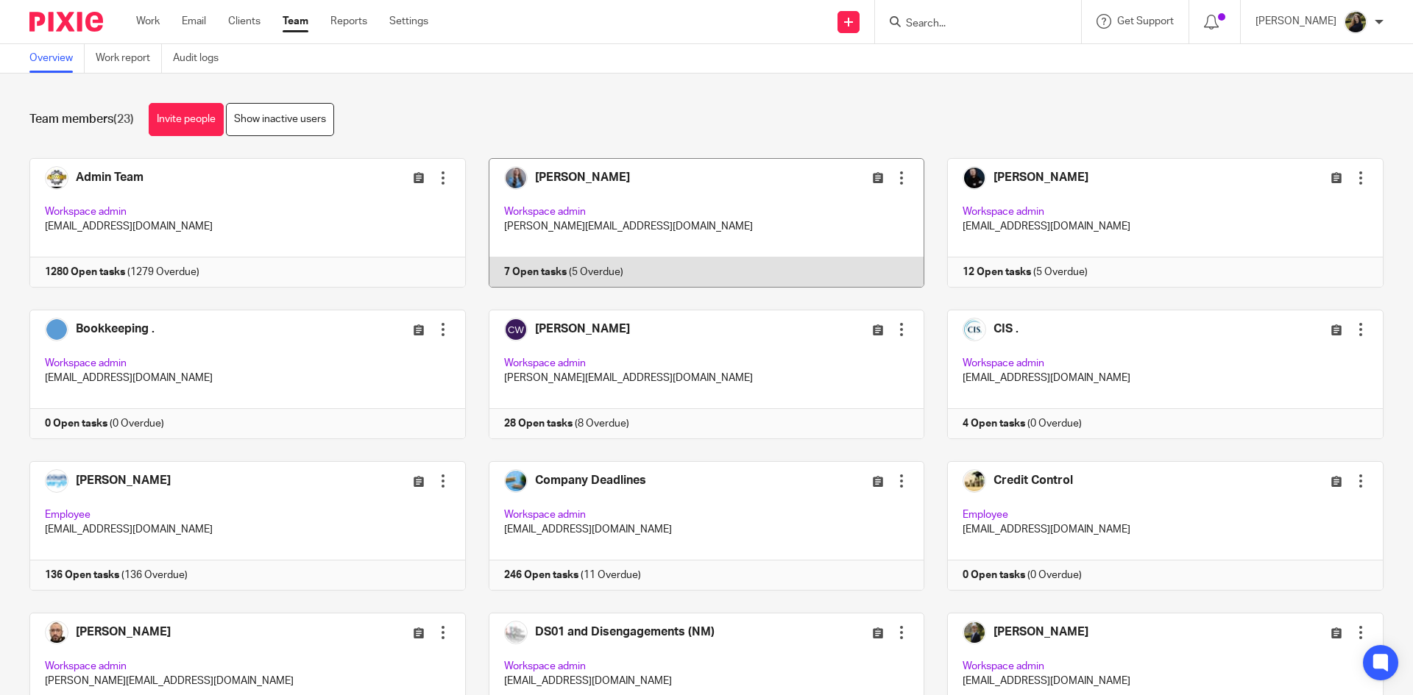
click at [603, 224] on link at bounding box center [695, 222] width 459 height 129
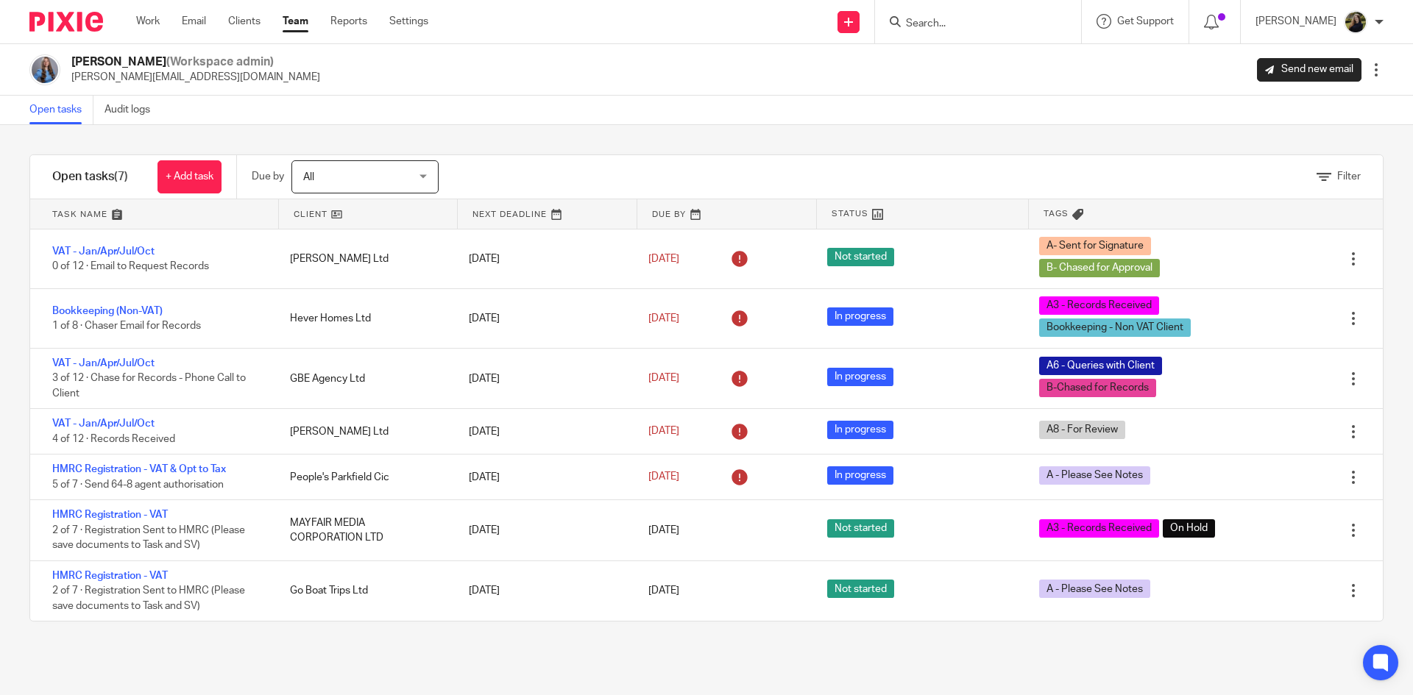
click at [46, 19] on img at bounding box center [66, 22] width 74 height 20
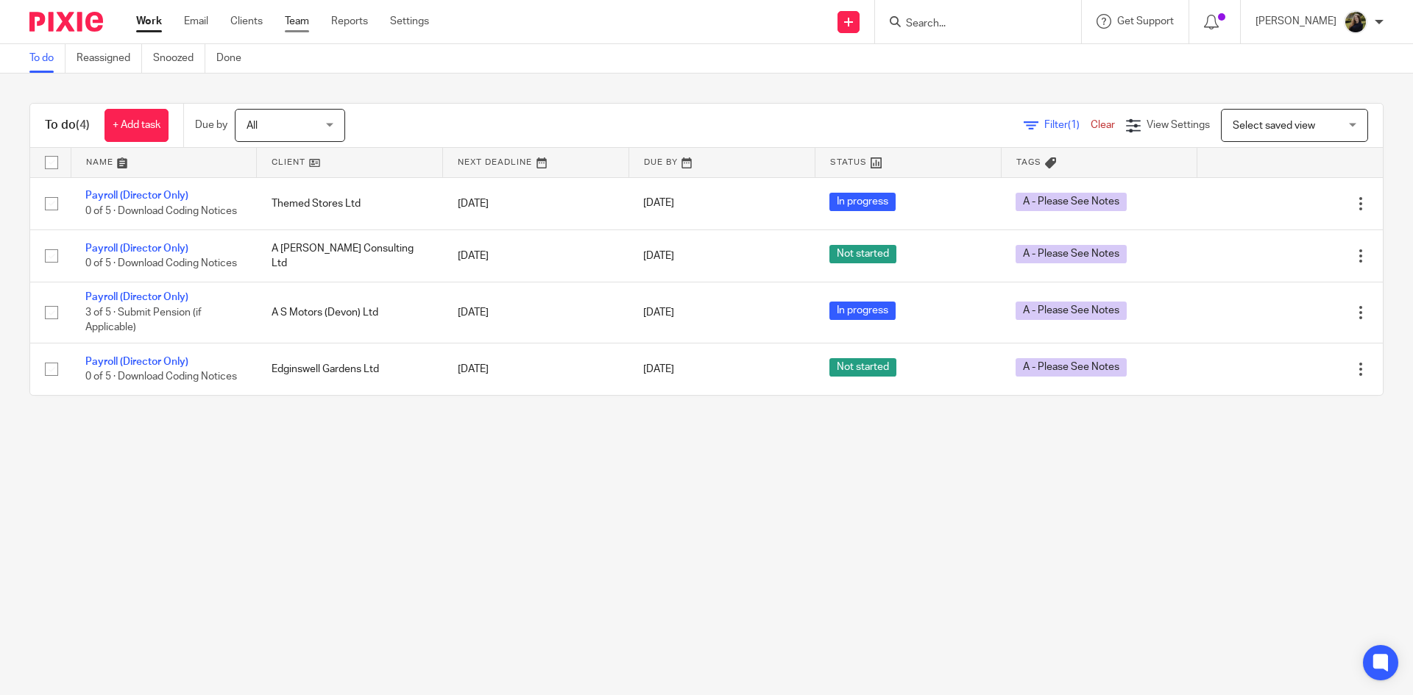
click at [299, 21] on link "Team" at bounding box center [297, 21] width 24 height 15
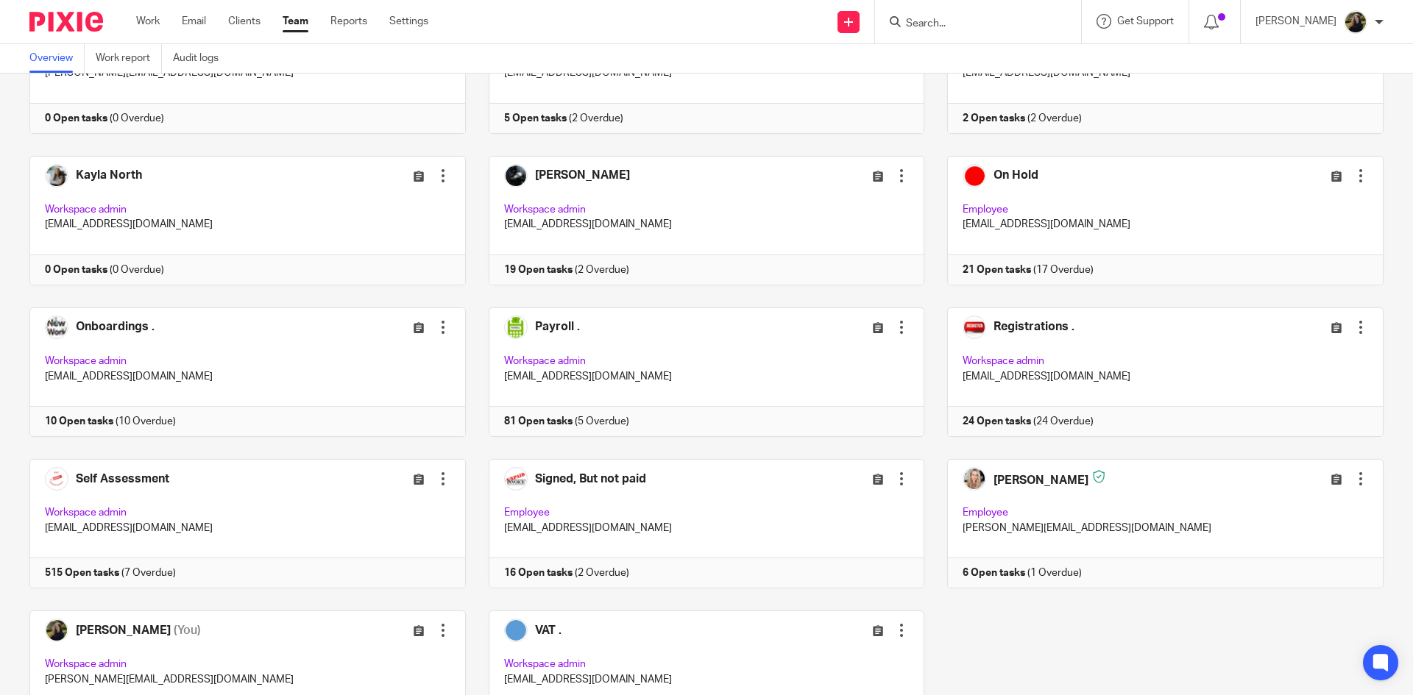
scroll to position [705, 0]
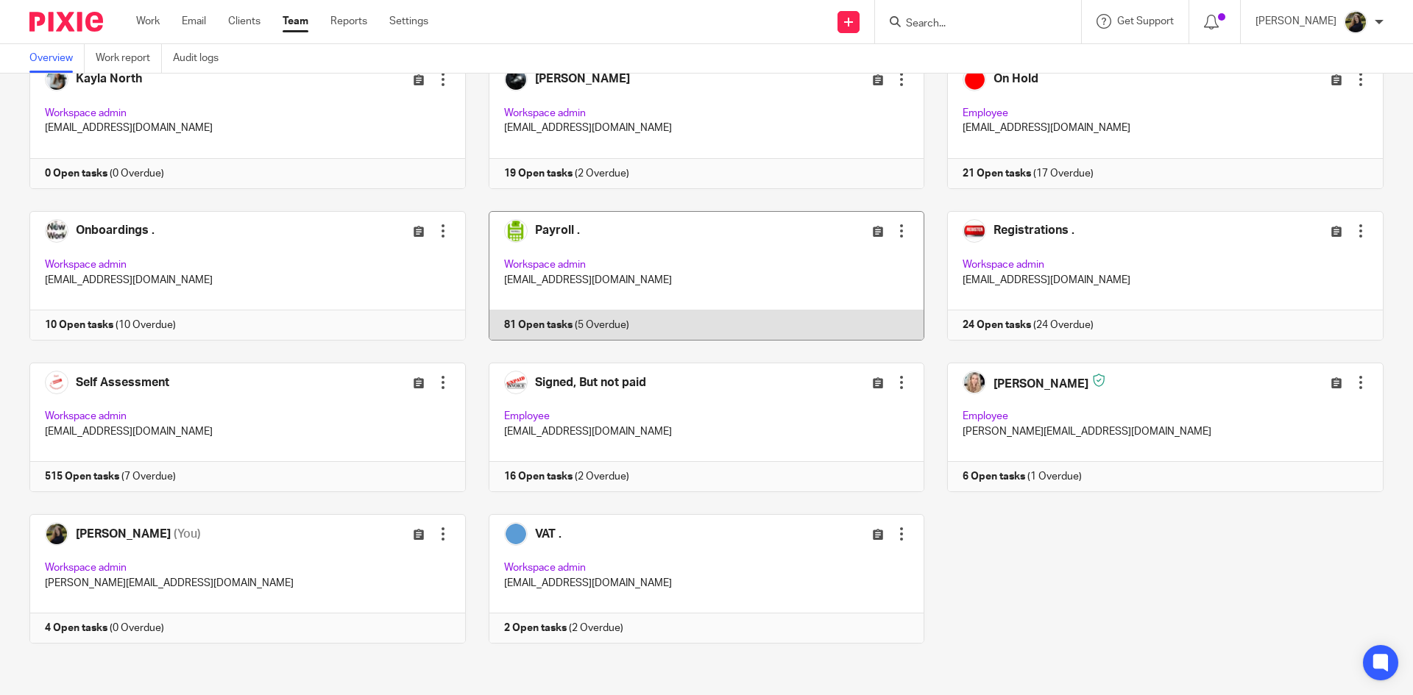
click at [742, 270] on link at bounding box center [695, 275] width 459 height 129
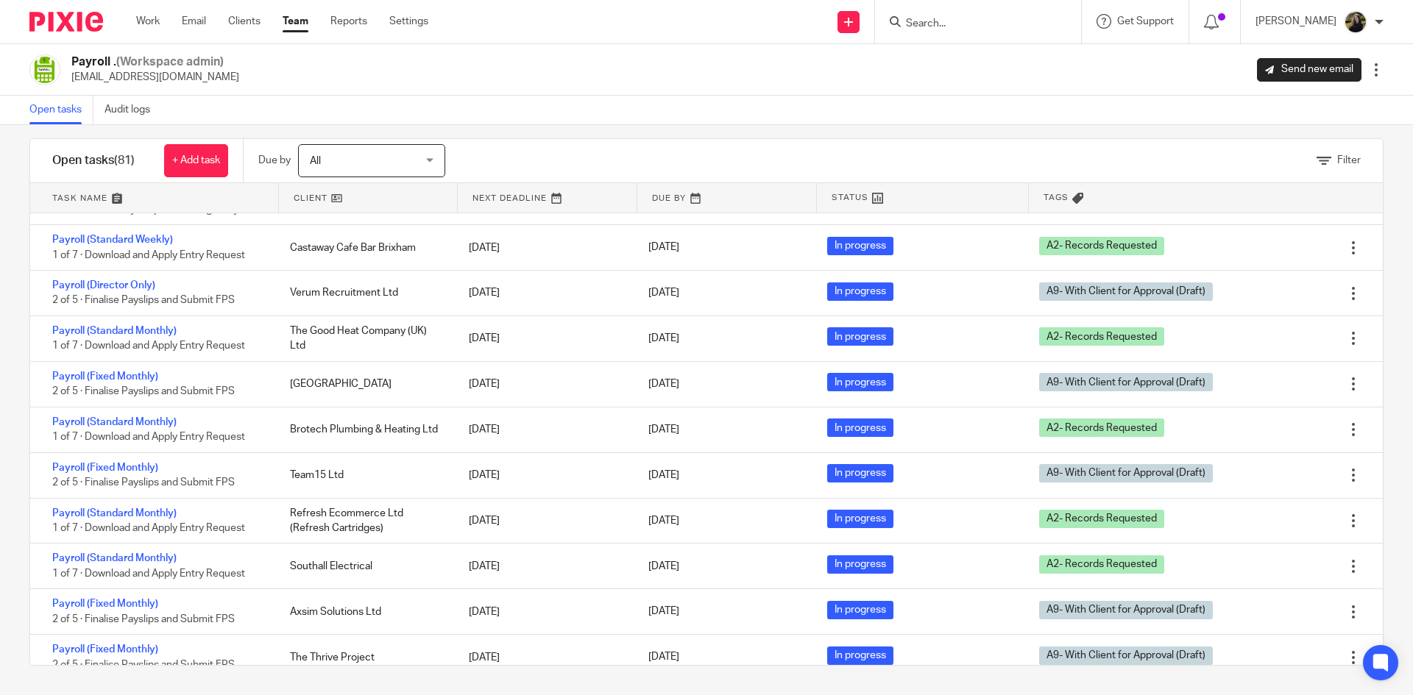
scroll to position [589, 0]
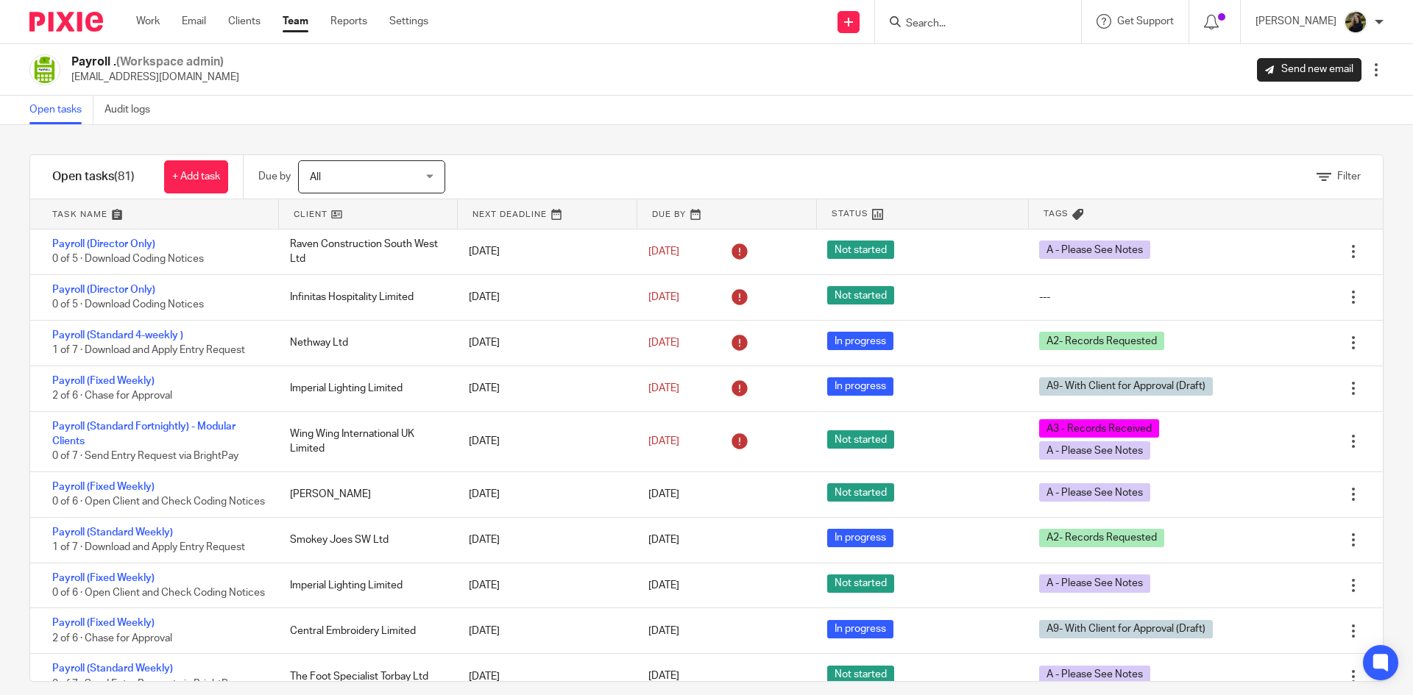
click at [66, 7] on div at bounding box center [60, 21] width 121 height 43
click at [305, 17] on link "Team" at bounding box center [296, 21] width 26 height 15
